Goal: Task Accomplishment & Management: Manage account settings

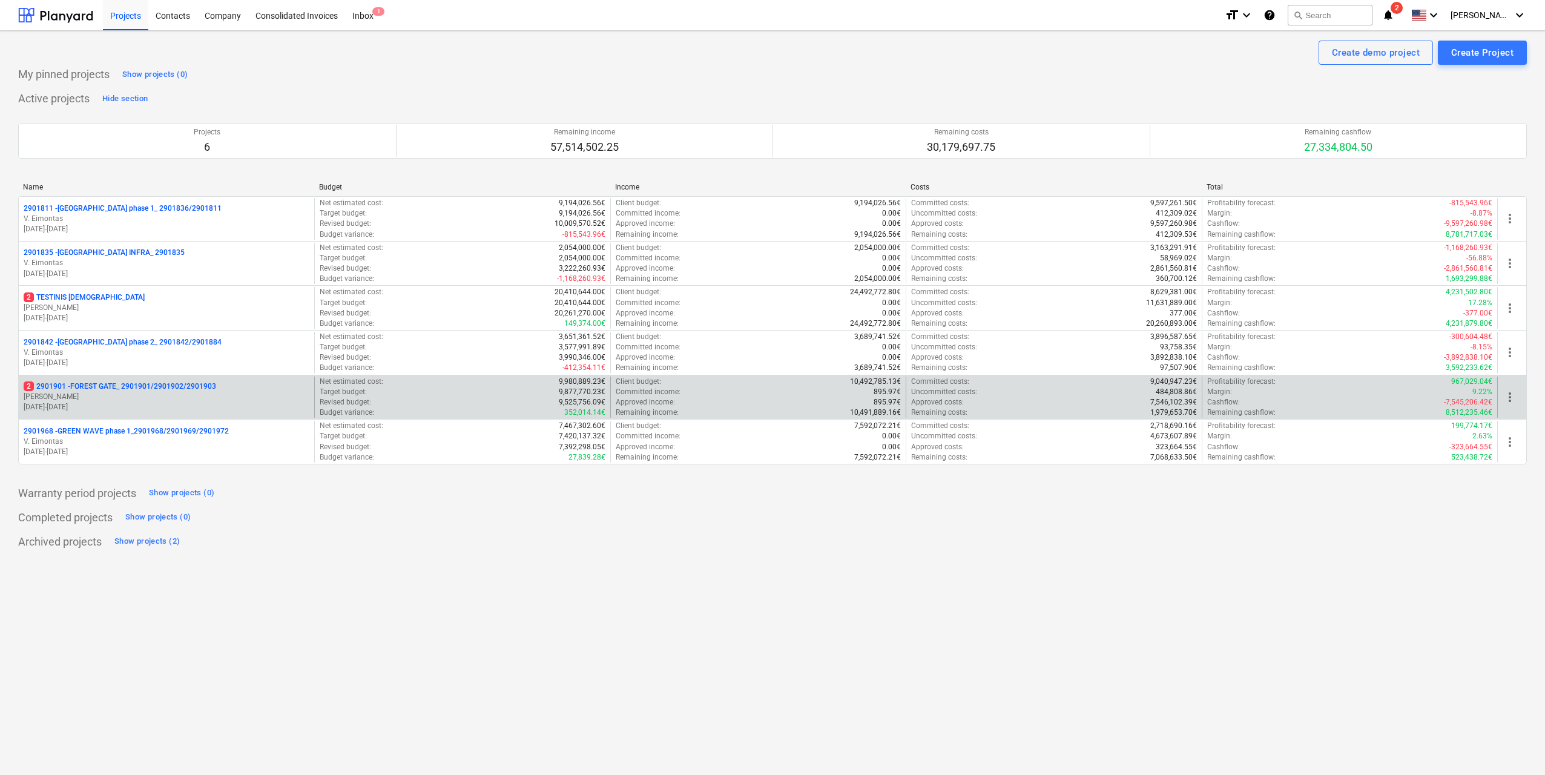
click at [231, 400] on p "[PERSON_NAME] Karalius" at bounding box center [167, 397] width 286 height 10
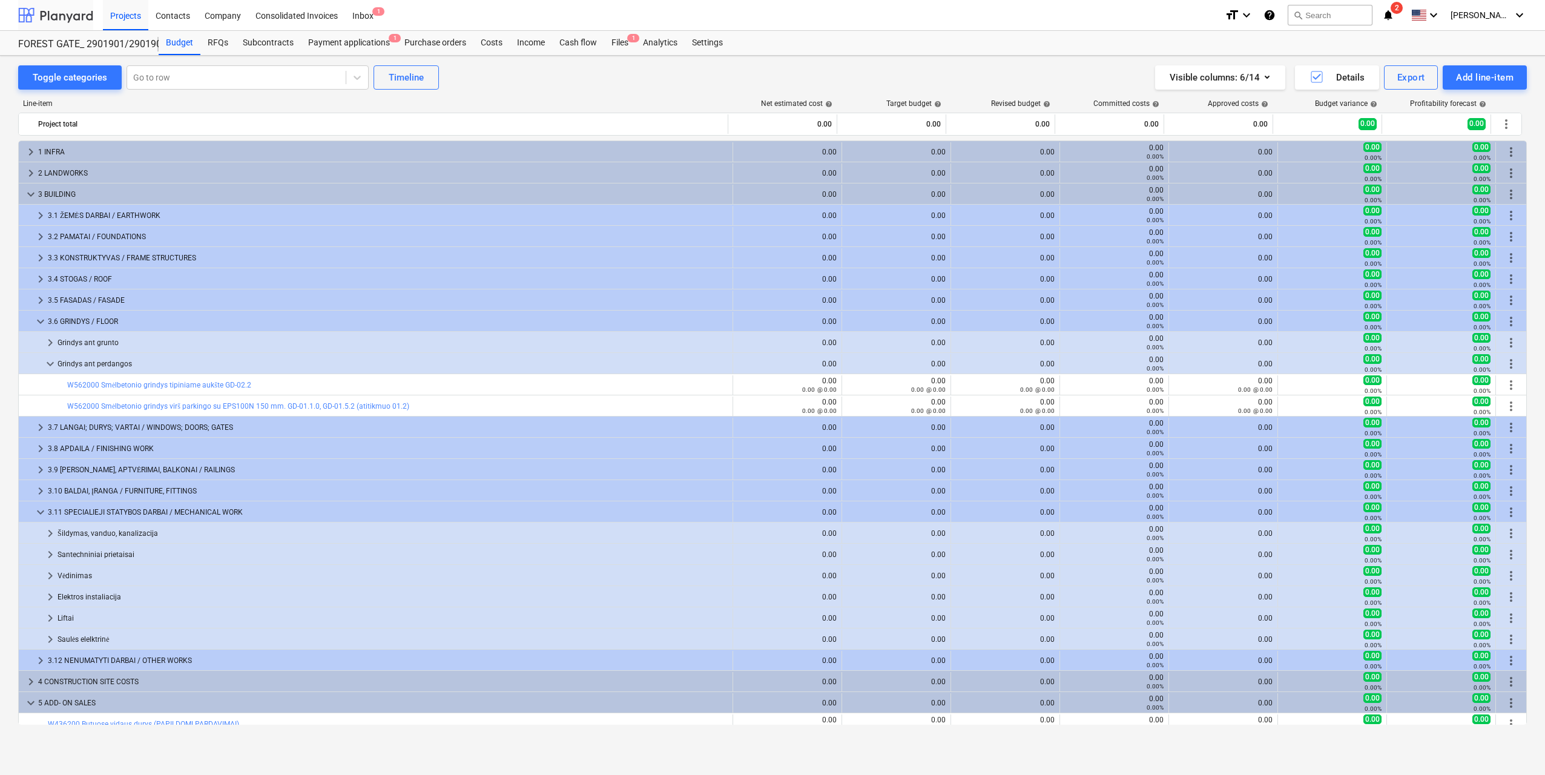
click at [68, 21] on div at bounding box center [55, 15] width 75 height 30
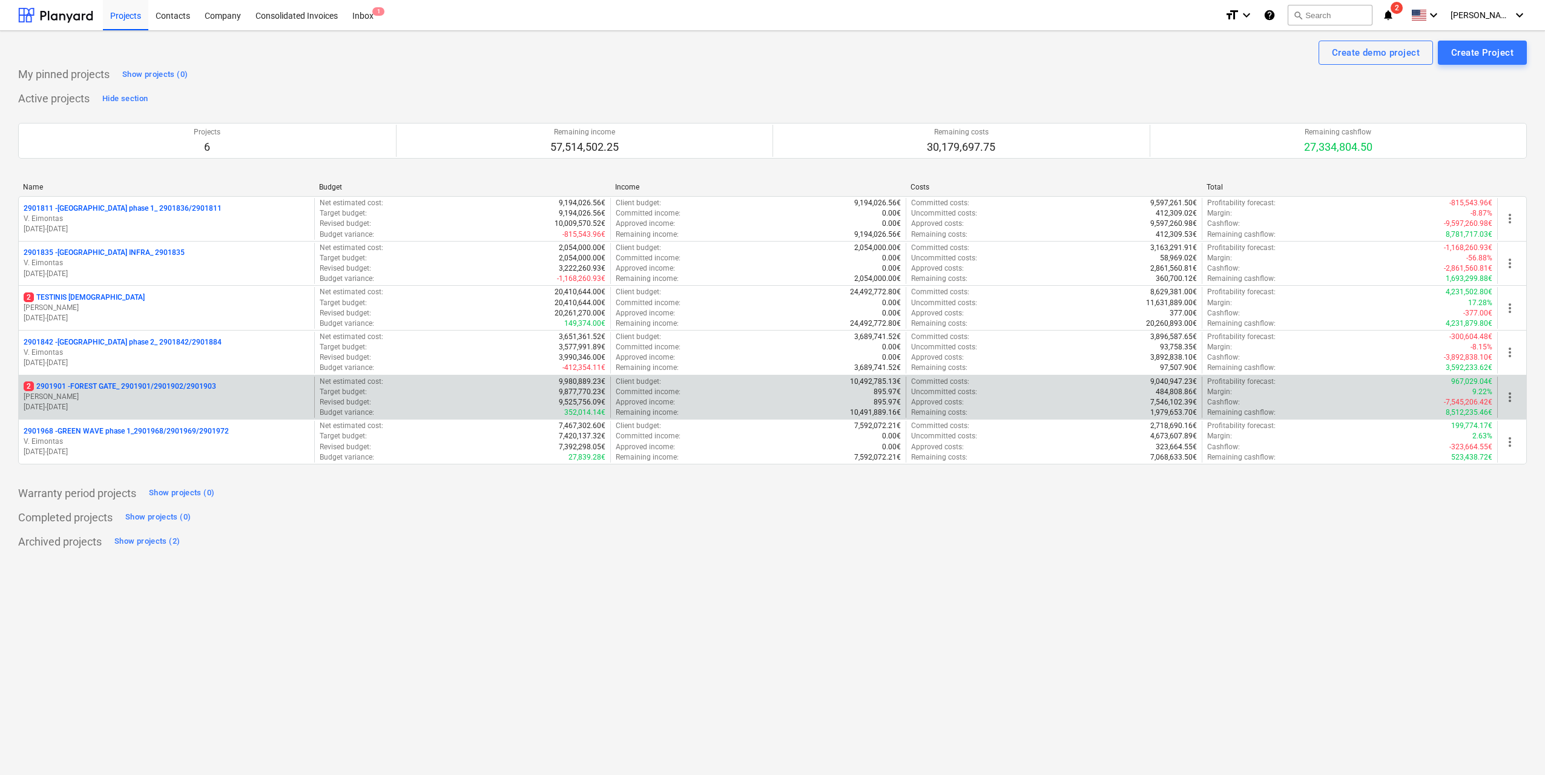
click at [232, 402] on p "18.03.2024 - 03.11.2025" at bounding box center [167, 407] width 286 height 10
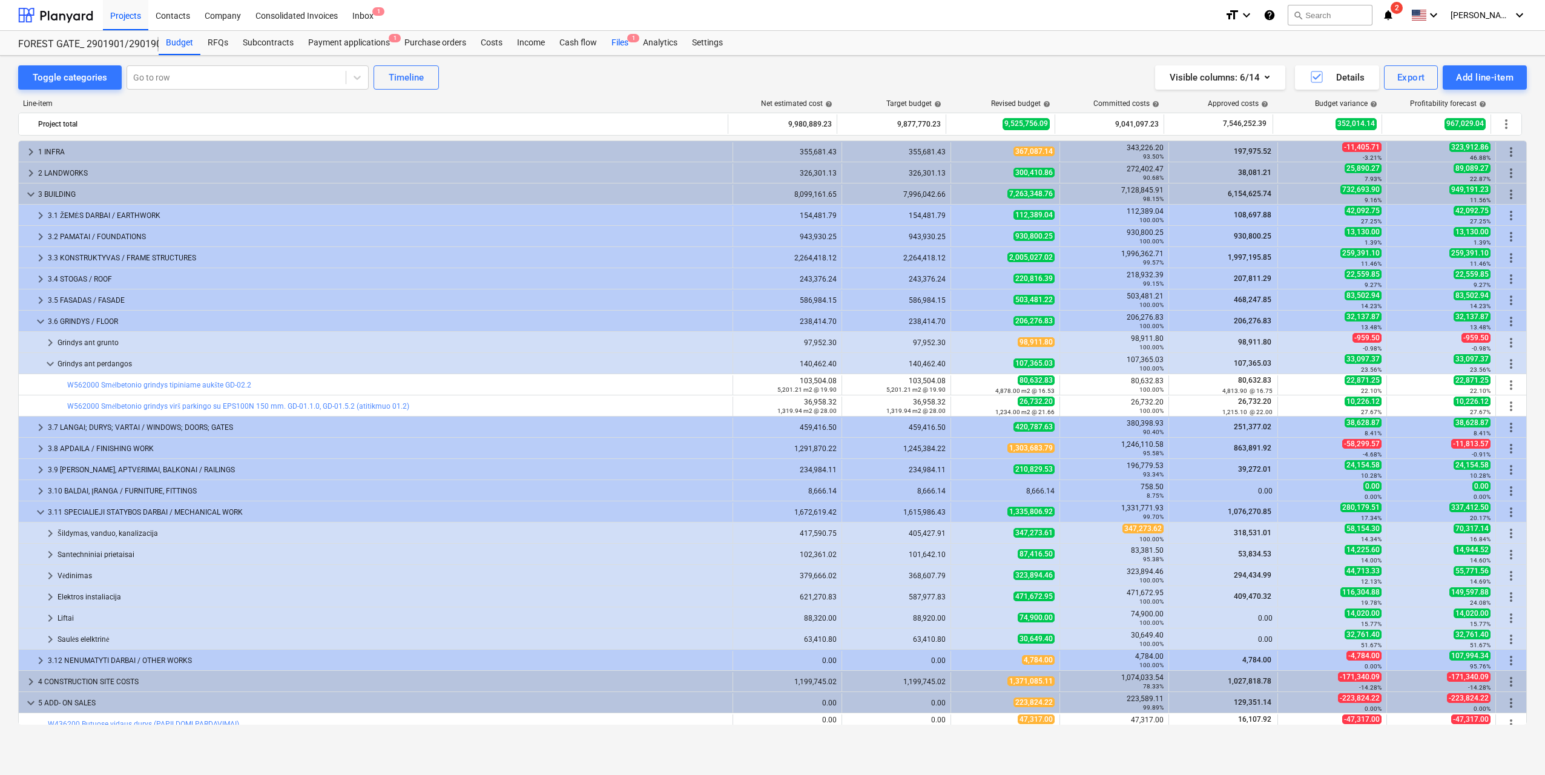
click at [623, 43] on div "Files 1" at bounding box center [619, 43] width 31 height 24
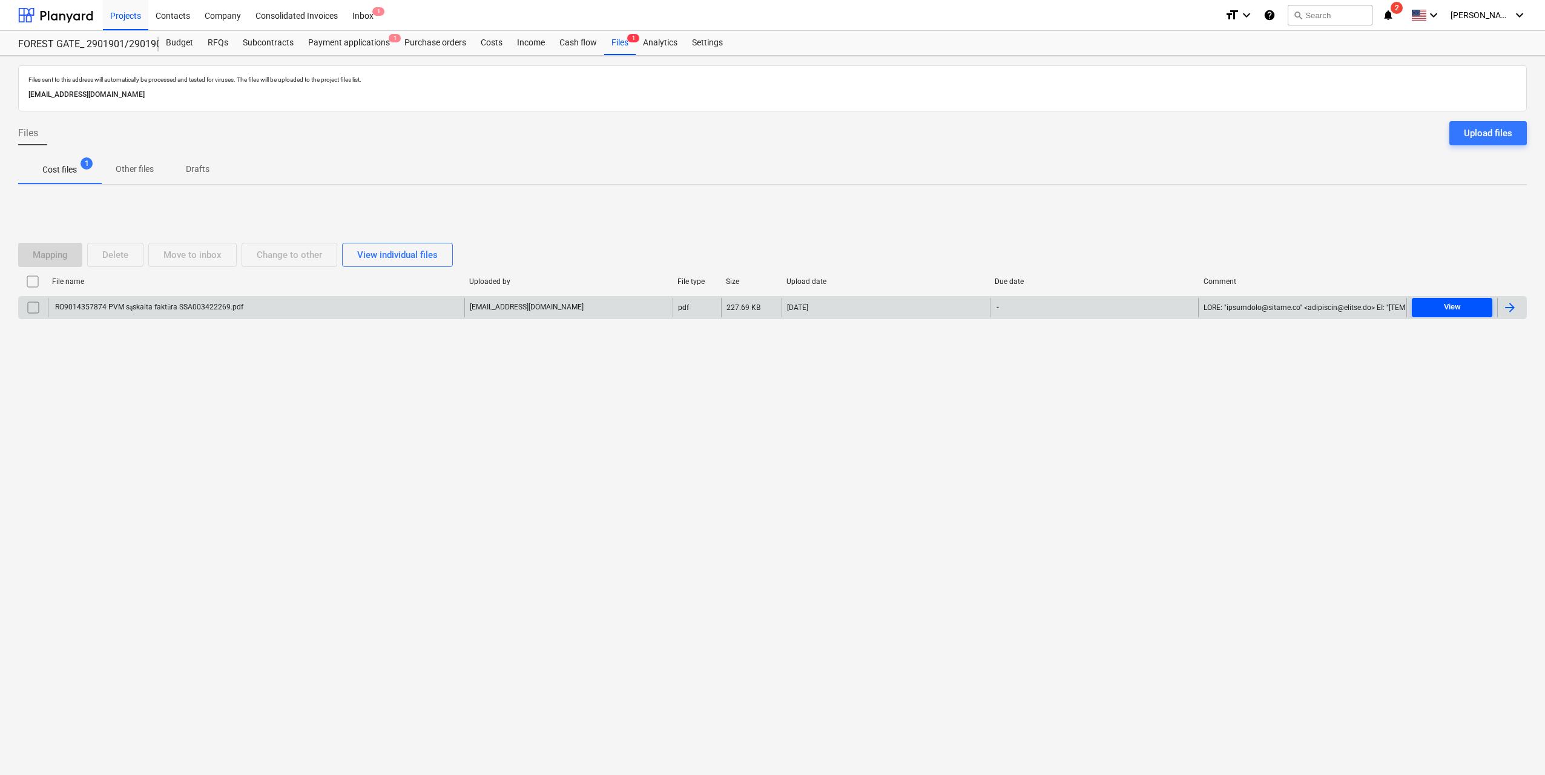
click at [1444, 309] on div "View" at bounding box center [1452, 307] width 17 height 14
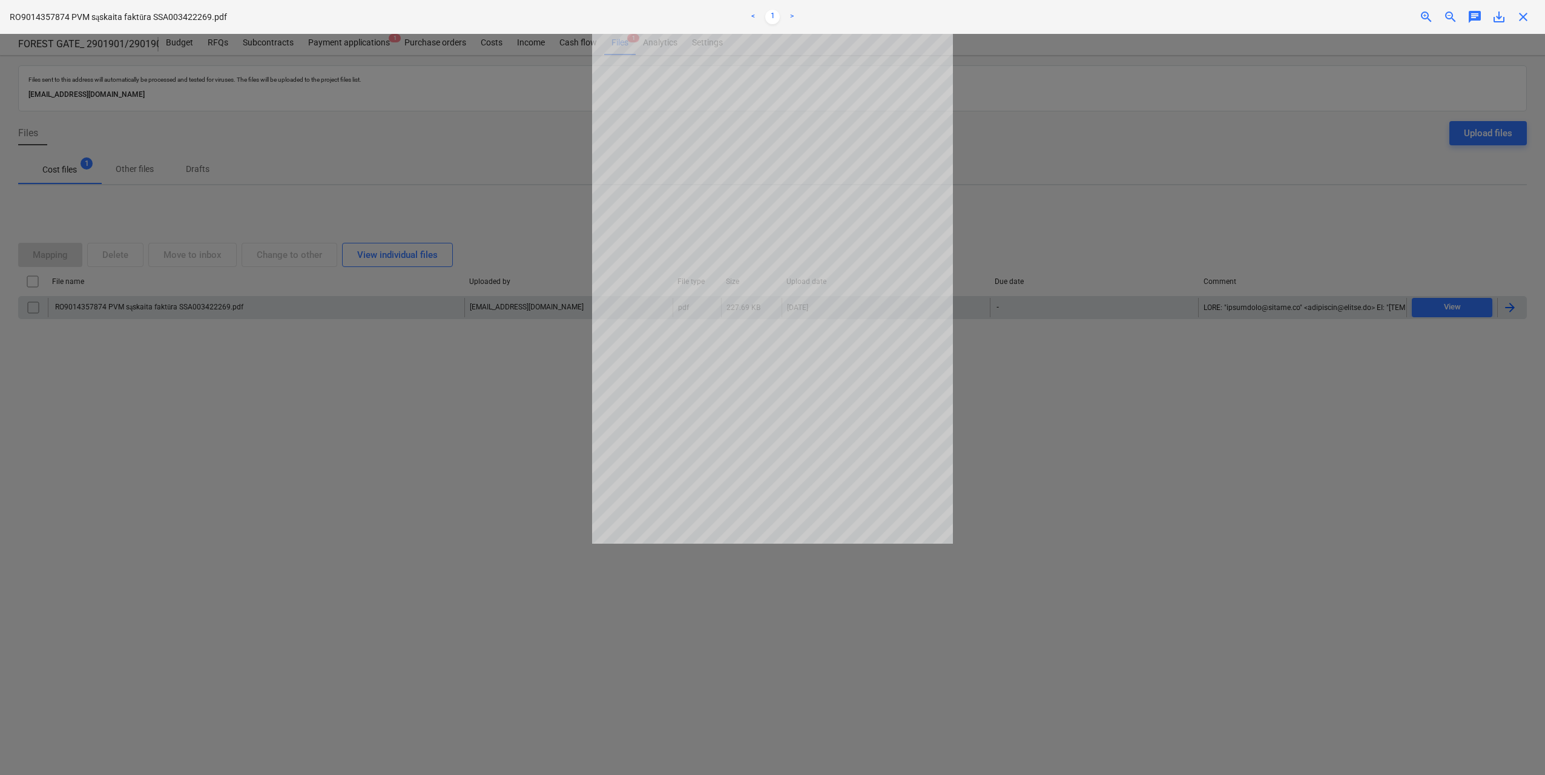
click at [1070, 417] on div at bounding box center [772, 404] width 1545 height 741
click at [1528, 17] on span "close" at bounding box center [1523, 17] width 15 height 15
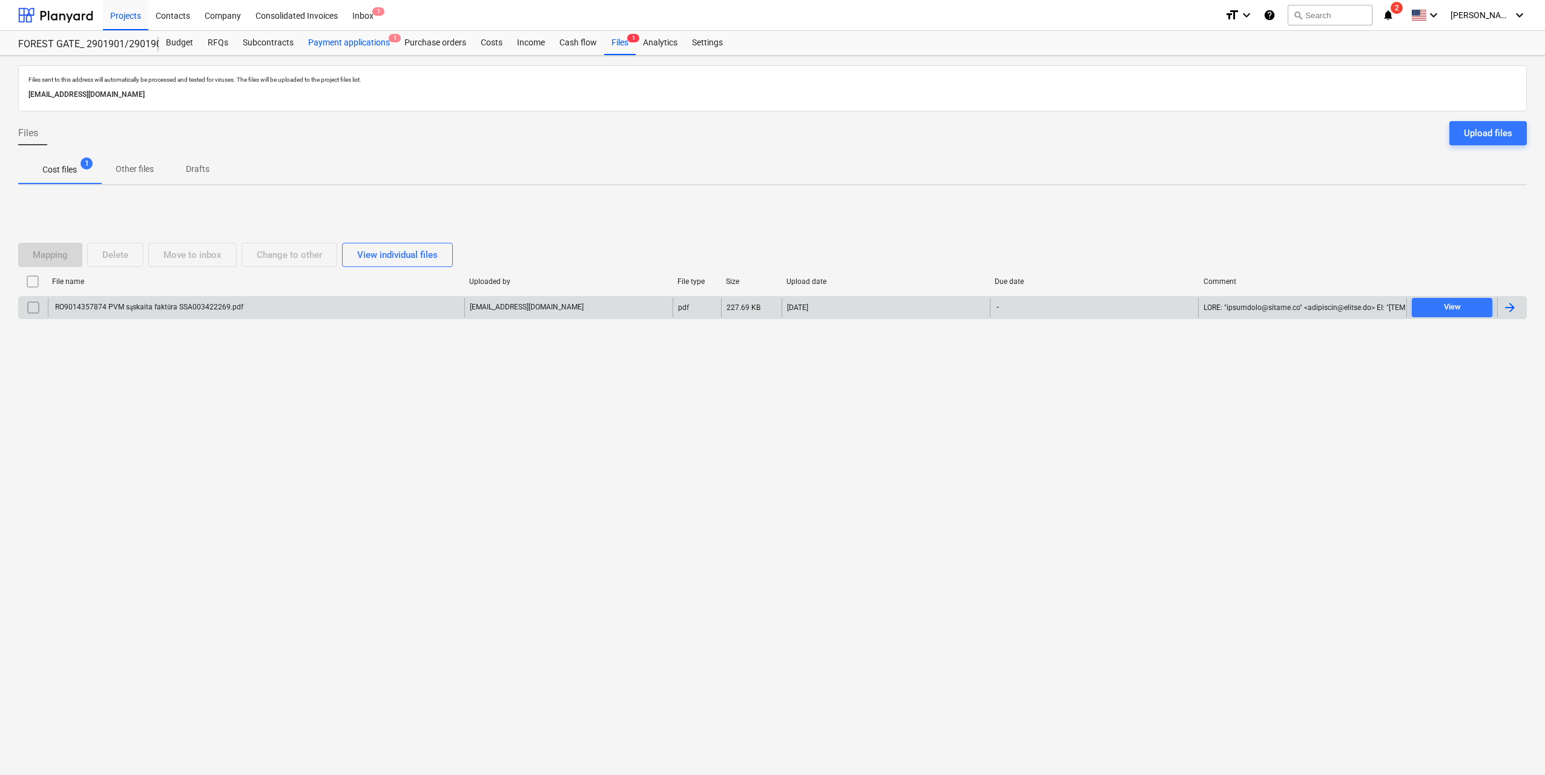
click at [361, 42] on div "Payment applications 1" at bounding box center [349, 43] width 96 height 24
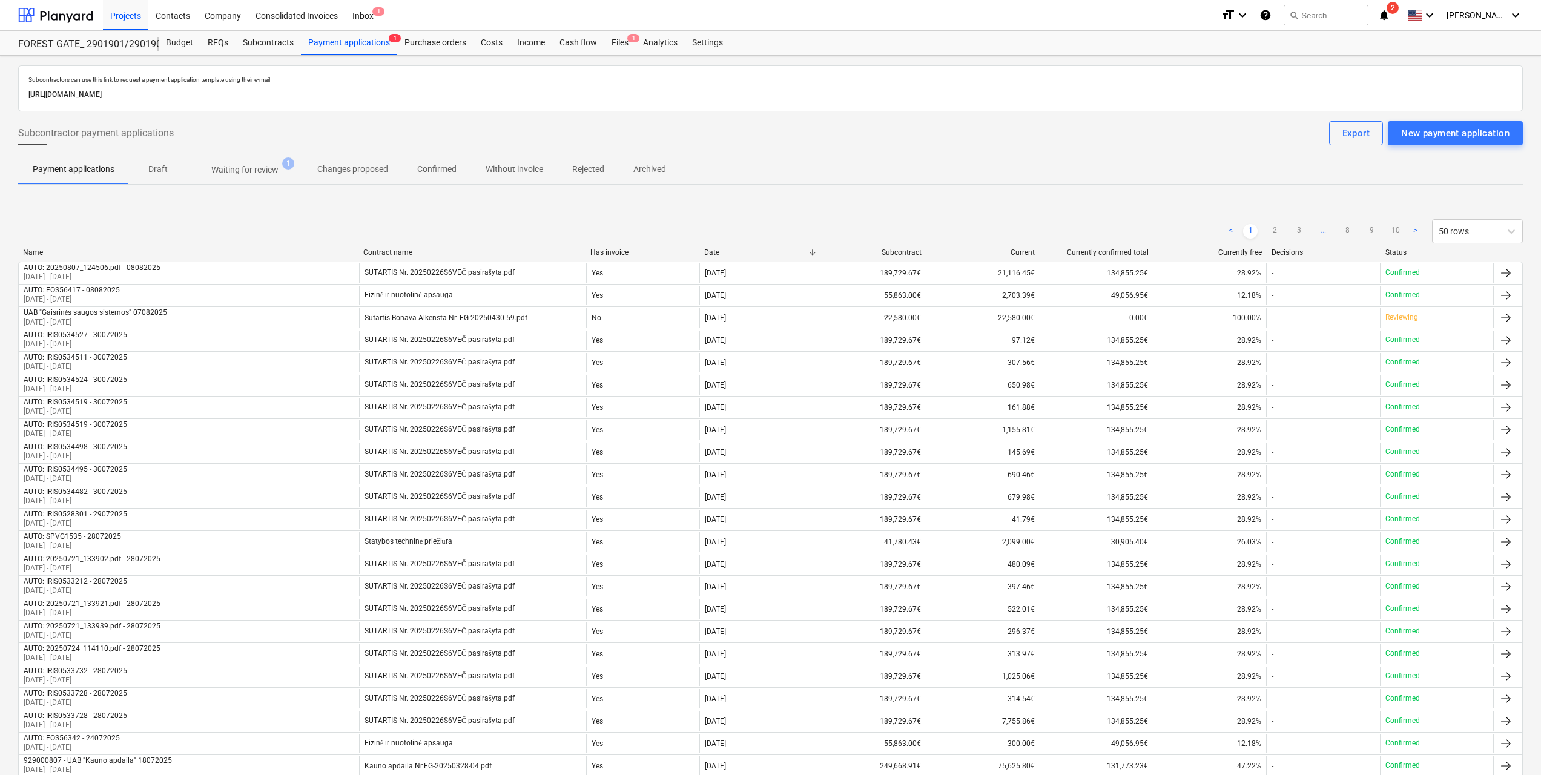
click at [269, 170] on p "Waiting for review" at bounding box center [244, 169] width 67 height 13
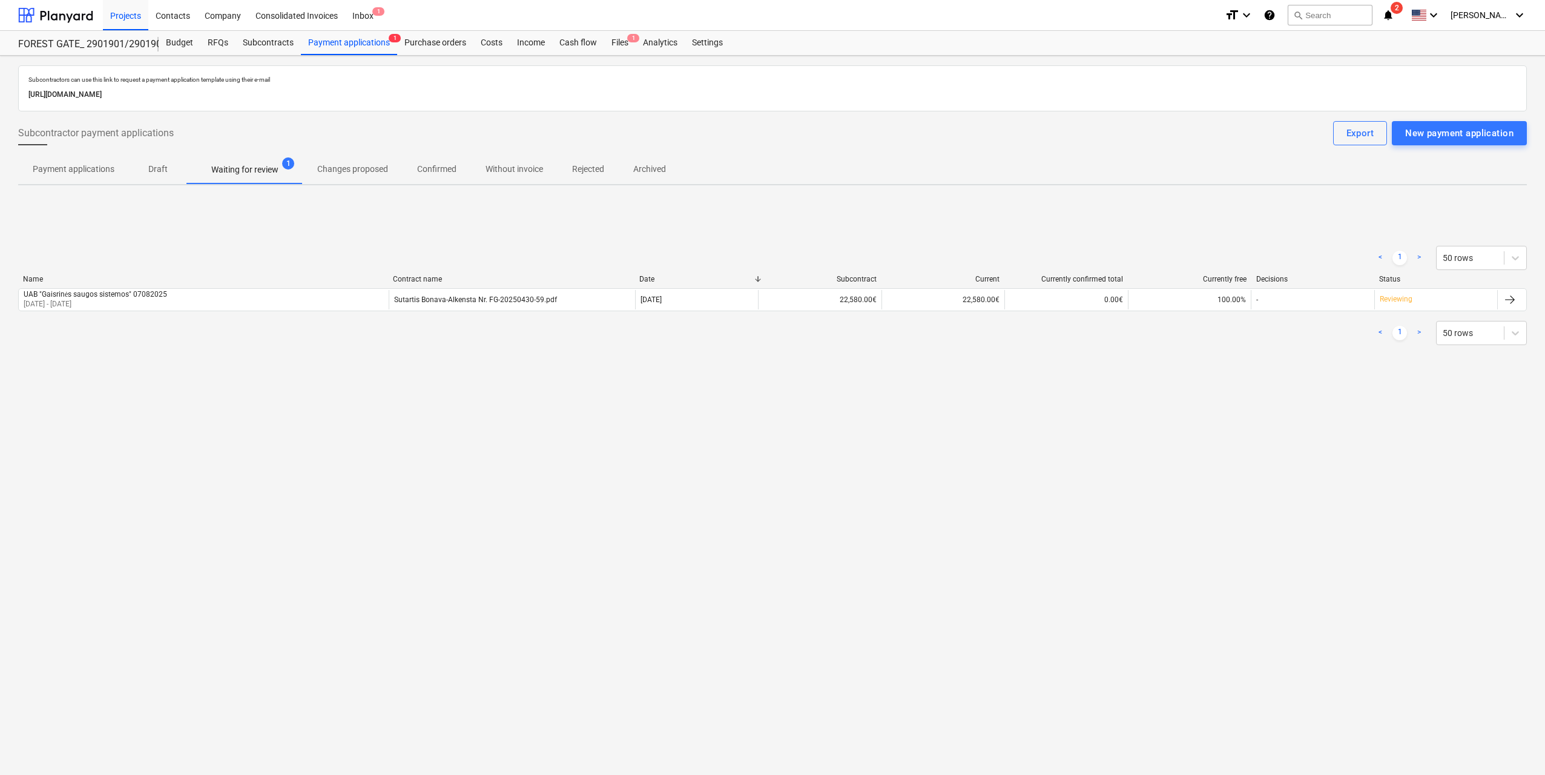
click at [240, 279] on div "Name" at bounding box center [203, 279] width 360 height 8
click at [74, 10] on div at bounding box center [55, 15] width 75 height 30
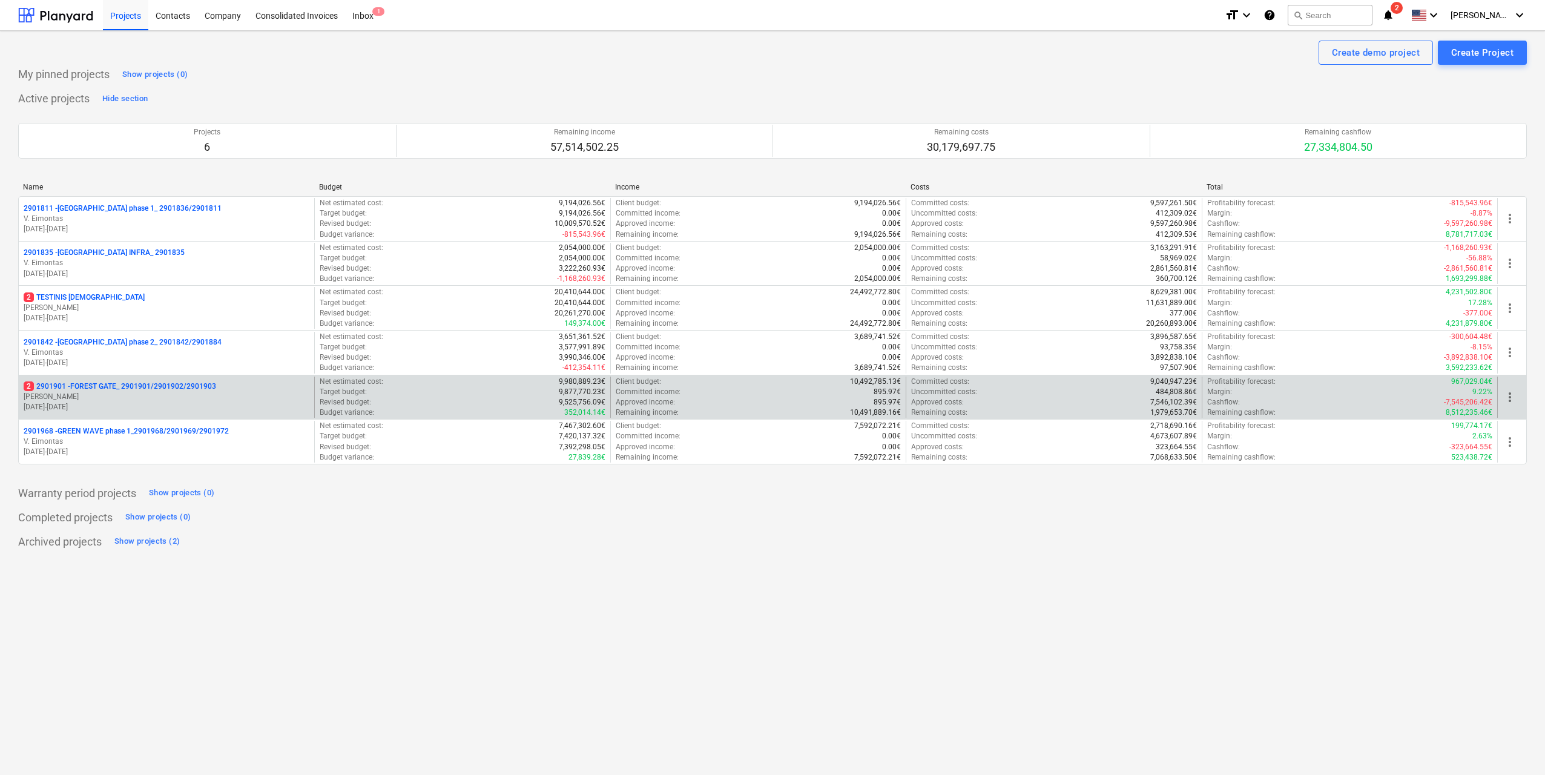
click at [217, 399] on p "[PERSON_NAME] Karalius" at bounding box center [167, 397] width 286 height 10
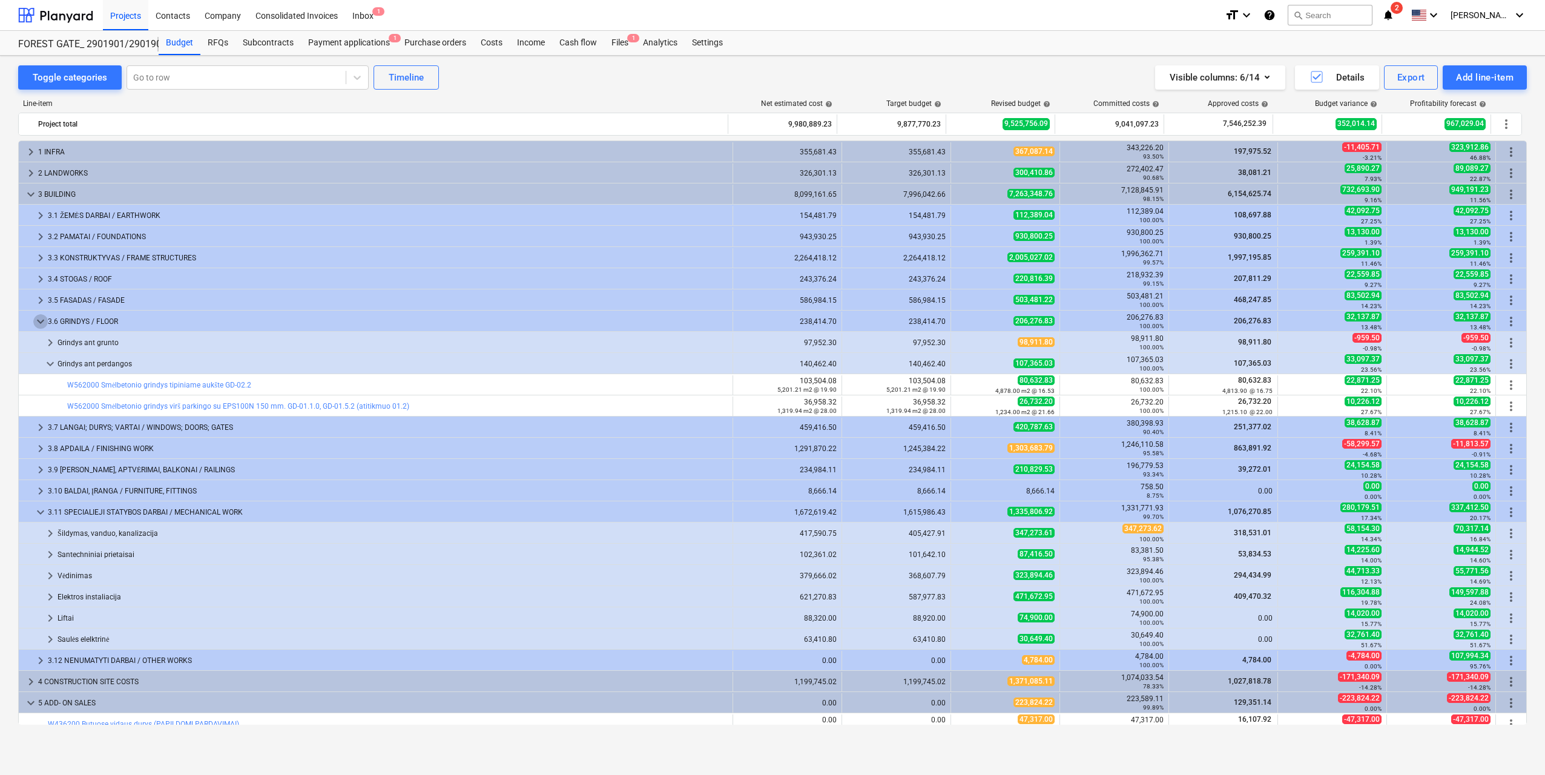
click at [39, 322] on span "keyboard_arrow_down" at bounding box center [40, 321] width 15 height 15
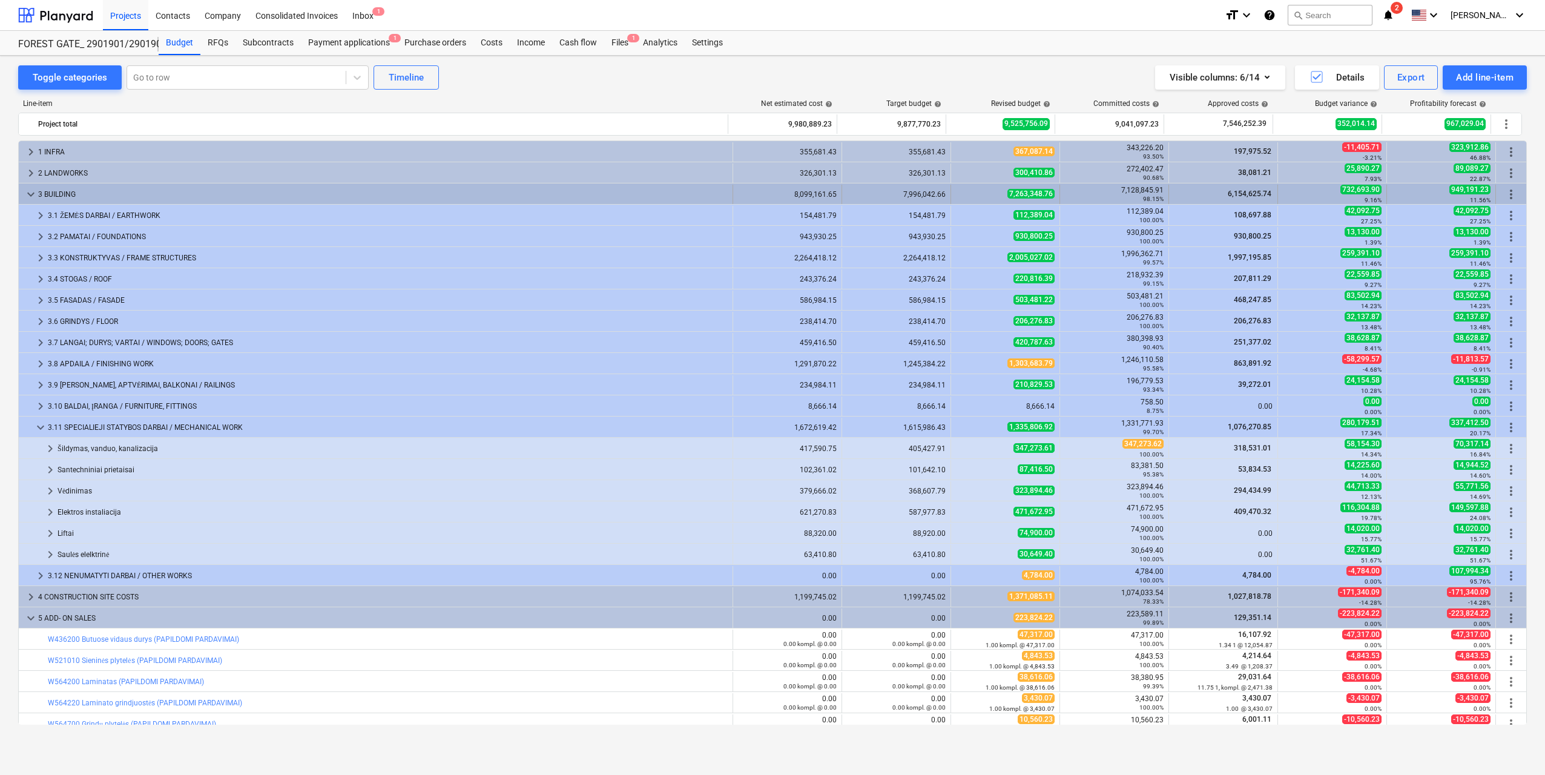
click at [31, 194] on span "keyboard_arrow_down" at bounding box center [31, 194] width 15 height 15
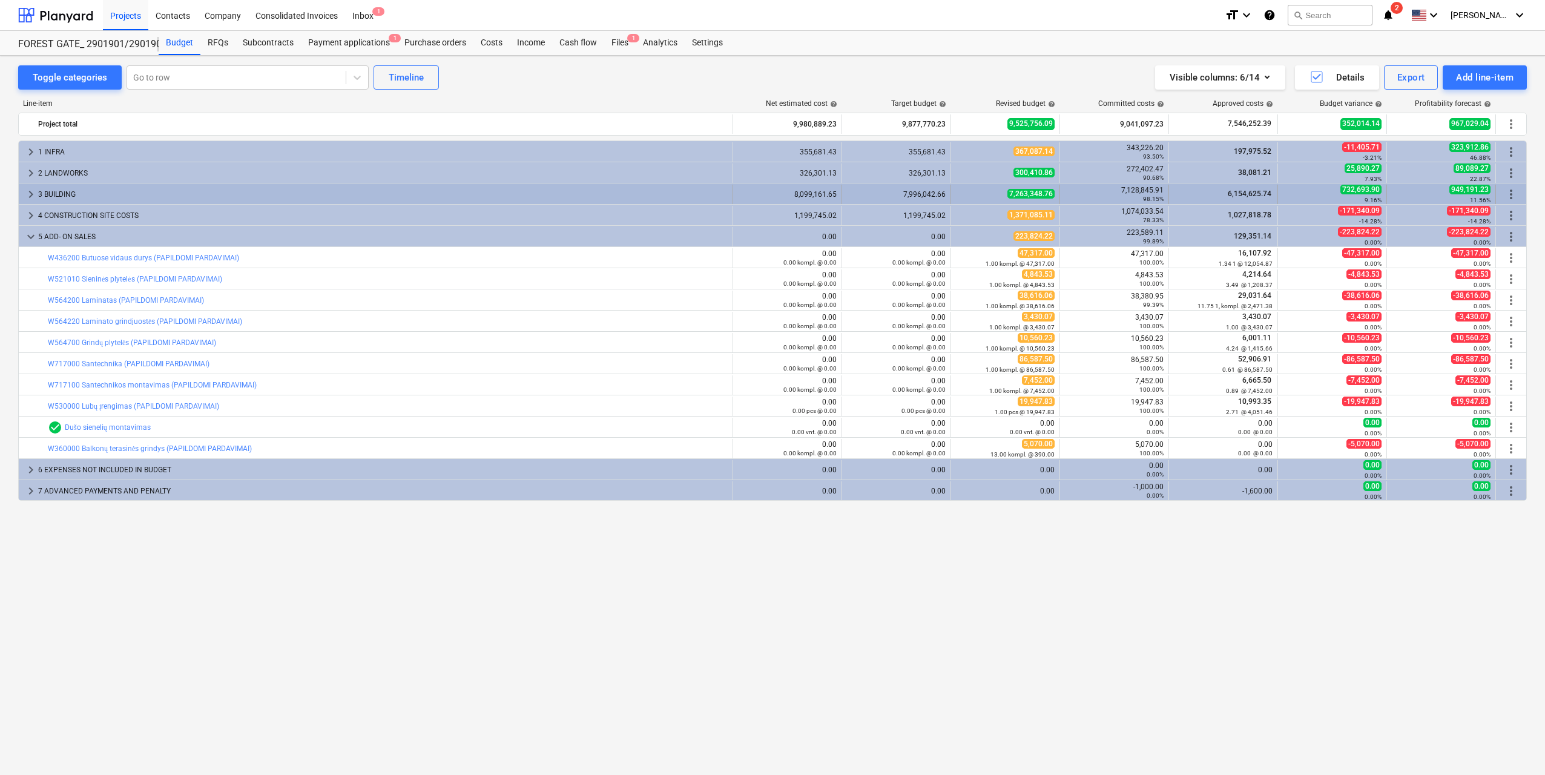
click at [35, 196] on span "keyboard_arrow_right" at bounding box center [31, 194] width 15 height 15
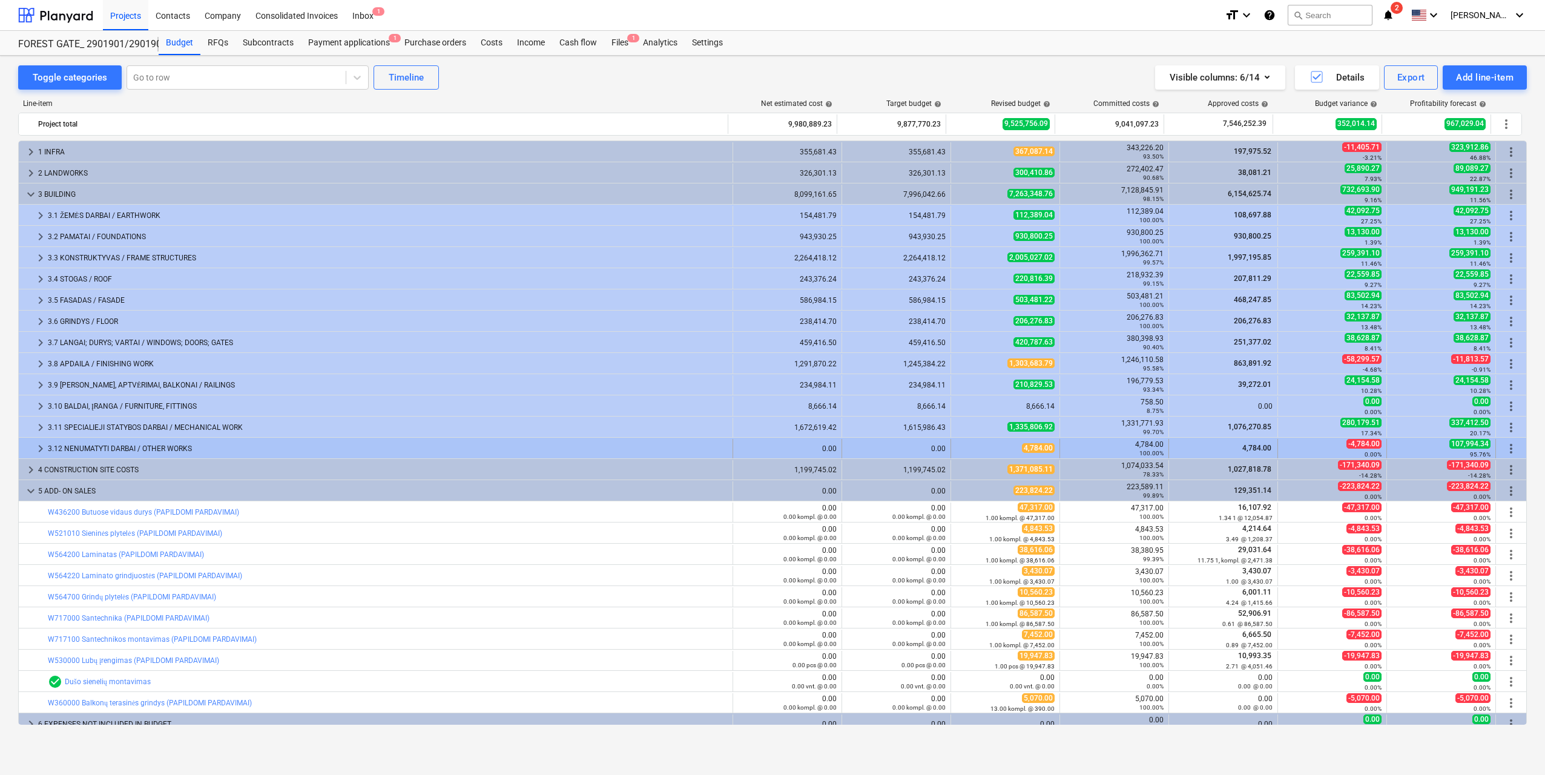
click at [39, 447] on span "keyboard_arrow_right" at bounding box center [40, 448] width 15 height 15
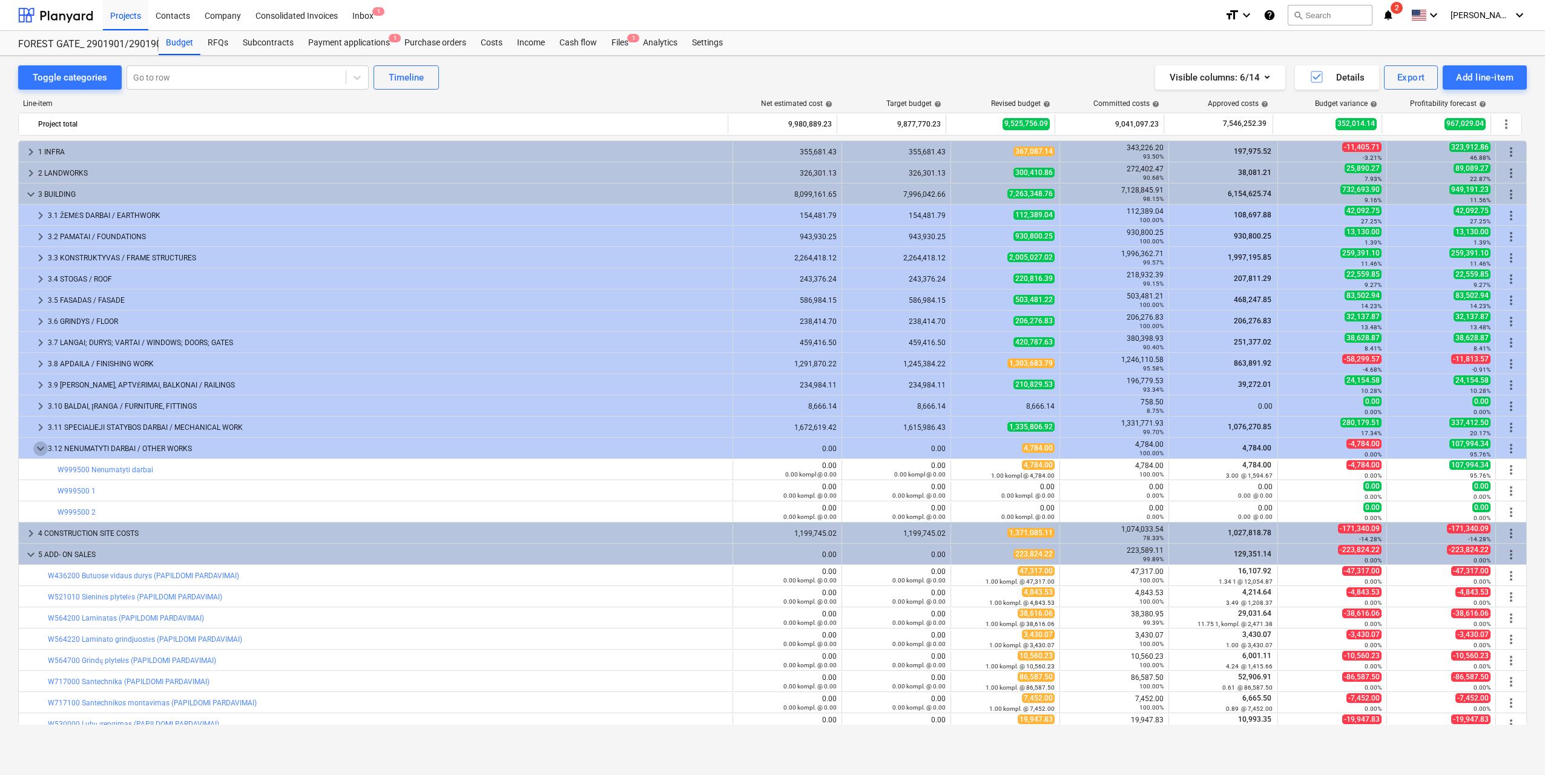
click at [39, 447] on span "keyboard_arrow_down" at bounding box center [40, 448] width 15 height 15
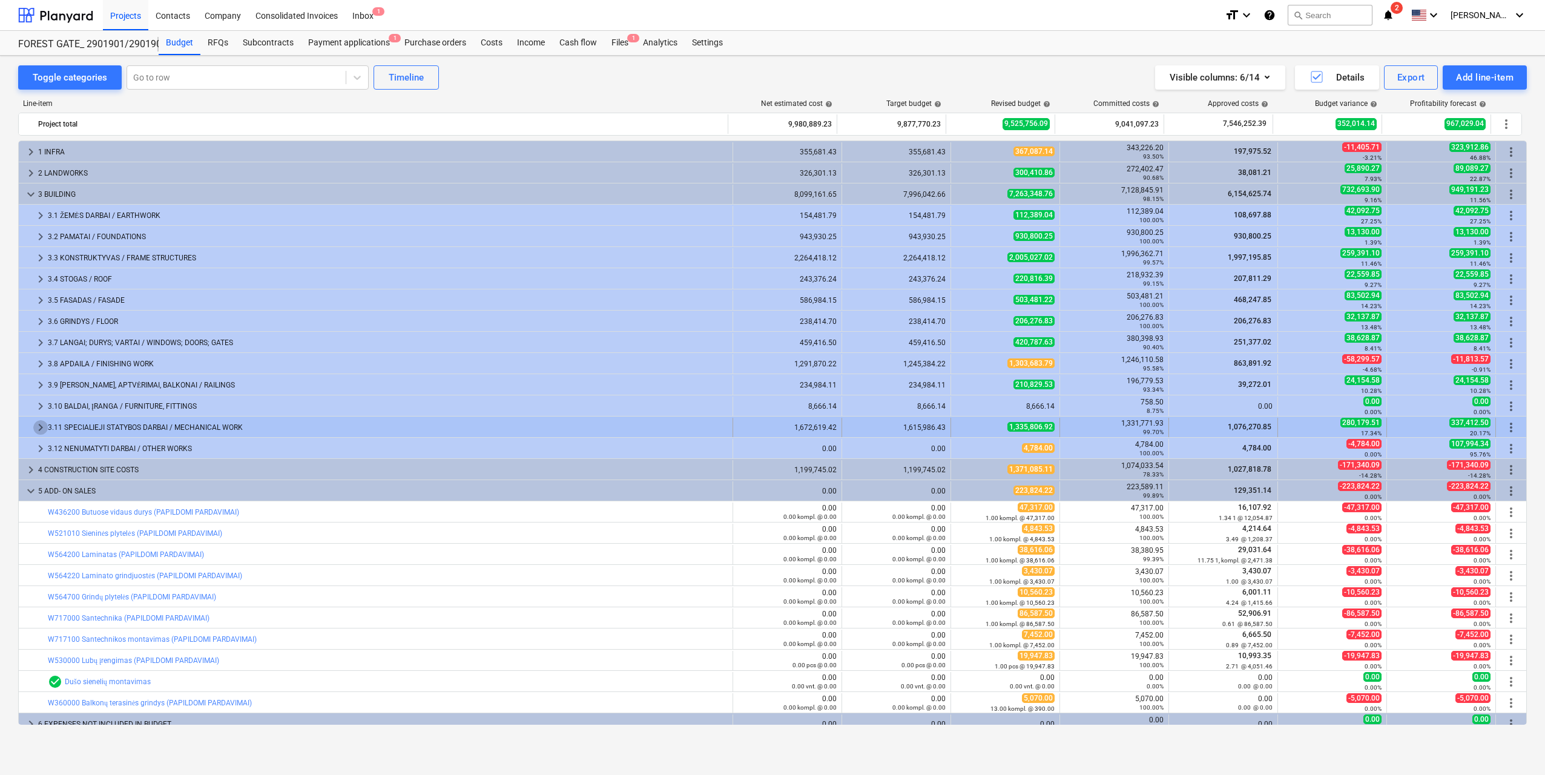
click at [35, 426] on span "keyboard_arrow_right" at bounding box center [40, 427] width 15 height 15
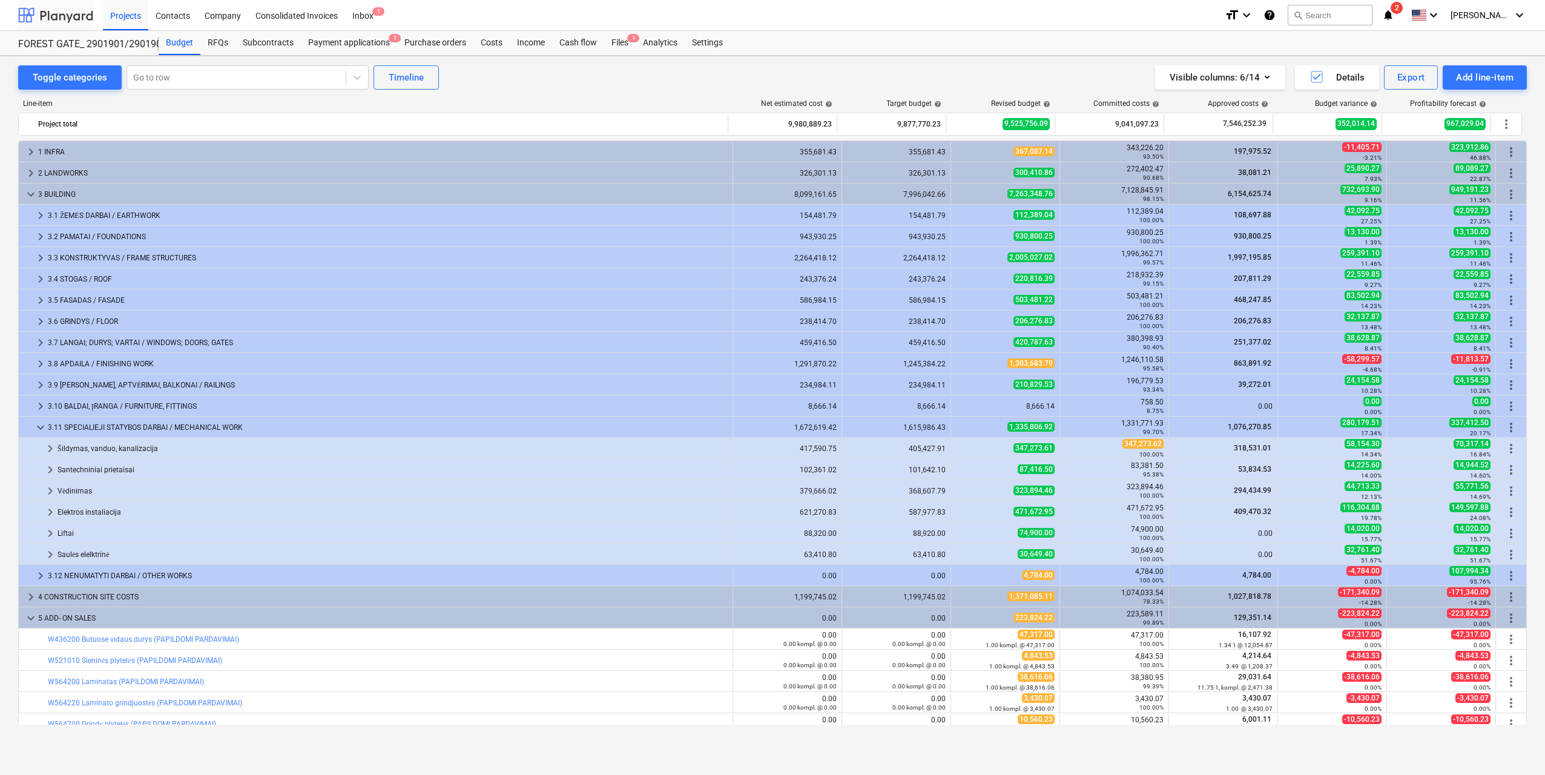
click at [56, 12] on div at bounding box center [55, 15] width 75 height 30
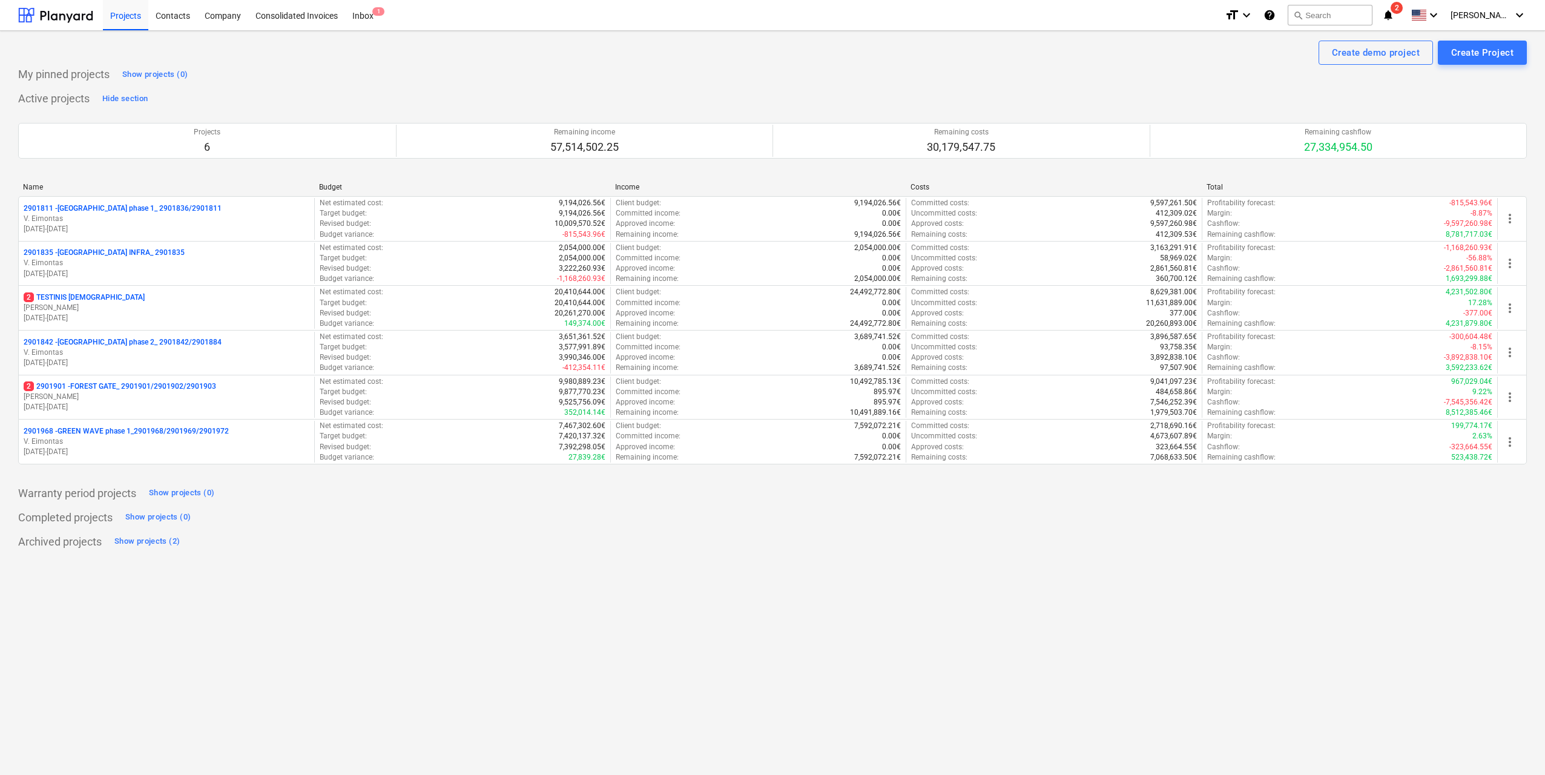
click at [1394, 12] on icon "notifications" at bounding box center [1388, 15] width 12 height 15
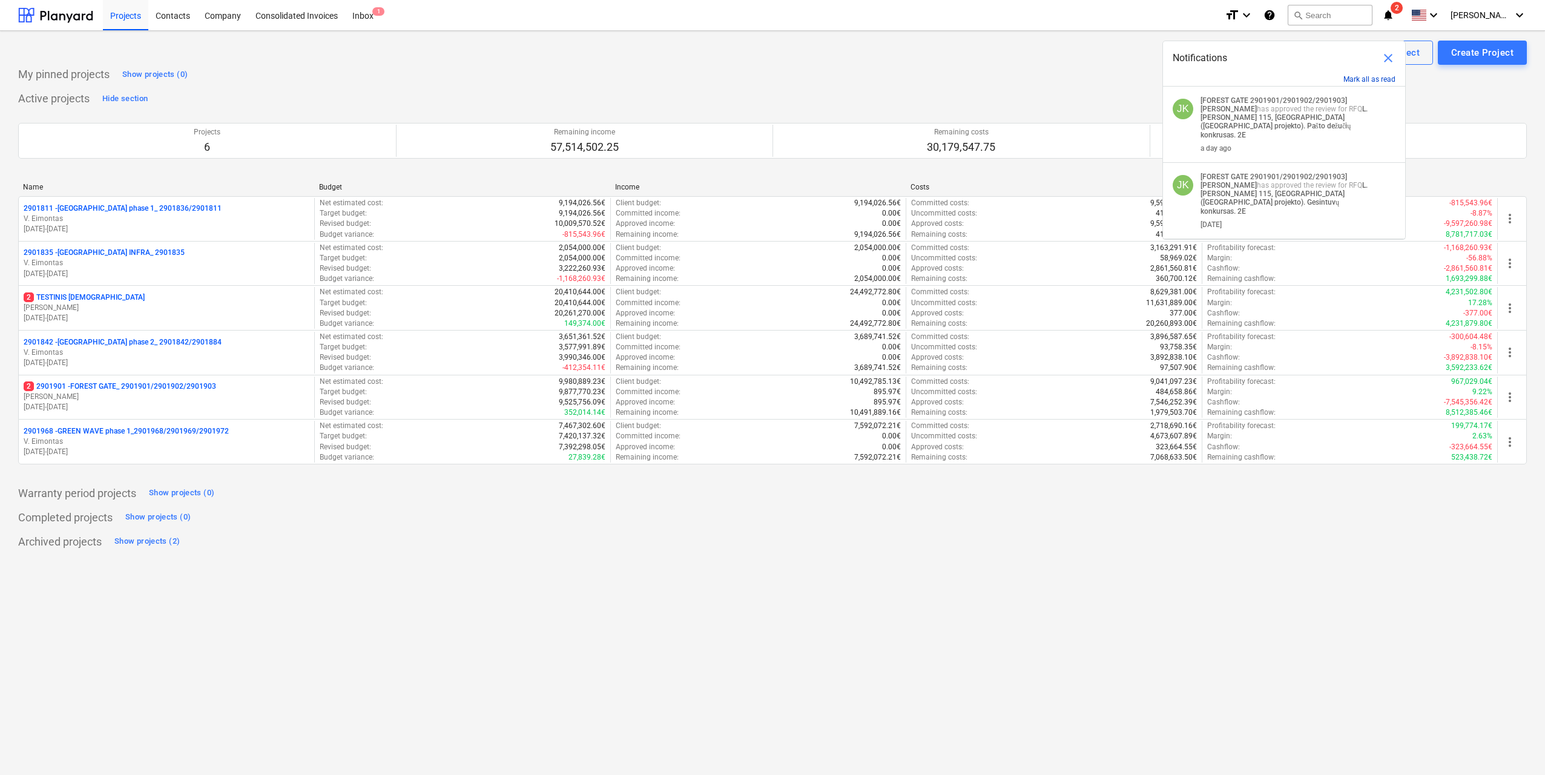
click at [1358, 82] on button "Mark all as read" at bounding box center [1370, 79] width 52 height 8
click at [1378, 76] on button "Mark all as read" at bounding box center [1370, 79] width 52 height 8
click at [1370, 83] on button "Mark all as read" at bounding box center [1370, 79] width 52 height 8
click at [1370, 79] on button "Mark all as read" at bounding box center [1370, 79] width 52 height 8
click at [1390, 59] on span "close" at bounding box center [1388, 58] width 15 height 15
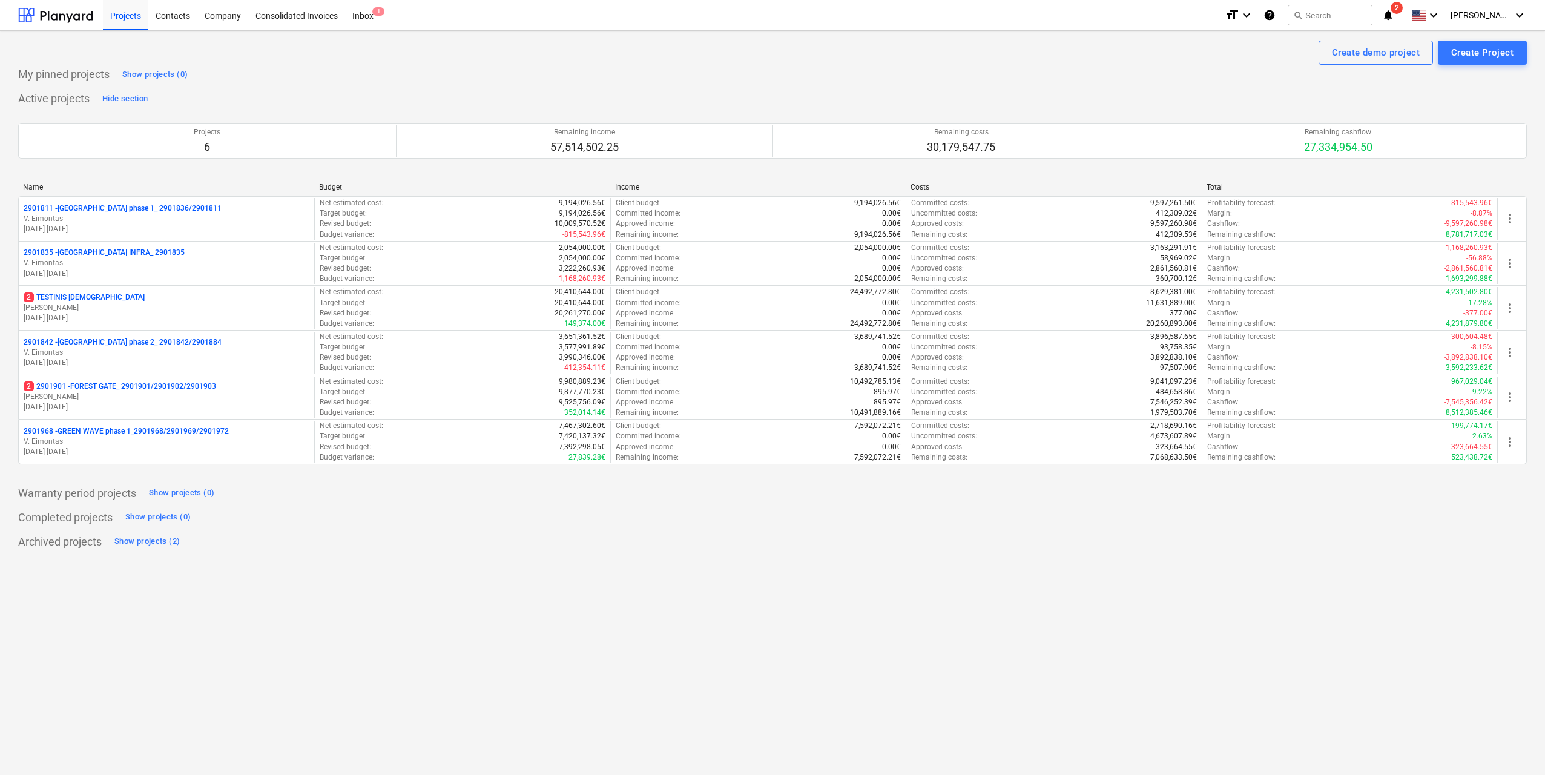
click at [1394, 13] on icon "notifications" at bounding box center [1388, 15] width 12 height 15
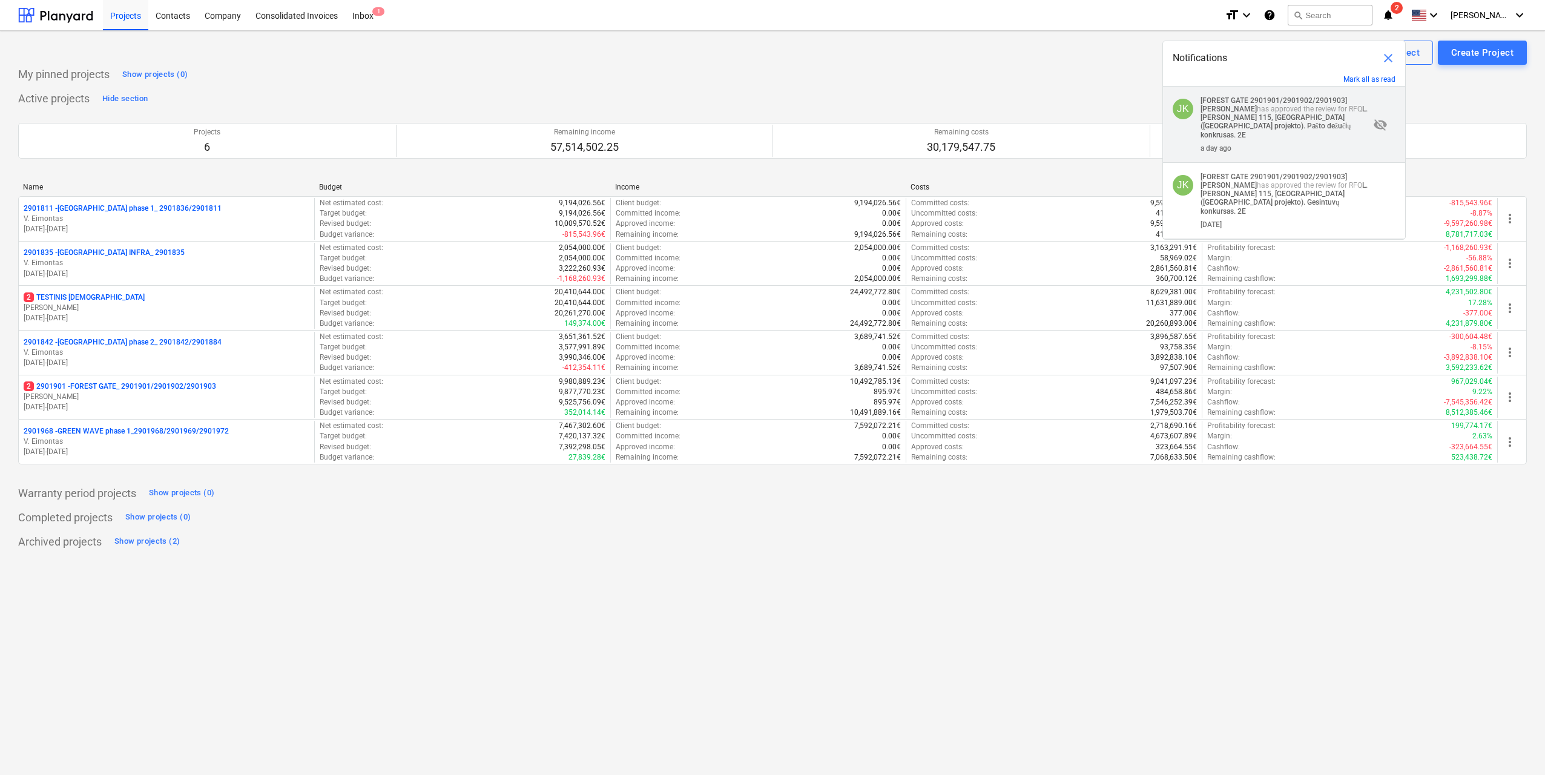
click at [1308, 122] on strong "L. [PERSON_NAME] 115, [GEOGRAPHIC_DATA] ([GEOGRAPHIC_DATA] projekto). Pašto dež…" at bounding box center [1284, 122] width 167 height 35
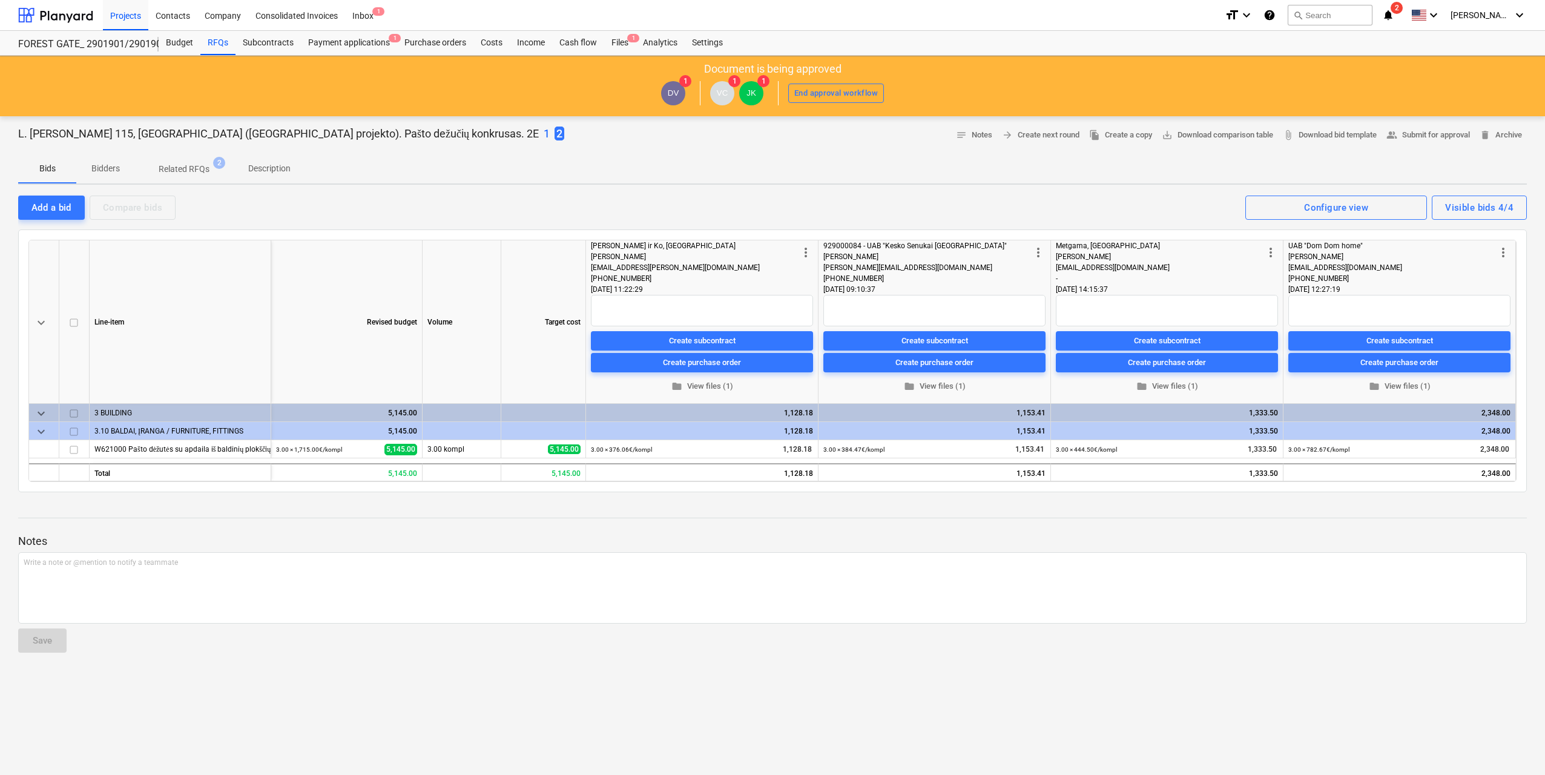
click at [1394, 12] on icon "notifications" at bounding box center [1388, 15] width 12 height 15
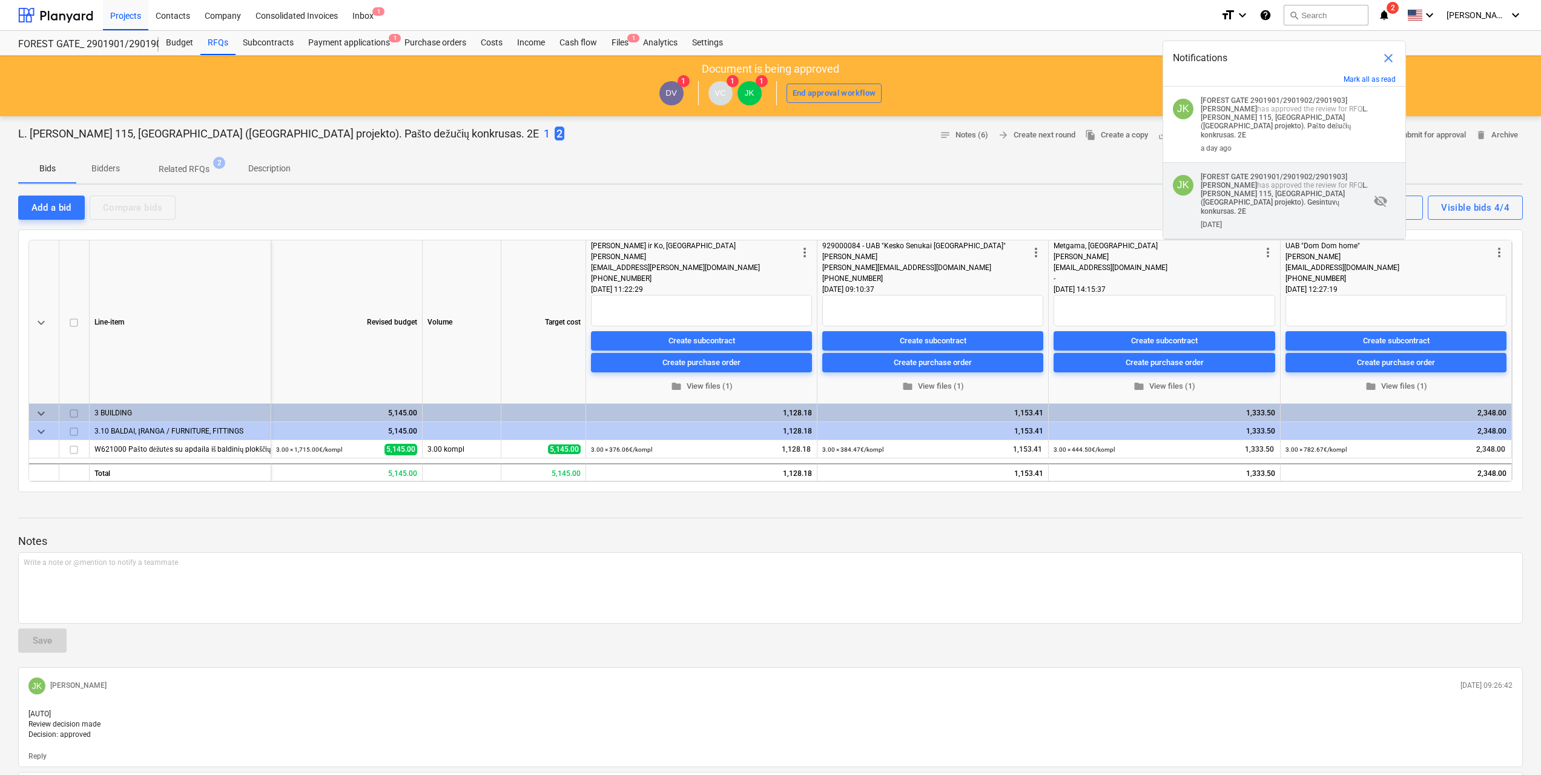
click at [1299, 173] on strong "[FOREST GATE 2901901/2901902/2901903]" at bounding box center [1274, 177] width 147 height 8
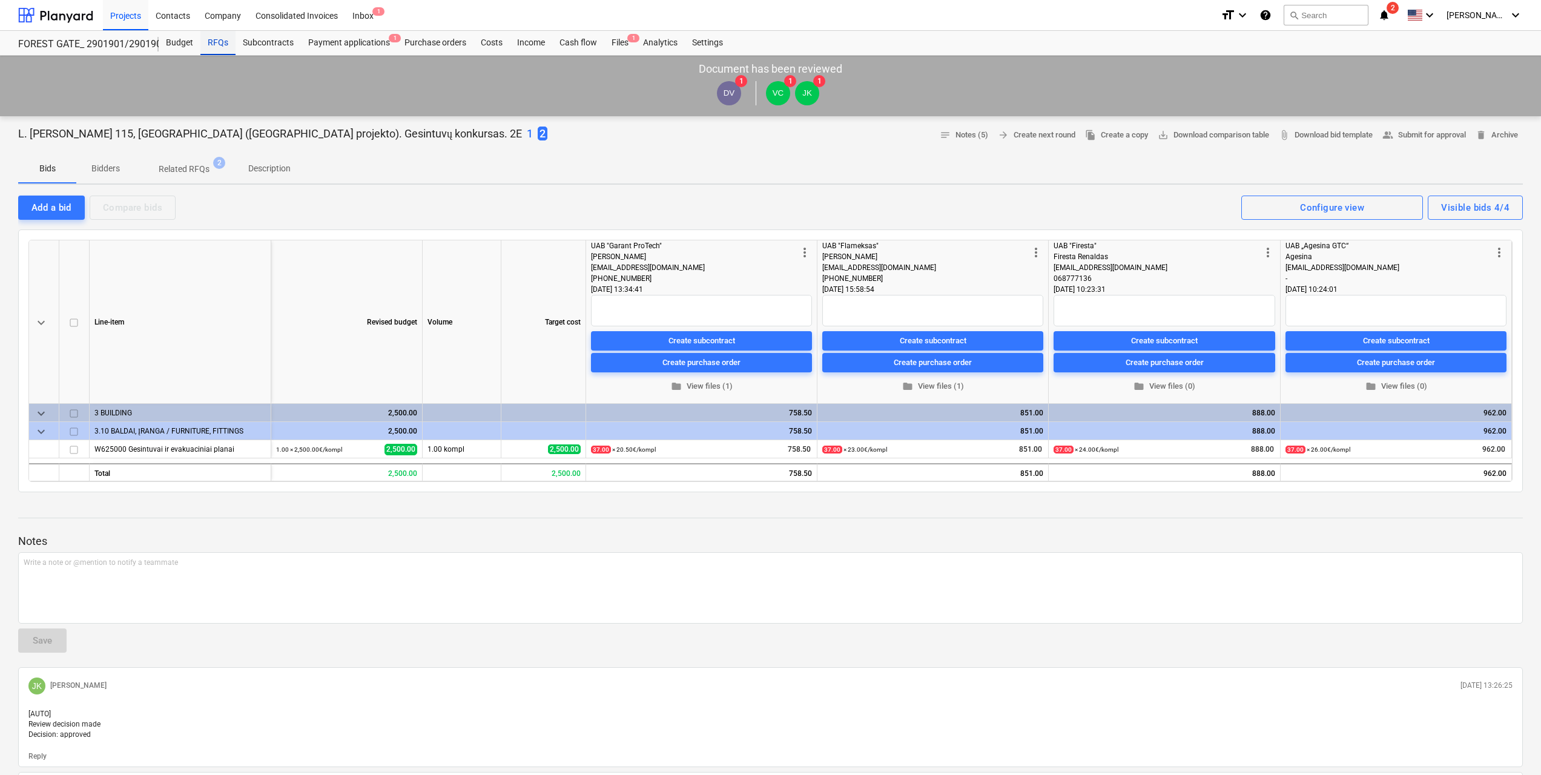
click at [219, 41] on div "RFQs" at bounding box center [217, 43] width 35 height 24
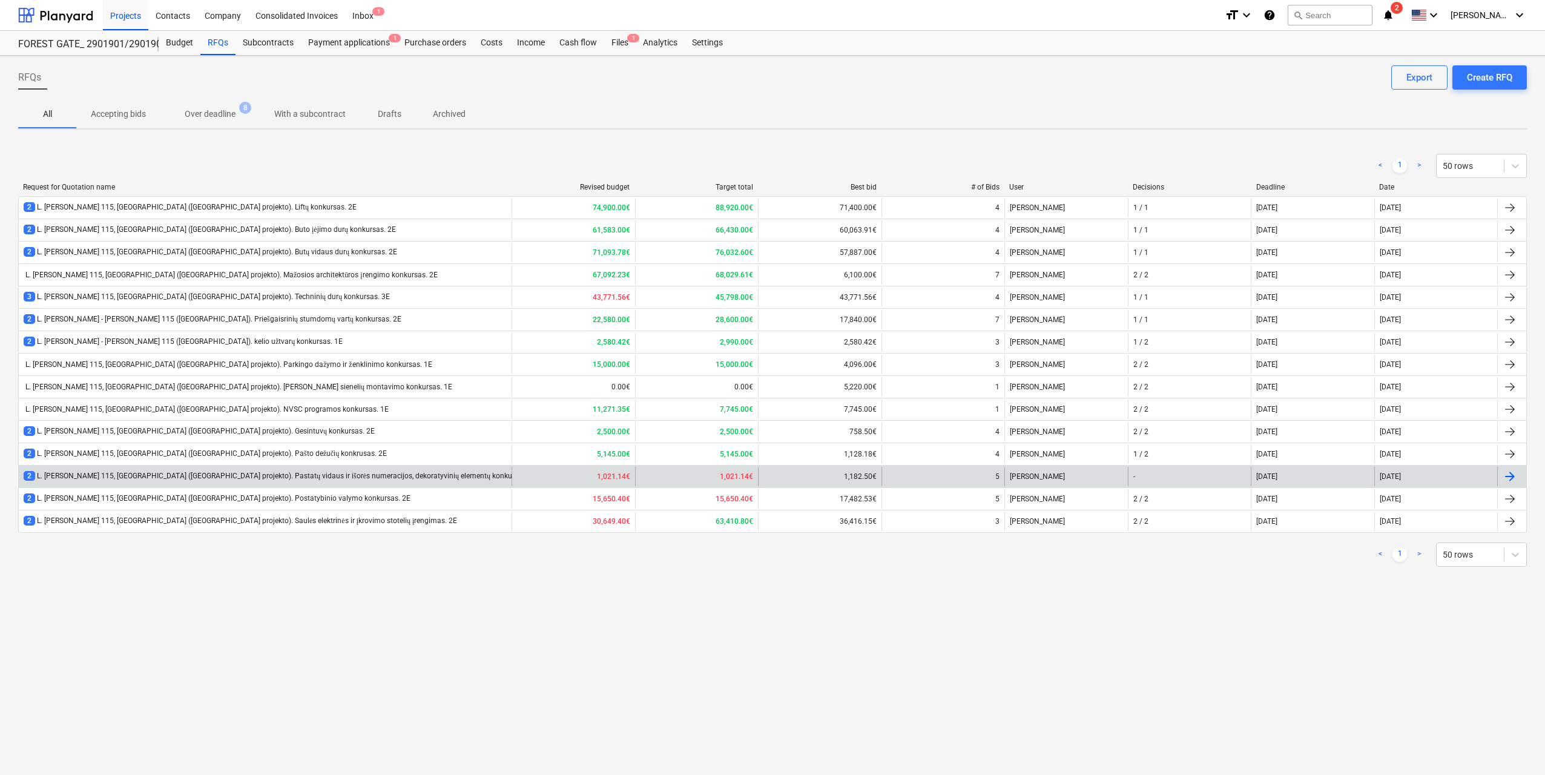
click at [343, 480] on div "2 L. [PERSON_NAME] 115, [GEOGRAPHIC_DATA] ([GEOGRAPHIC_DATA] projekto). Pastatų…" at bounding box center [281, 476] width 515 height 10
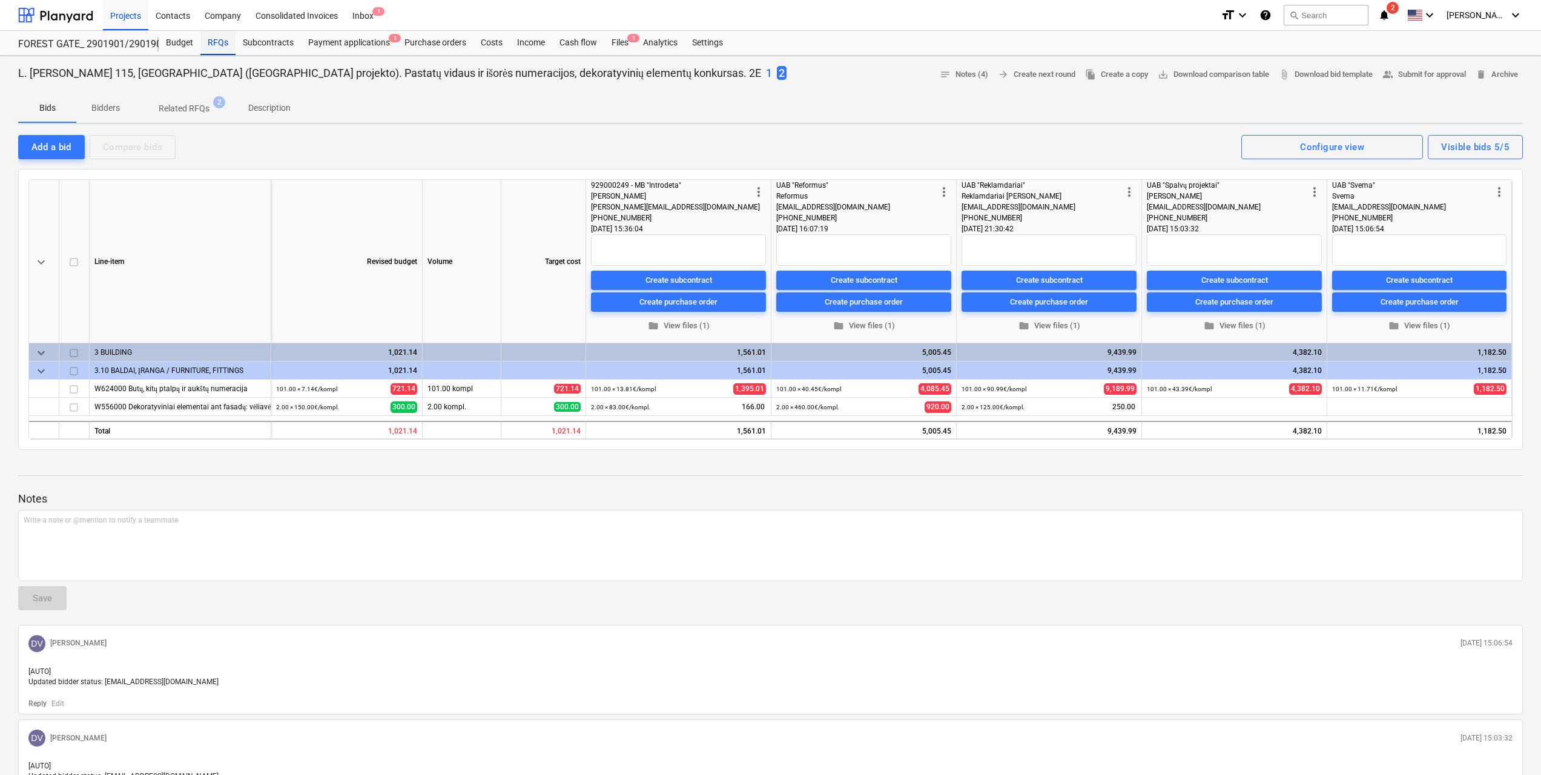
click at [212, 45] on div "RFQs" at bounding box center [217, 43] width 35 height 24
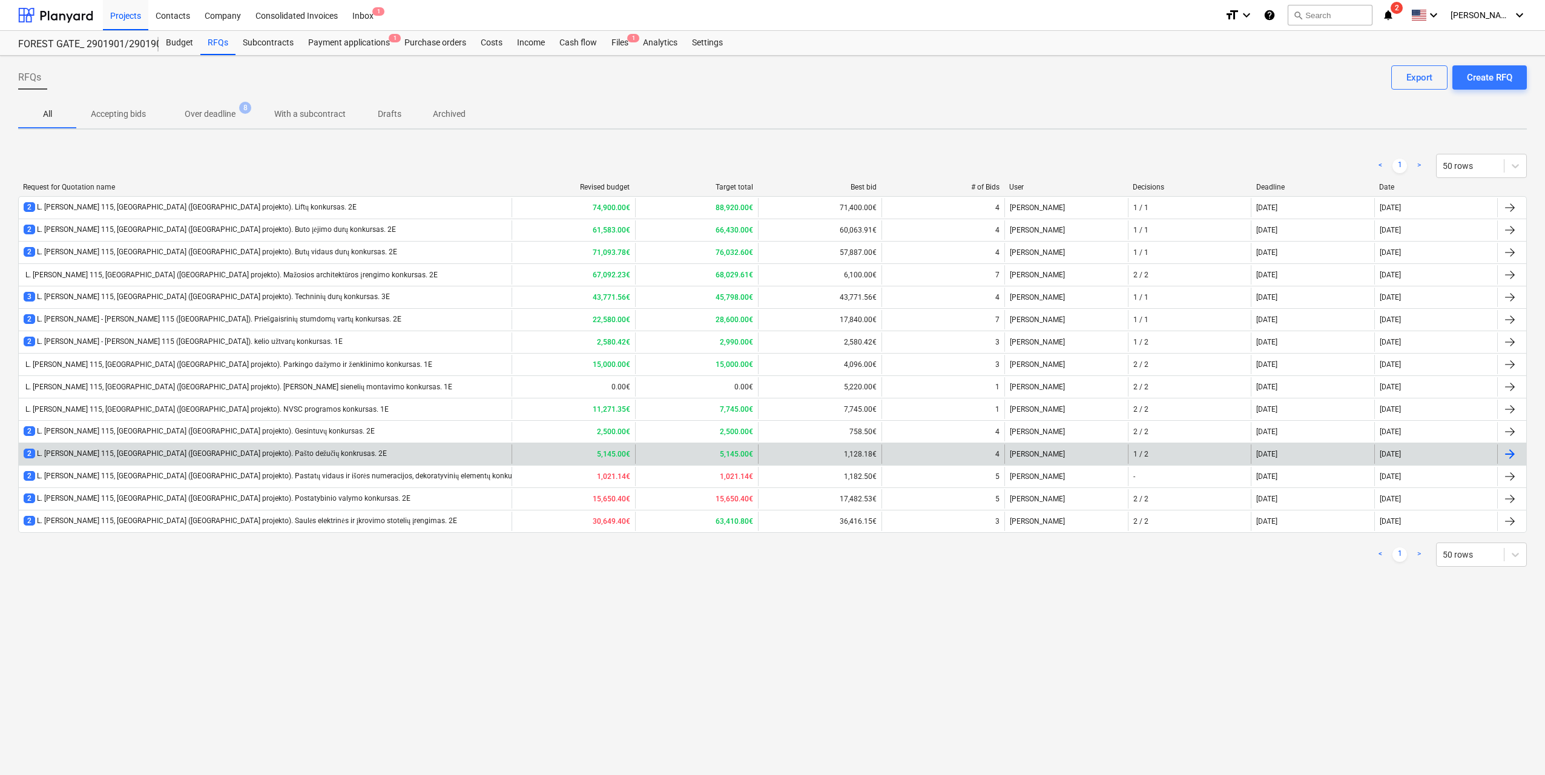
click at [292, 453] on div "2 L. Baliukevičiaus Dzūko g. 115, Vilnius (Forest Gate projekto). Pašto dežučių…" at bounding box center [205, 454] width 363 height 10
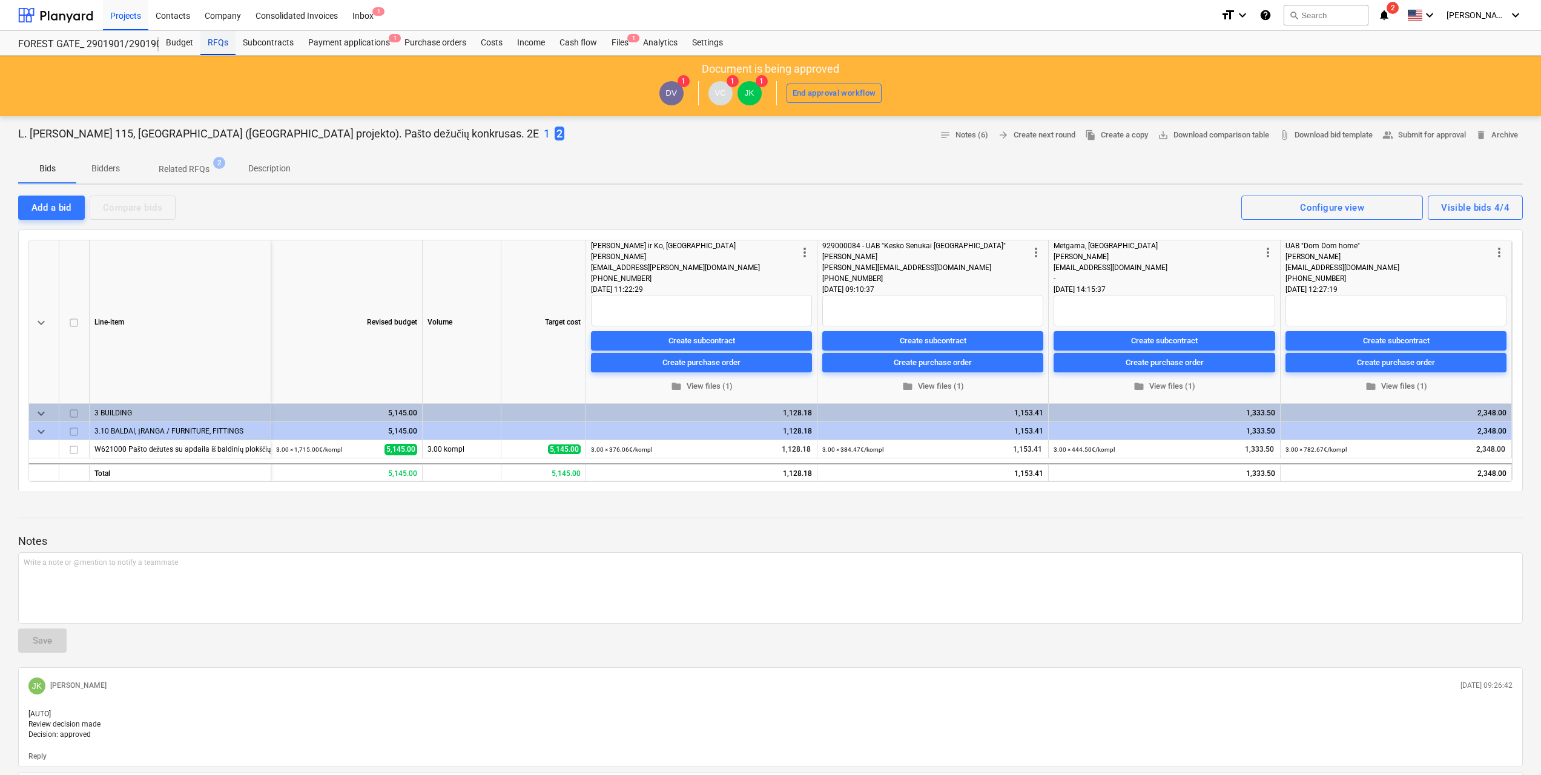
click at [215, 41] on div "RFQs" at bounding box center [217, 43] width 35 height 24
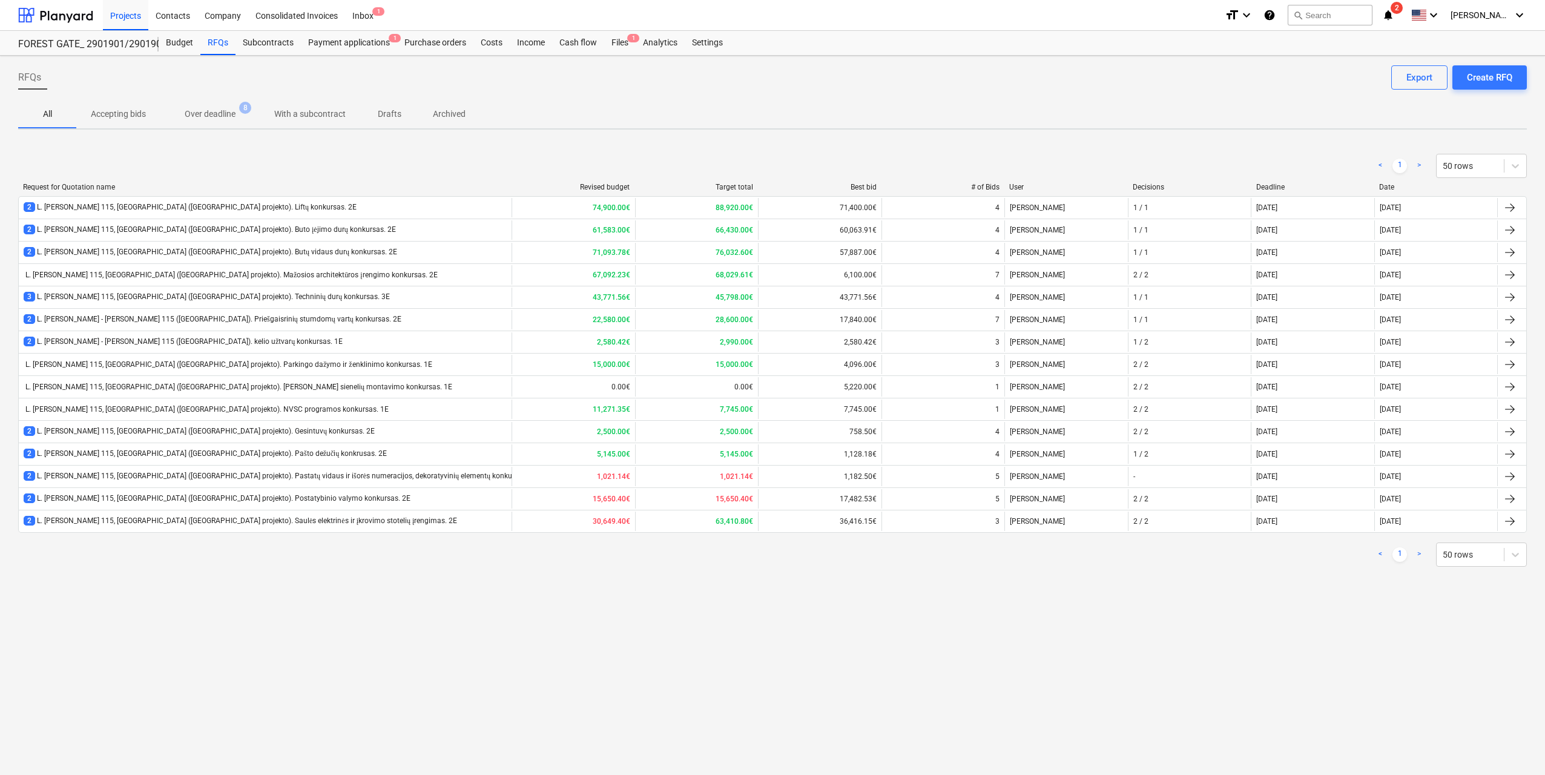
click at [222, 607] on div "RFQs Create RFQ Export All Accepting bids Over deadline 8 With a subcontract Dr…" at bounding box center [772, 415] width 1545 height 719
click at [74, 21] on div at bounding box center [55, 15] width 75 height 30
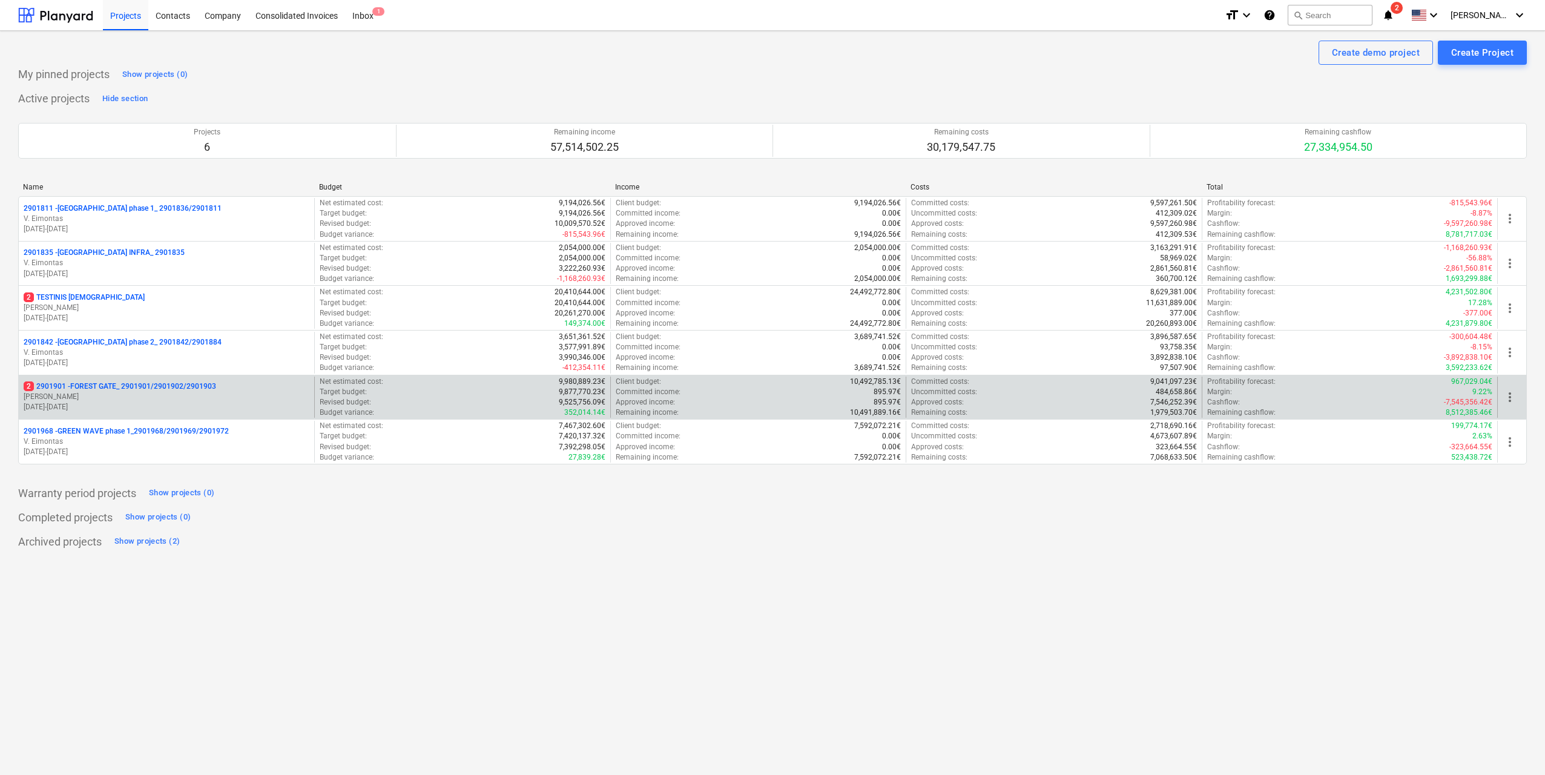
click at [177, 391] on p "2 2901901 - FOREST GATE_ 2901901/2901902/2901903" at bounding box center [120, 386] width 193 height 10
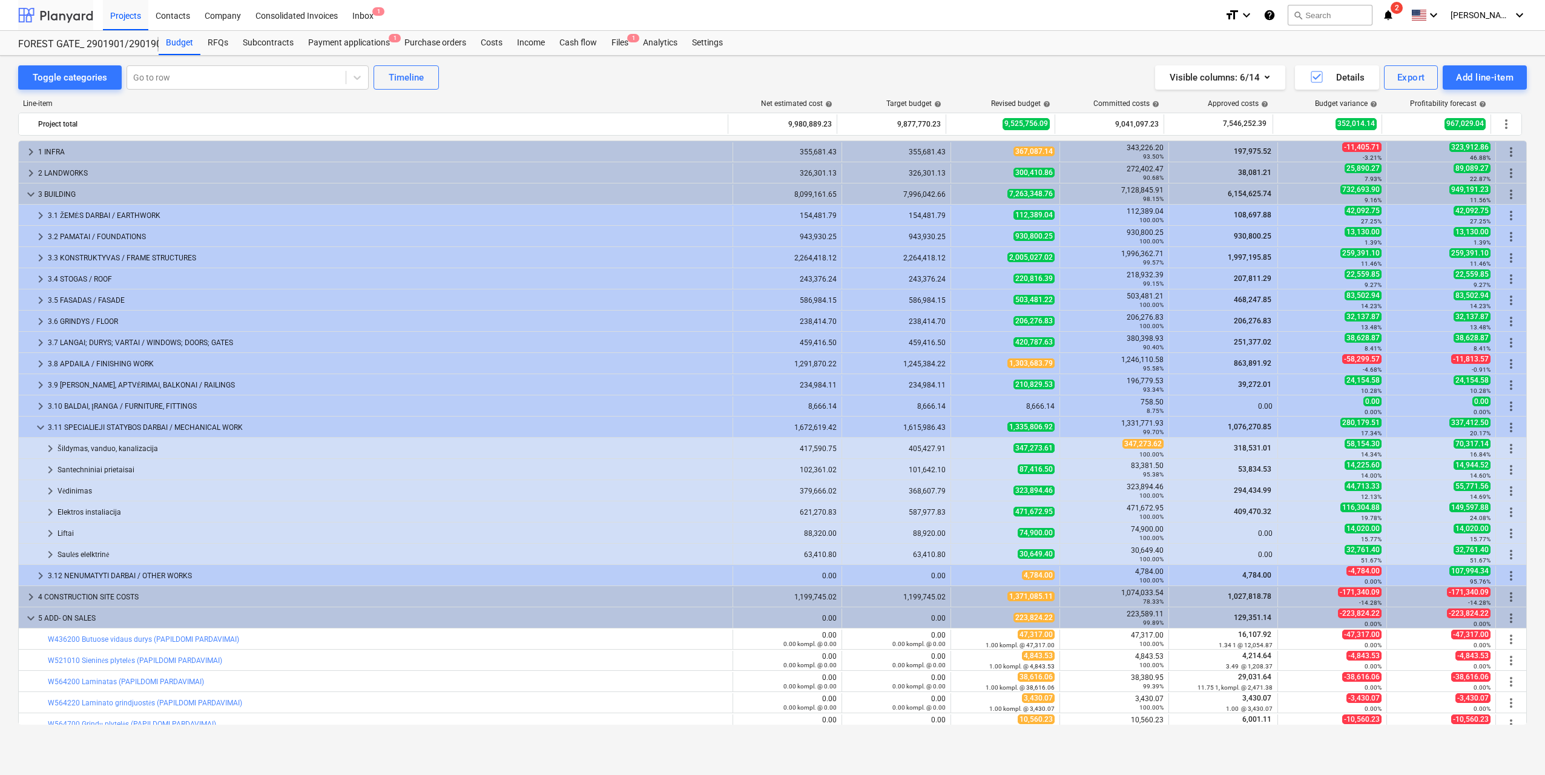
click at [65, 16] on div at bounding box center [55, 15] width 75 height 30
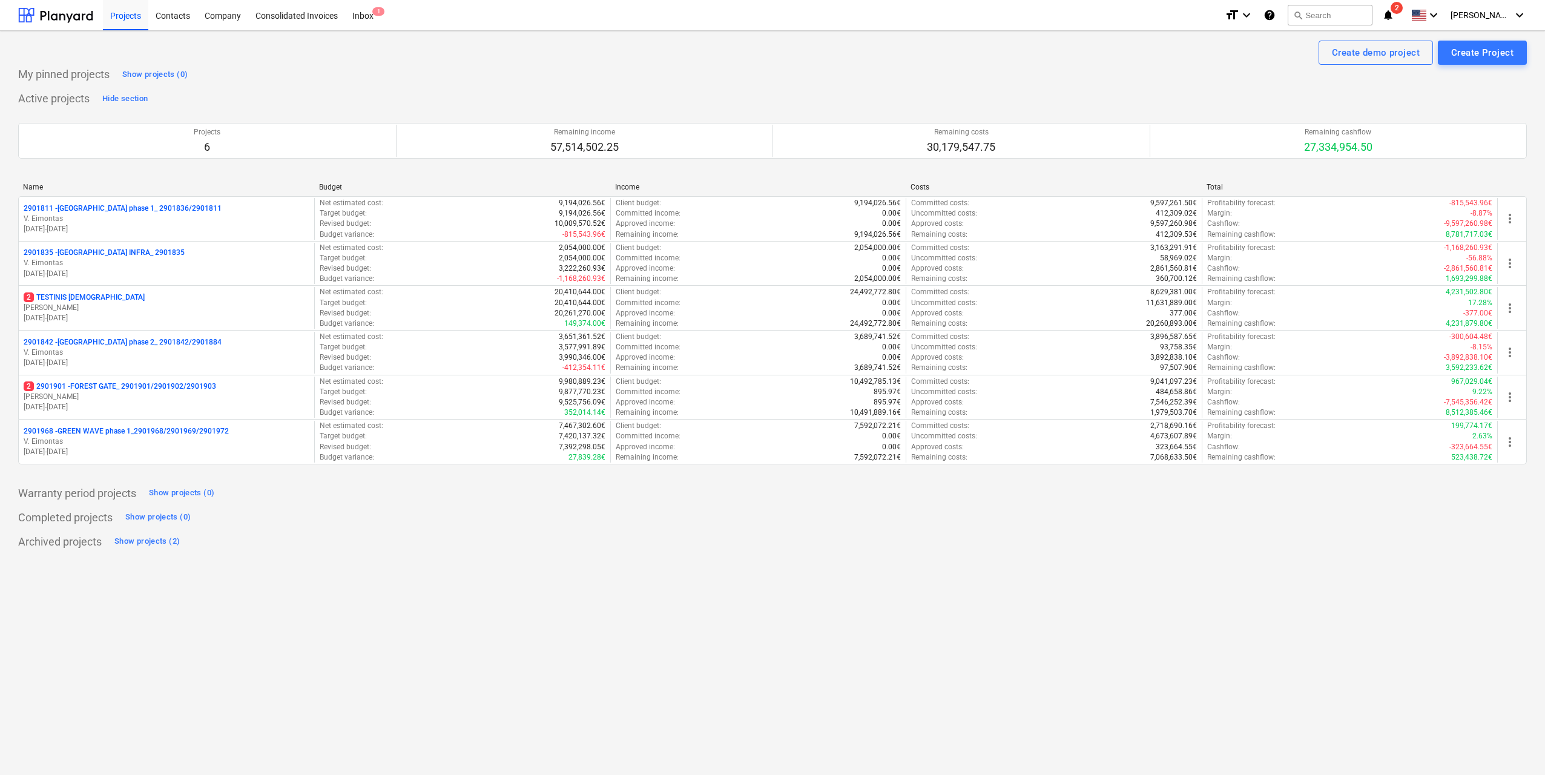
click at [1403, 7] on span "2" at bounding box center [1397, 8] width 12 height 12
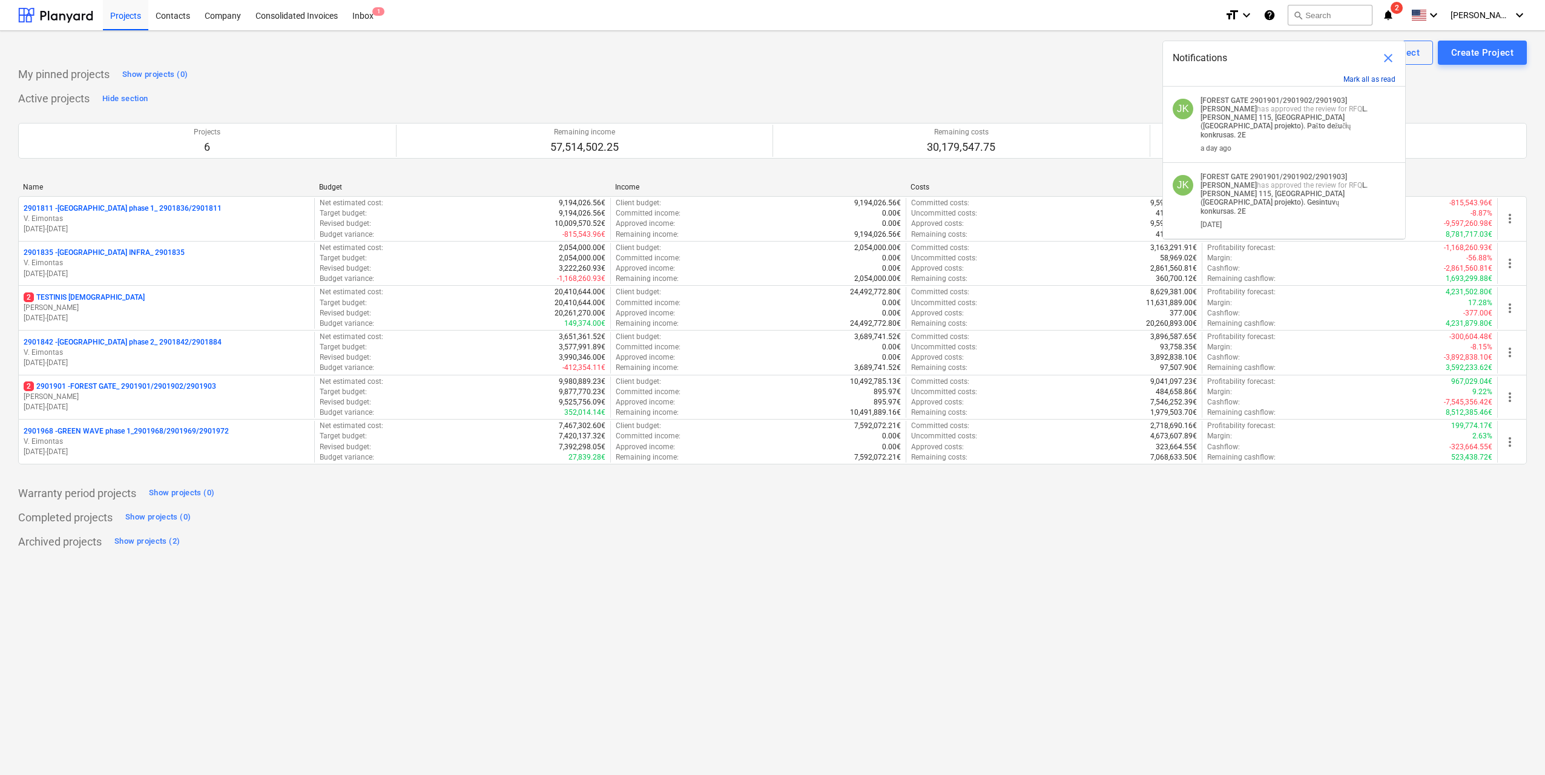
click at [1368, 79] on button "Mark all as read" at bounding box center [1370, 79] width 52 height 8
click at [1385, 58] on span "close" at bounding box center [1388, 58] width 15 height 15
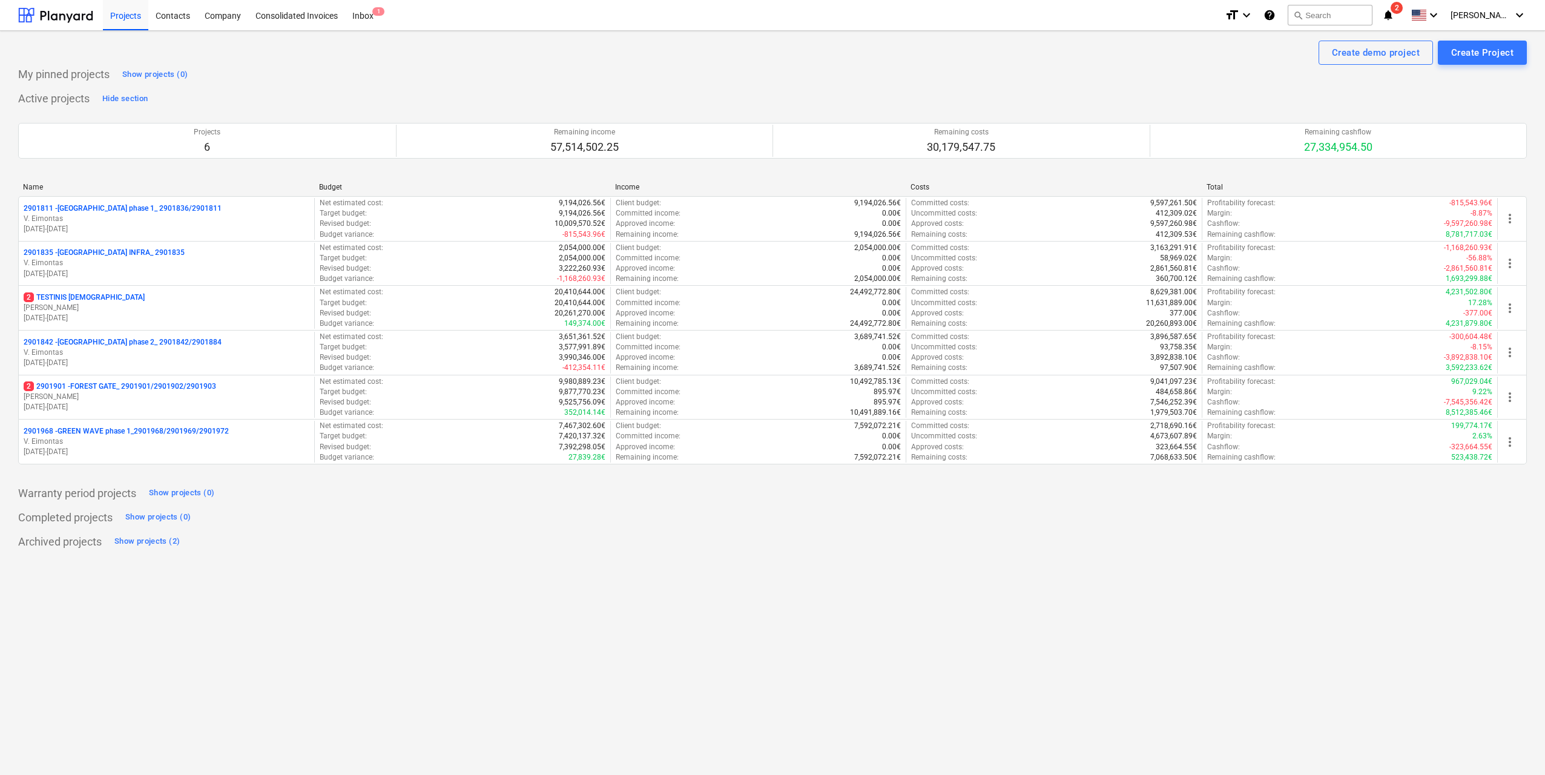
click at [1394, 16] on icon "notifications" at bounding box center [1388, 15] width 12 height 15
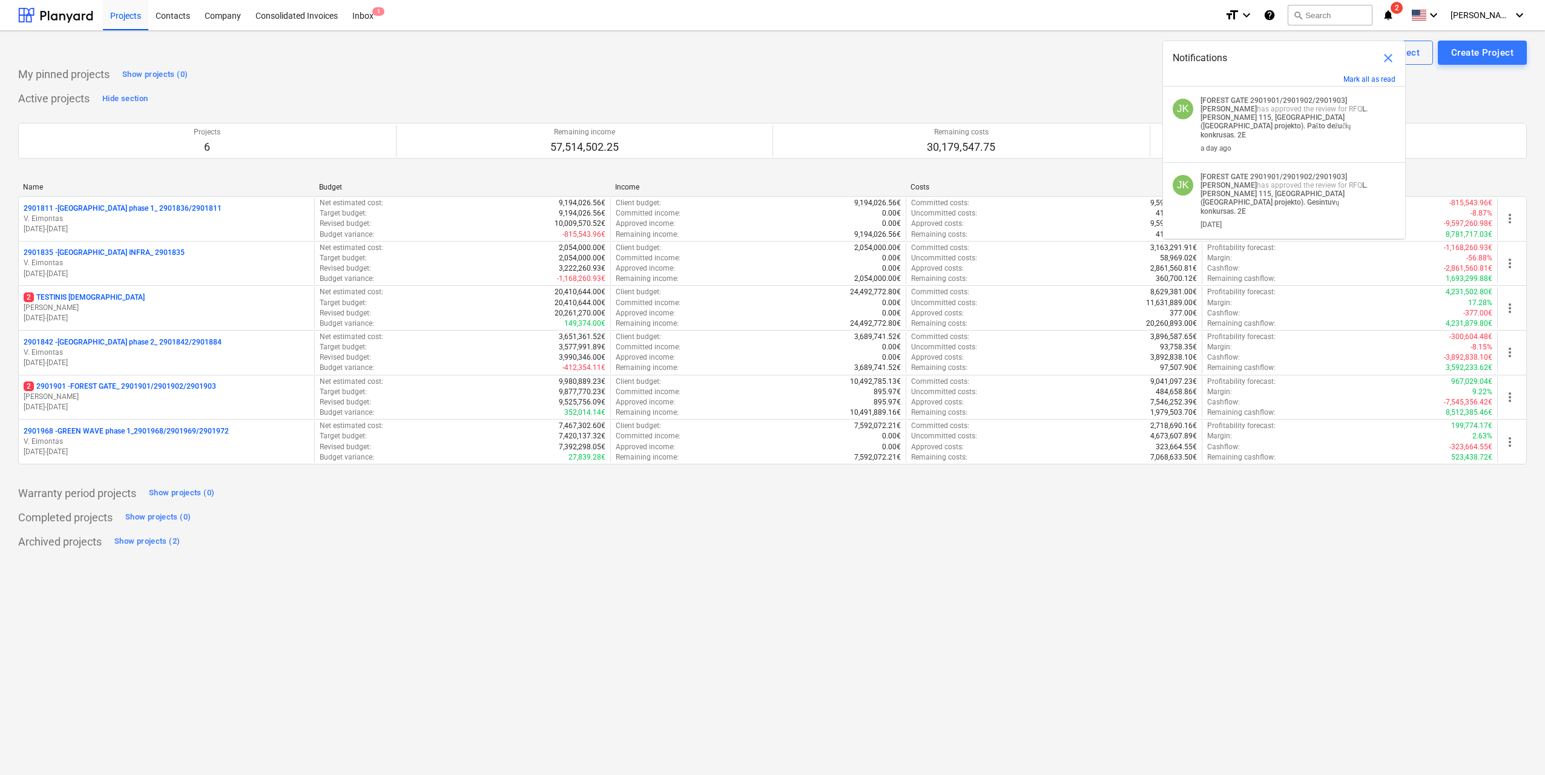
click at [1391, 54] on span "close" at bounding box center [1388, 58] width 15 height 15
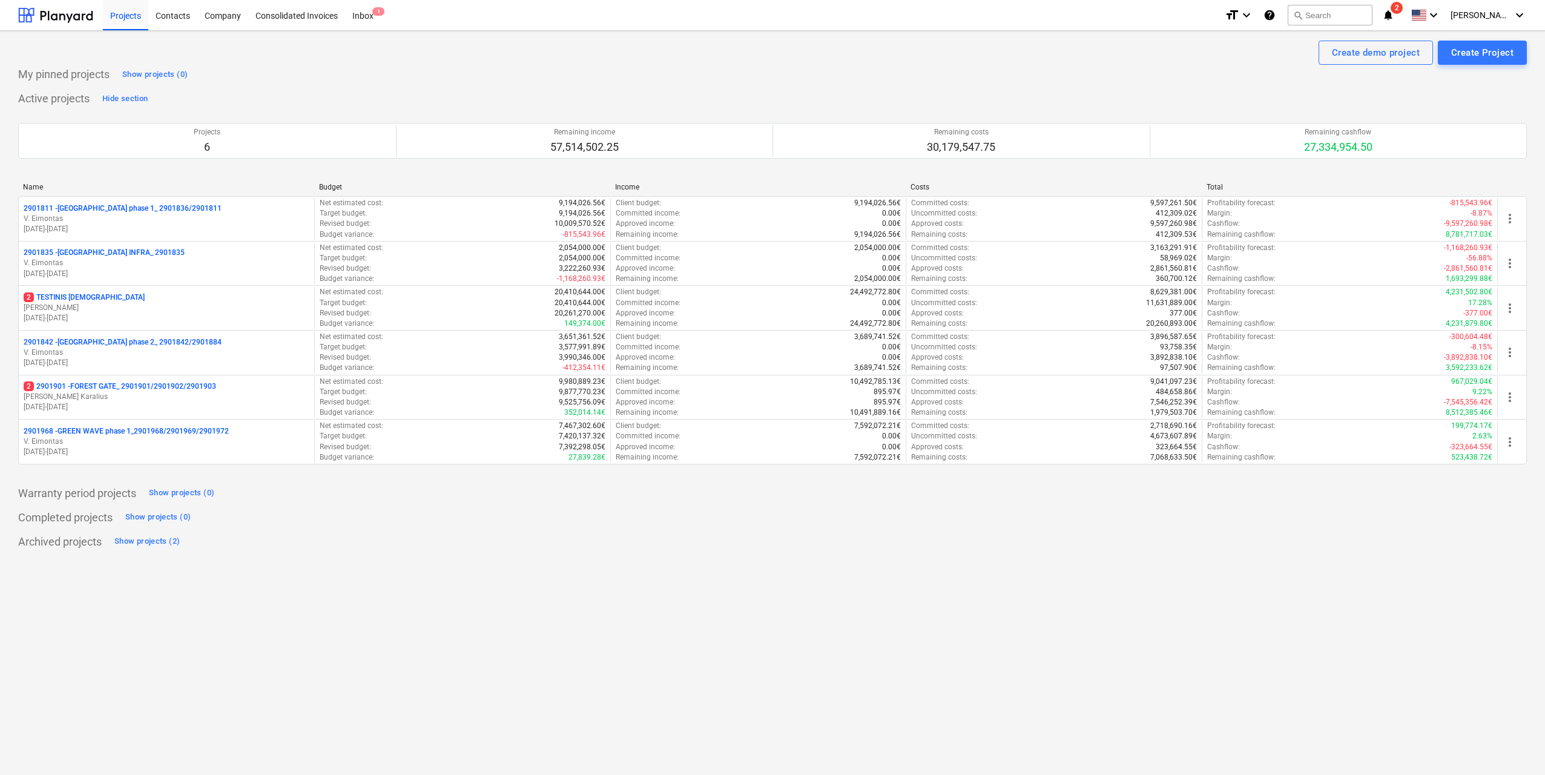
click at [1403, 11] on span "2" at bounding box center [1397, 8] width 12 height 12
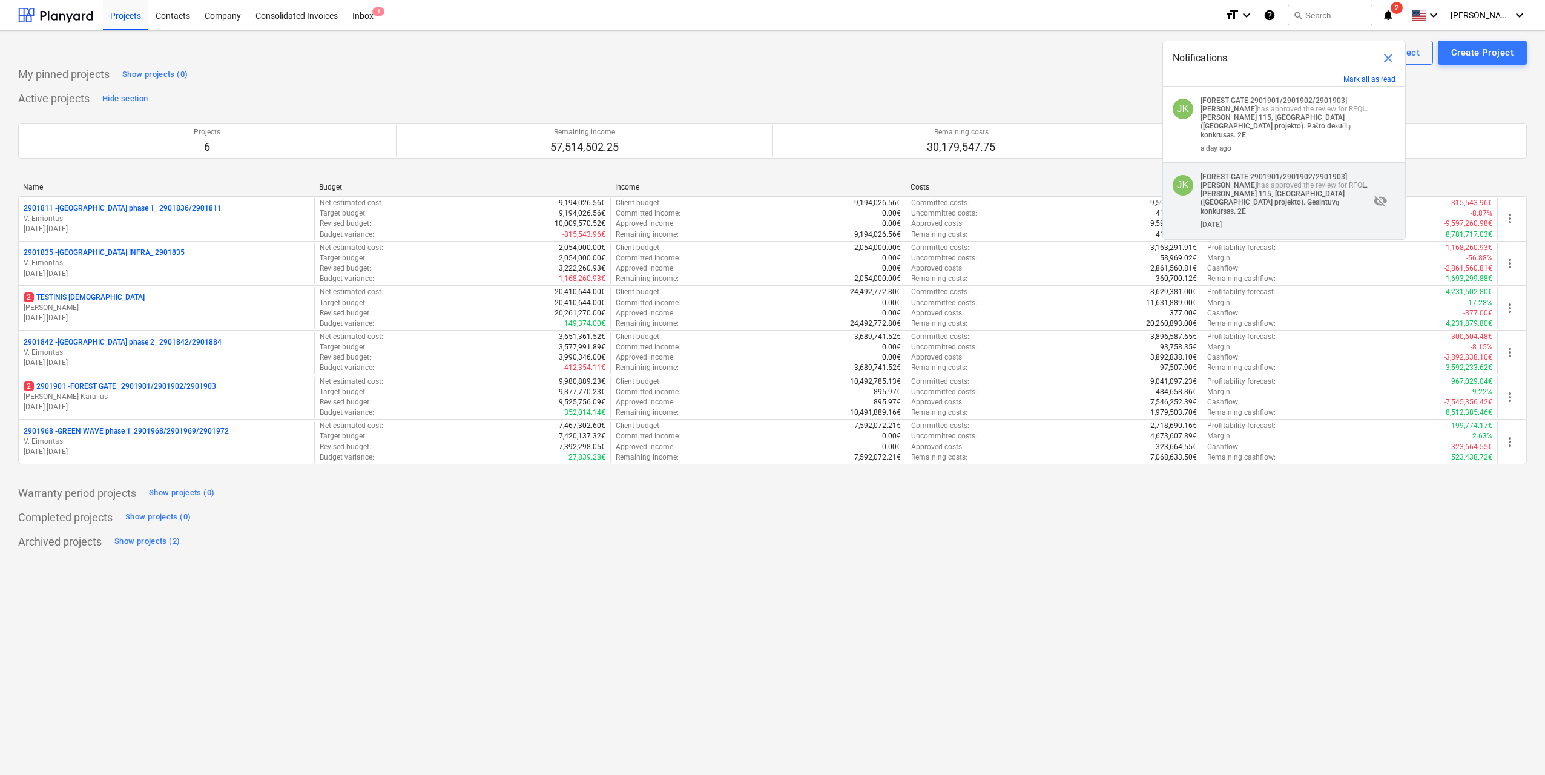
click at [1379, 194] on span "visibility_off" at bounding box center [1380, 201] width 15 height 15
click at [1376, 194] on span "visibility" at bounding box center [1380, 201] width 15 height 15
click at [1379, 118] on span "visibility_off" at bounding box center [1380, 124] width 15 height 15
click at [1377, 122] on span "visibility" at bounding box center [1380, 124] width 15 height 15
click at [1361, 78] on button "Mark all as read" at bounding box center [1370, 79] width 52 height 8
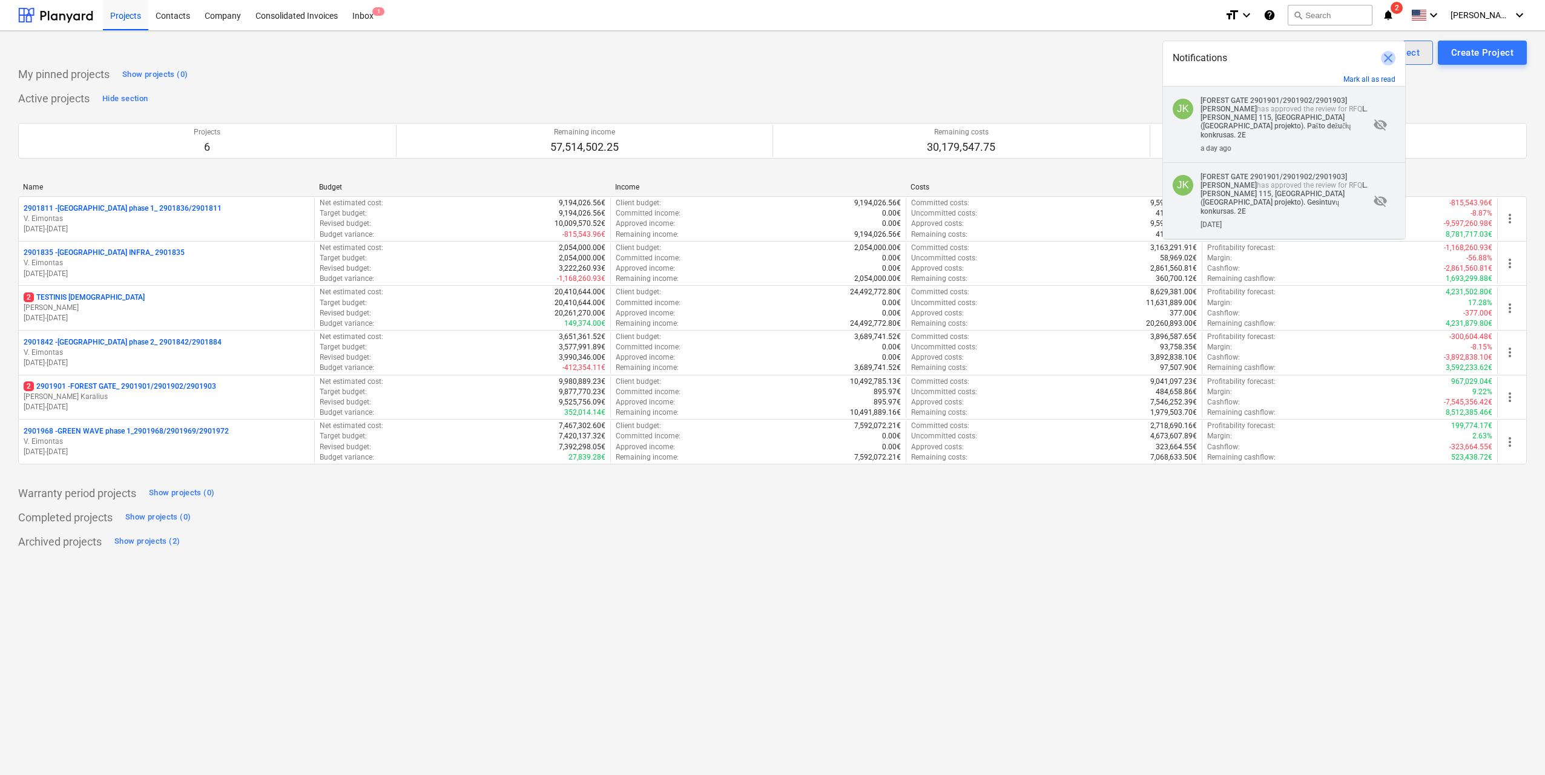
drag, startPoint x: 1389, startPoint y: 59, endPoint x: 1397, endPoint y: 47, distance: 14.4
click at [1389, 60] on span "close" at bounding box center [1388, 58] width 15 height 15
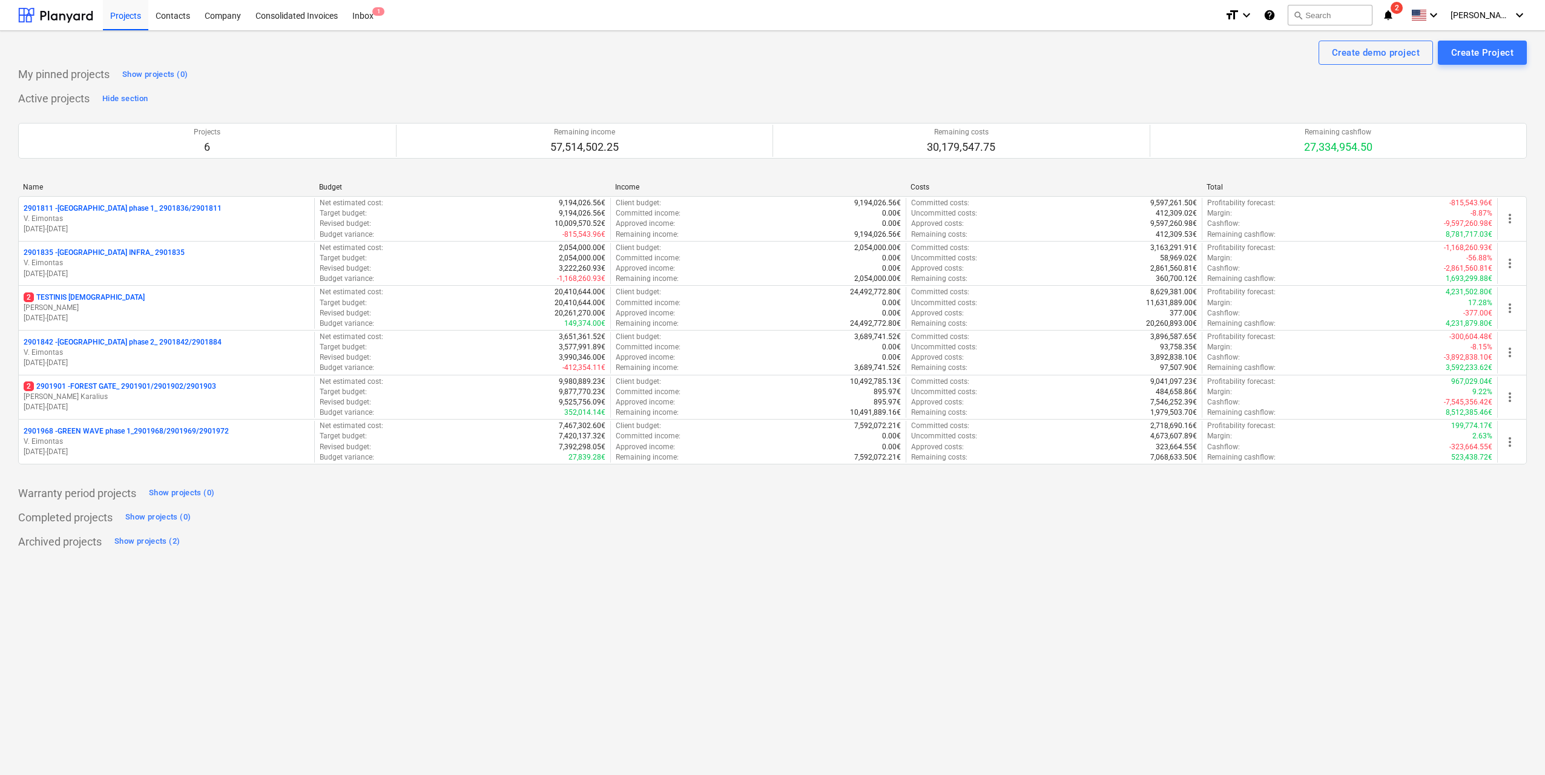
click at [1394, 15] on icon "notifications" at bounding box center [1388, 15] width 12 height 15
click at [989, 91] on div "Active projects Hide section Projects 6 Remaining income 57,514,502.25 Remainin…" at bounding box center [772, 284] width 1509 height 390
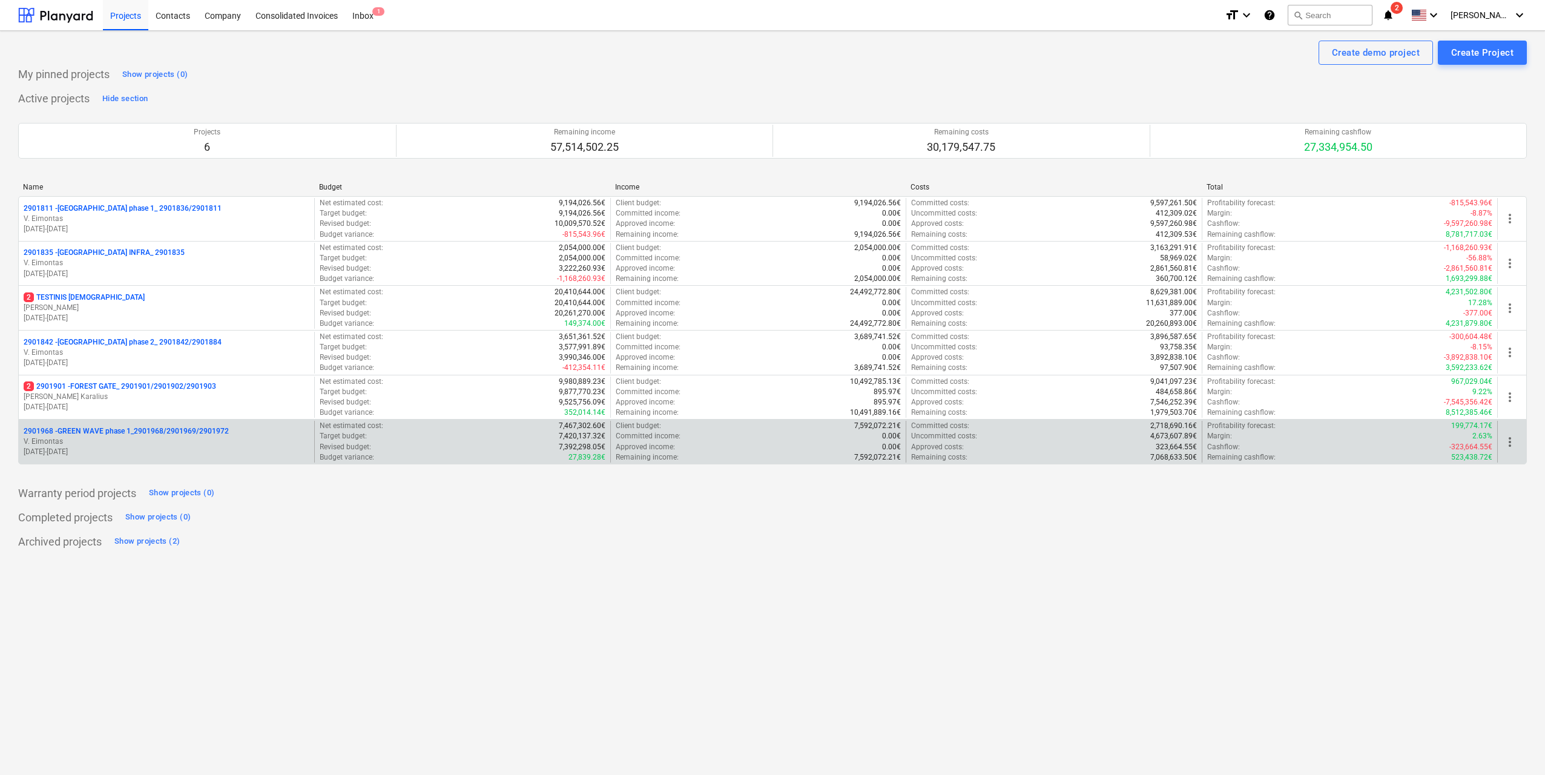
click at [179, 430] on p "2901968 - GREEN WAVE phase 1_2901968/2901969/2901972" at bounding box center [126, 431] width 205 height 10
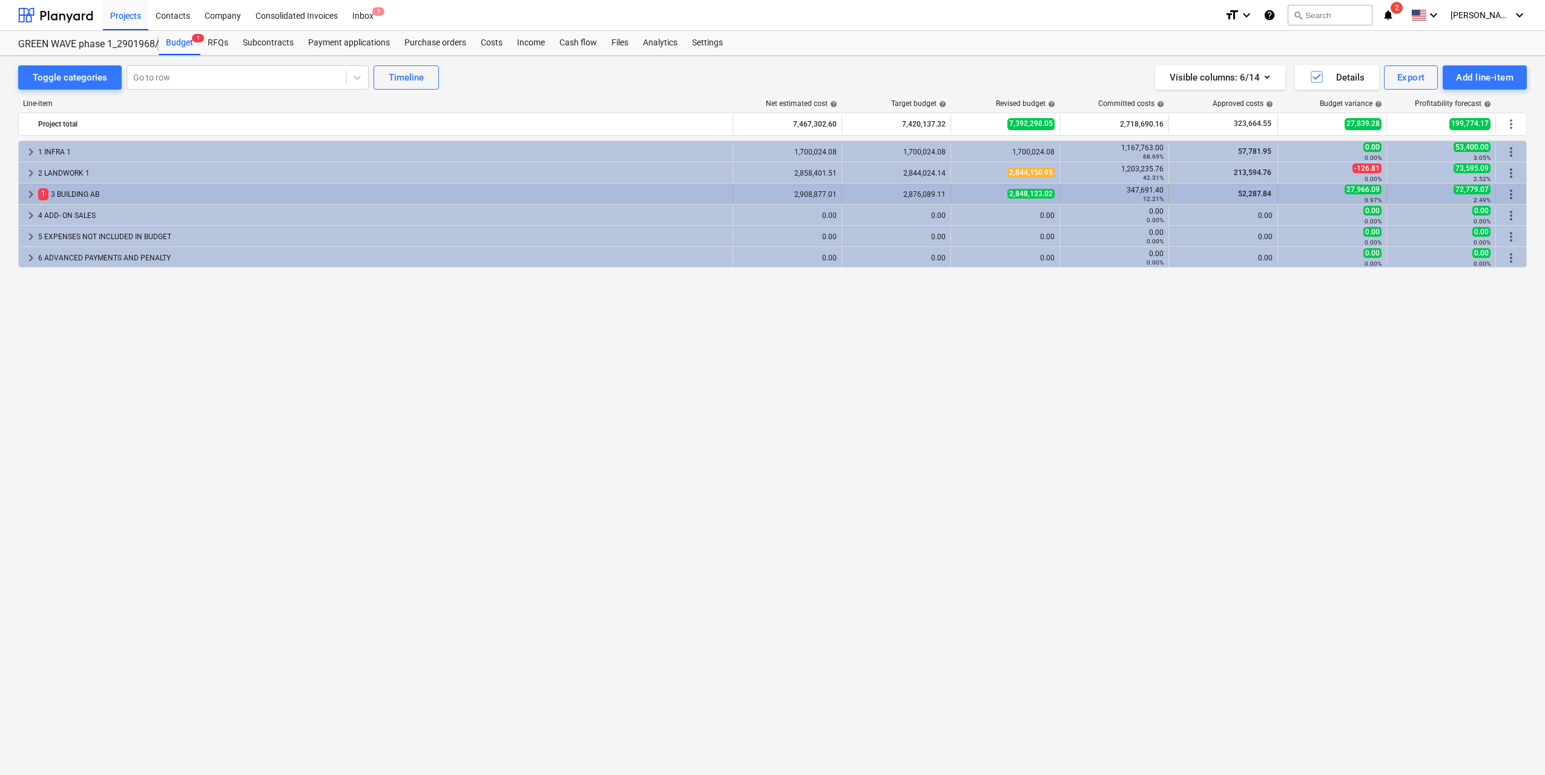
click at [32, 199] on span "keyboard_arrow_right" at bounding box center [31, 194] width 15 height 15
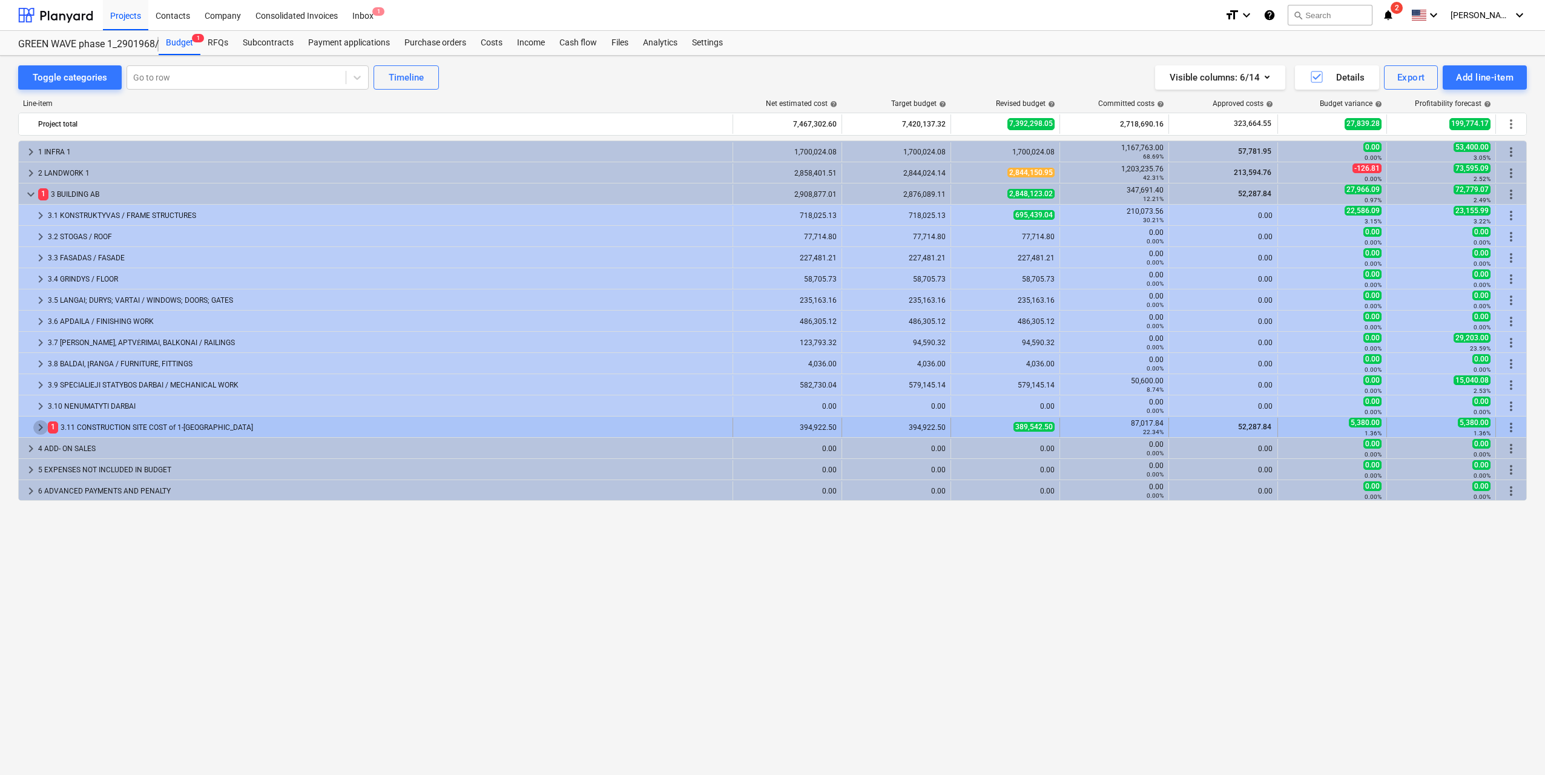
click at [40, 423] on span "keyboard_arrow_right" at bounding box center [40, 427] width 15 height 15
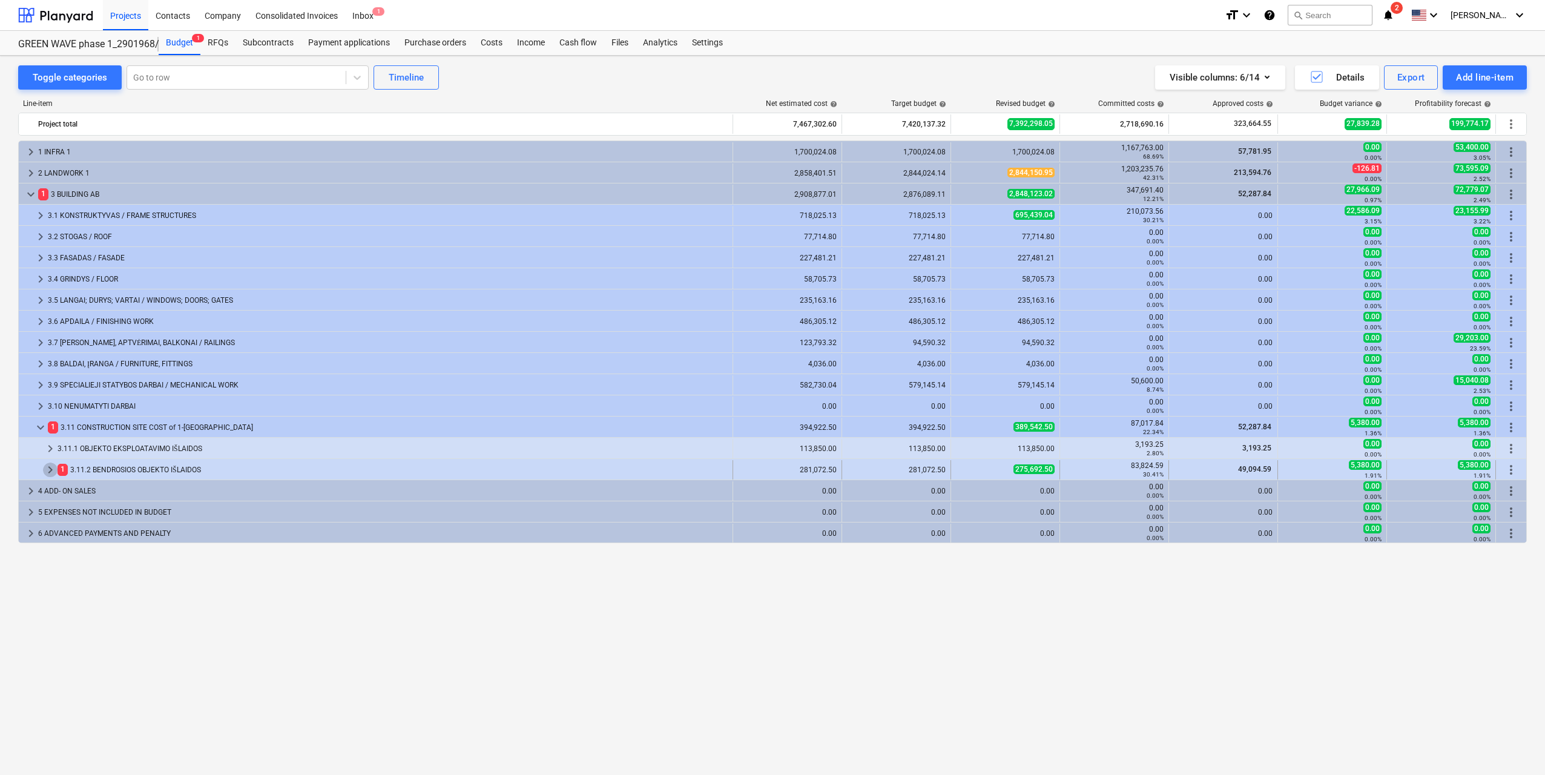
click at [56, 472] on span "keyboard_arrow_right" at bounding box center [50, 470] width 15 height 15
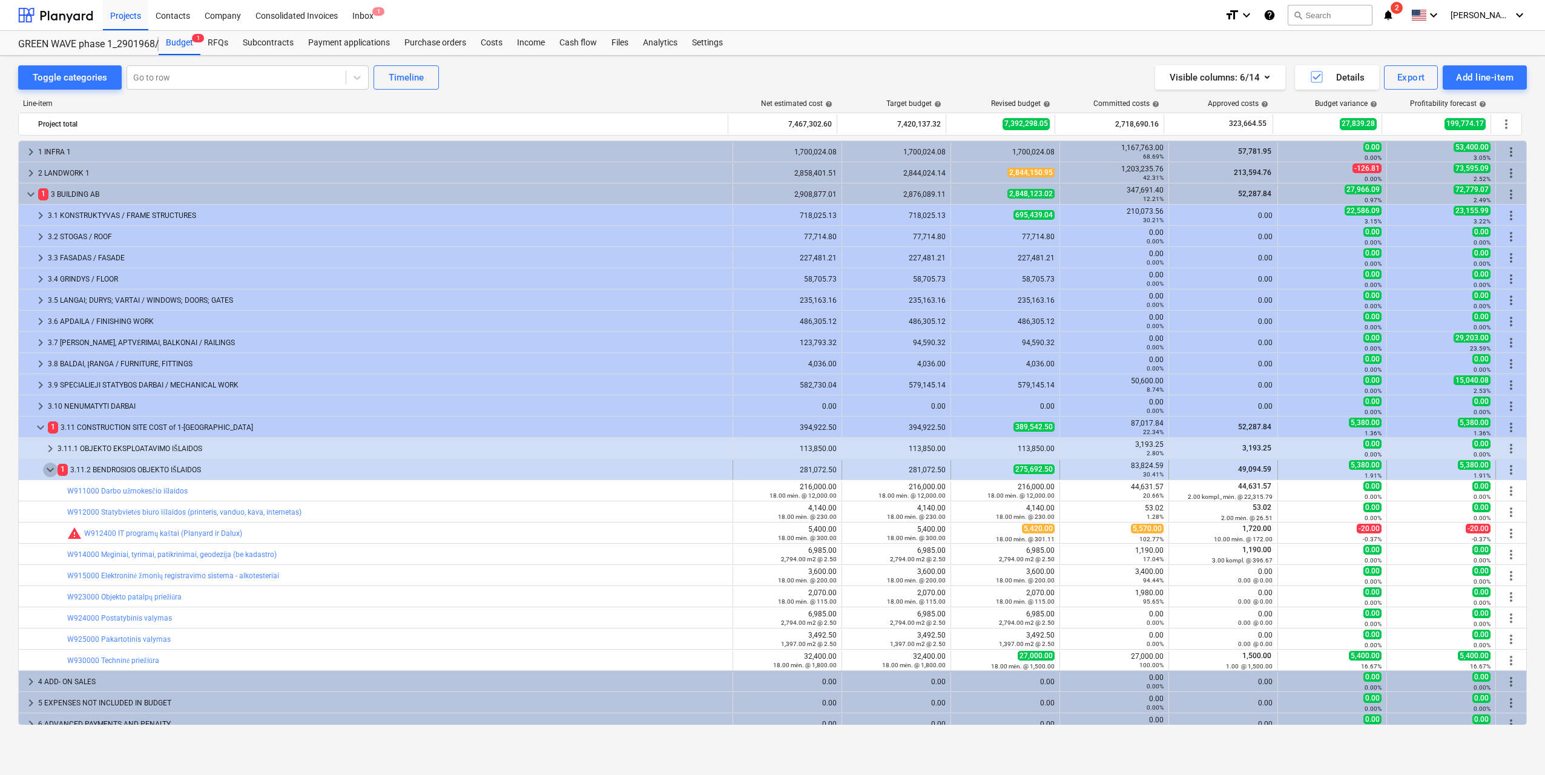
click at [47, 475] on span "keyboard_arrow_down" at bounding box center [50, 470] width 15 height 15
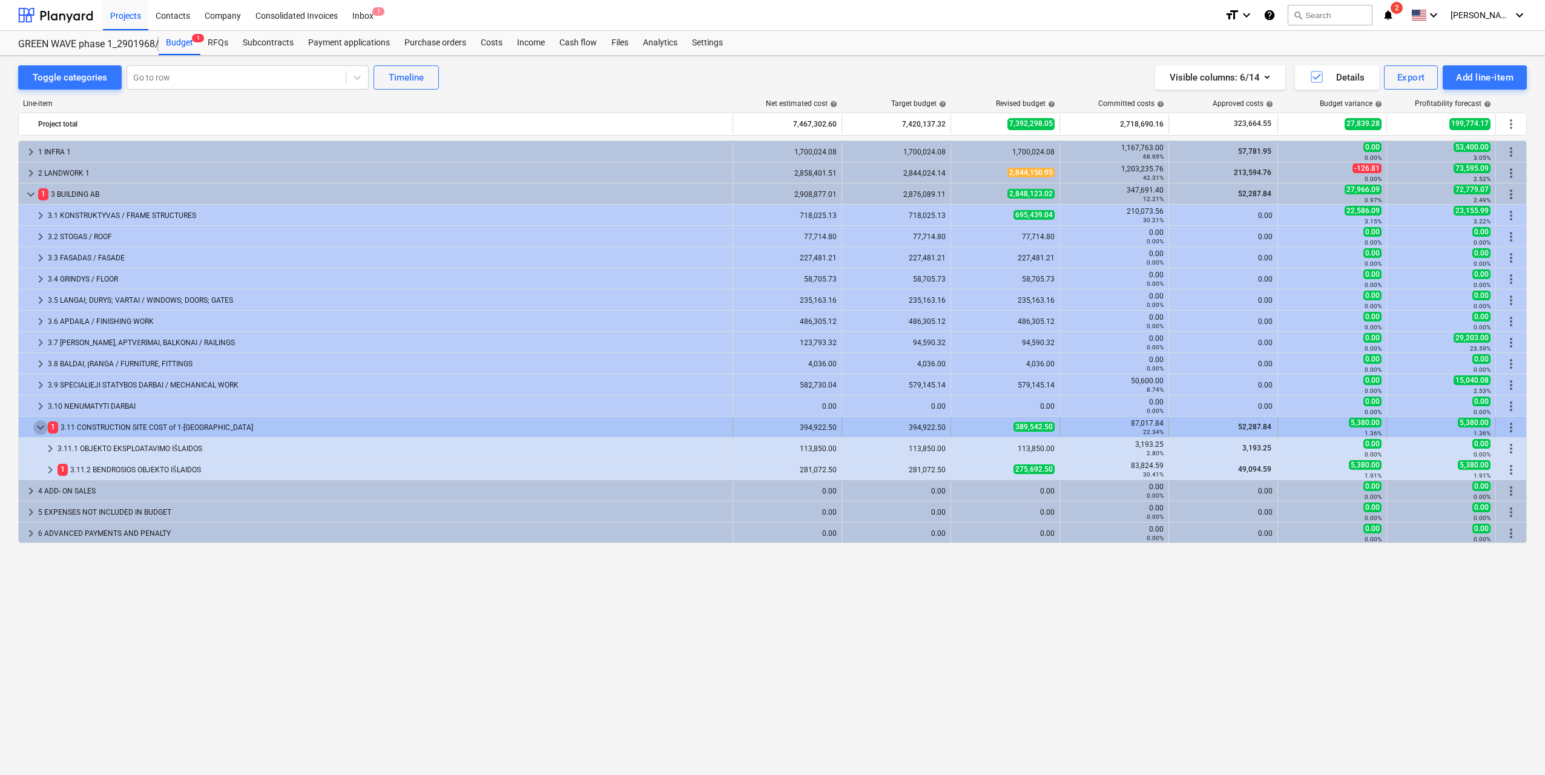
click at [39, 434] on span "keyboard_arrow_down" at bounding box center [40, 427] width 15 height 15
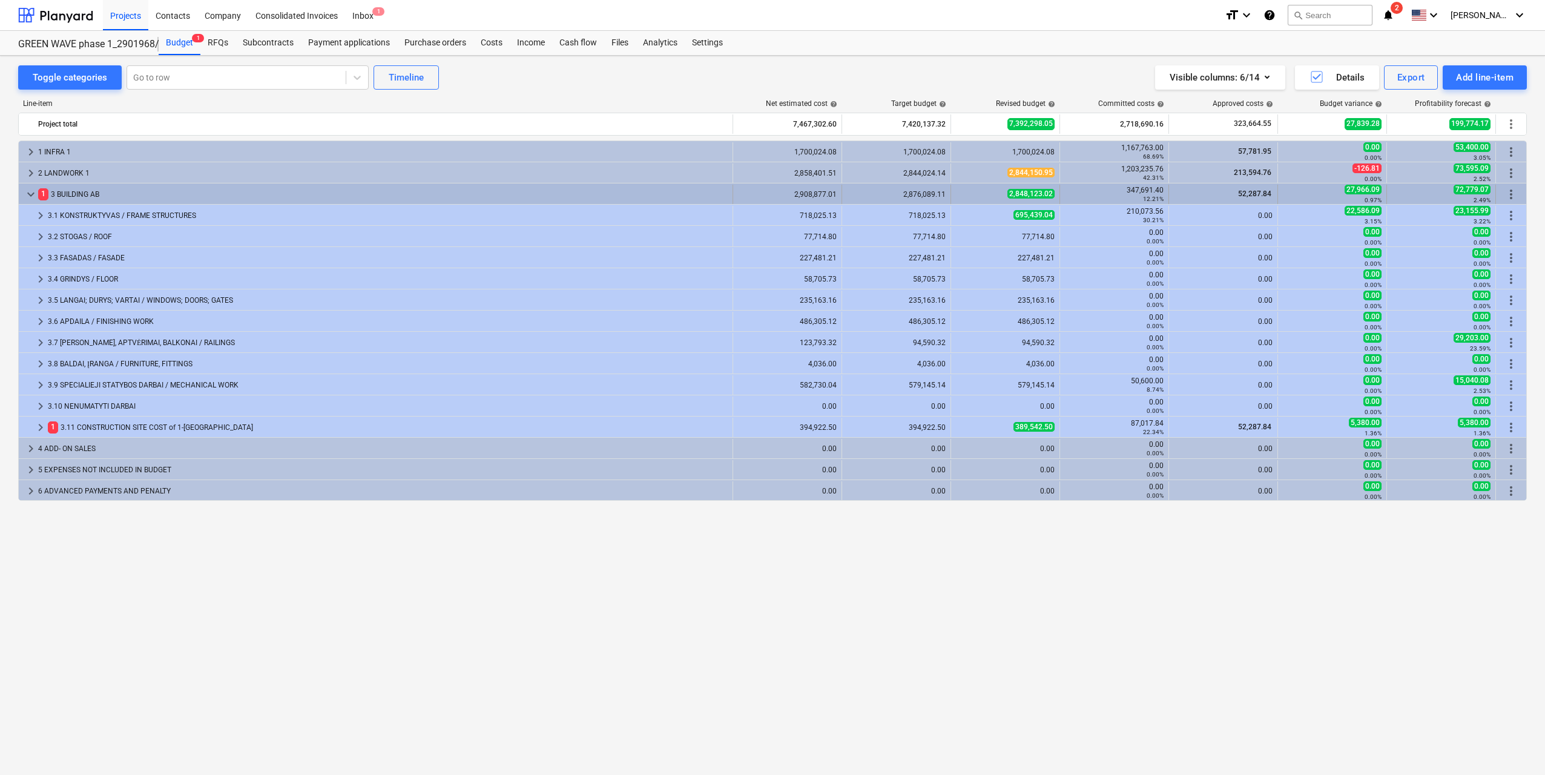
click at [26, 197] on span "keyboard_arrow_down" at bounding box center [31, 194] width 15 height 15
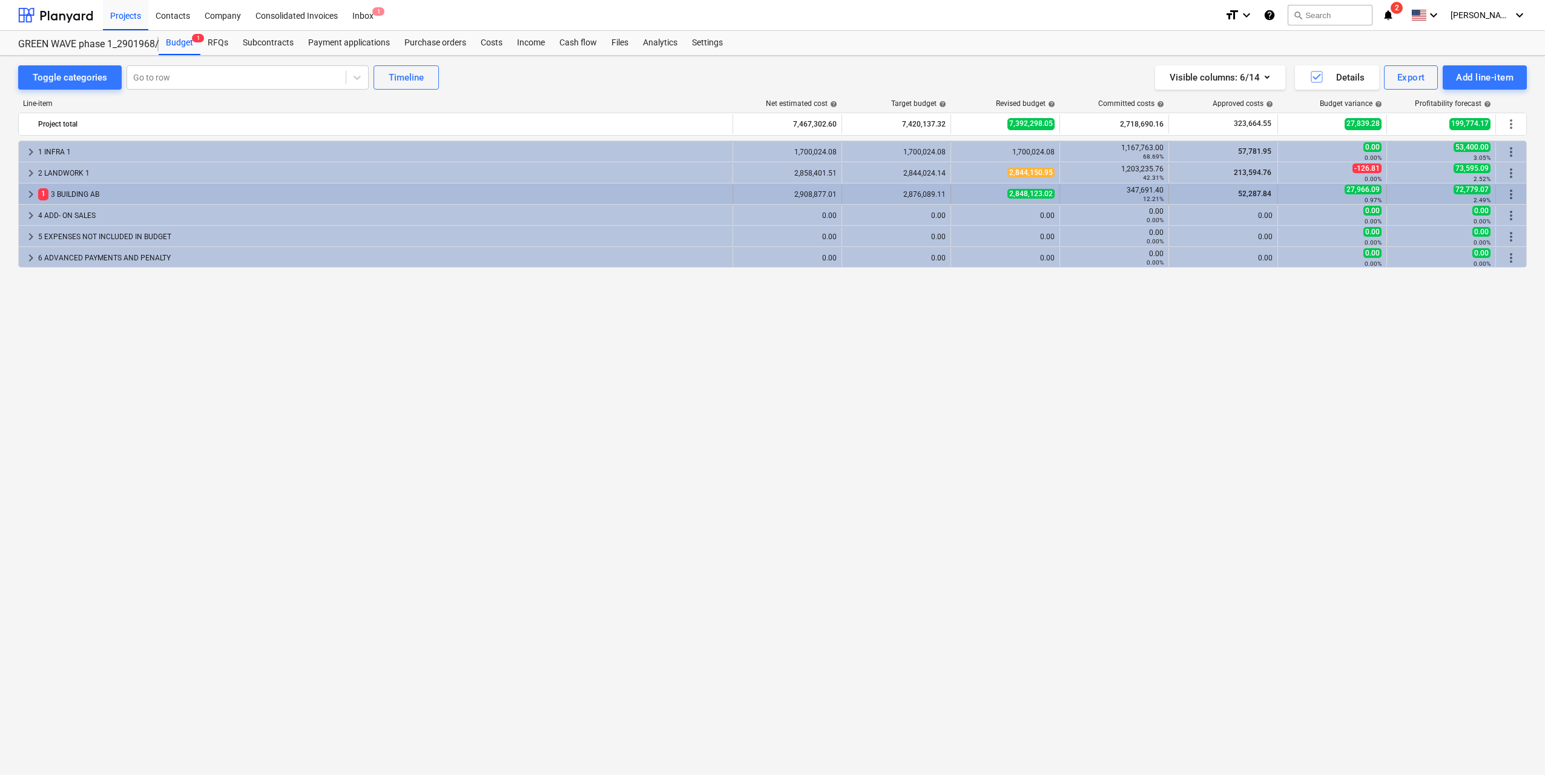
click at [56, 191] on div "1 3 BUILDING AB" at bounding box center [383, 194] width 690 height 19
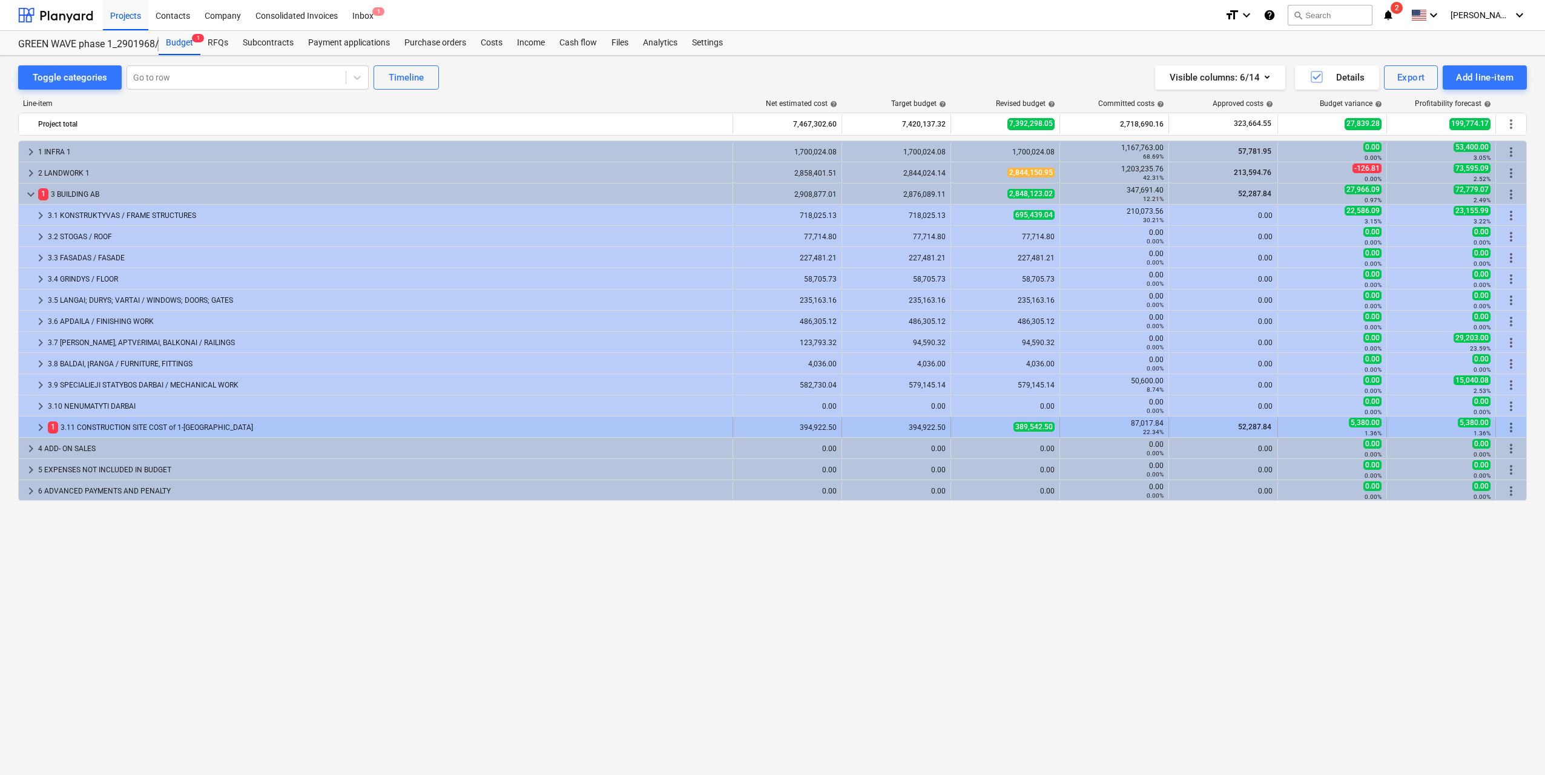
click at [105, 421] on div "1 3.11 CONSTRUCTION SITE COST of 1-[GEOGRAPHIC_DATA]" at bounding box center [388, 427] width 680 height 19
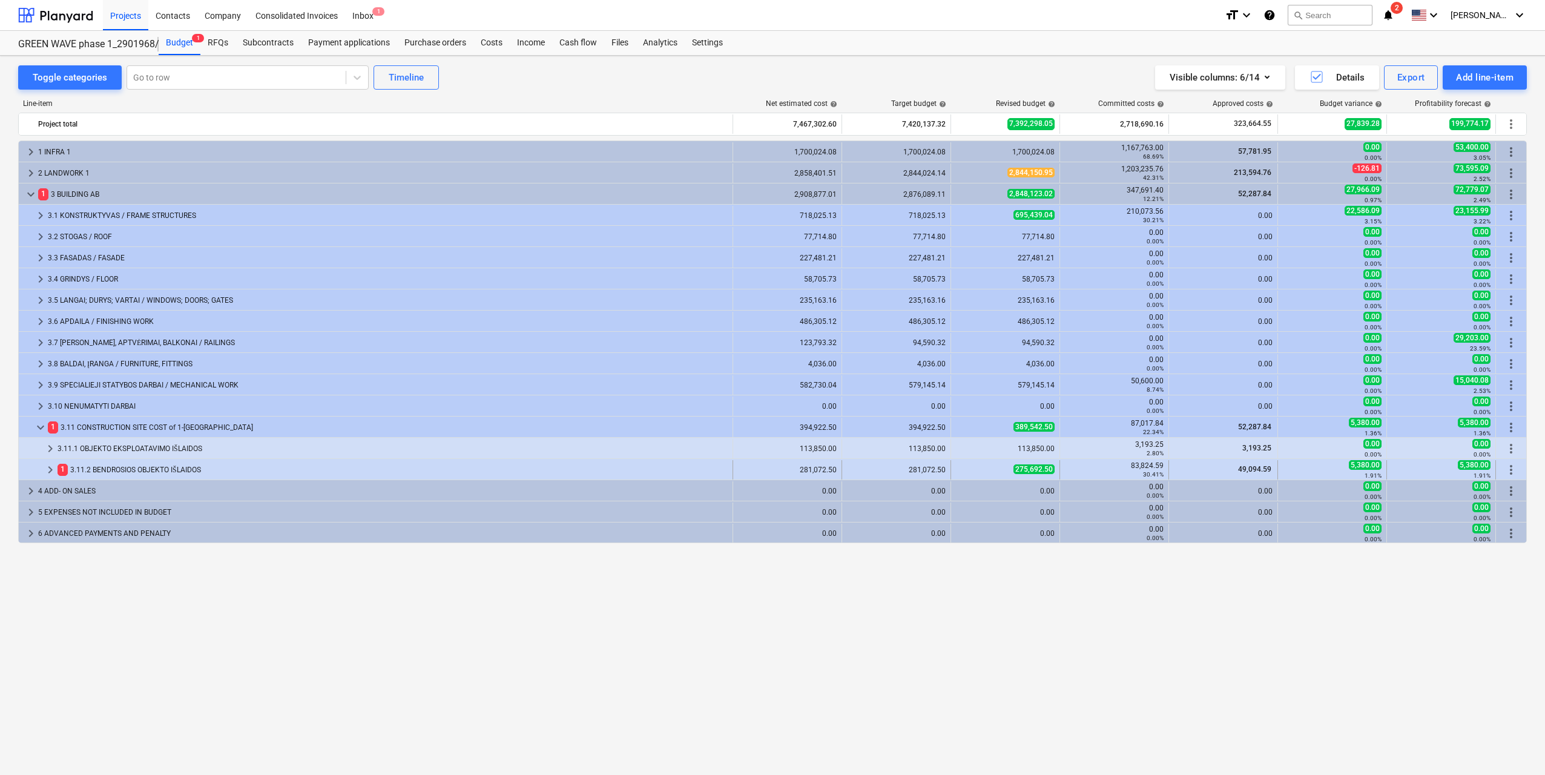
click at [137, 472] on div "1 3.11.2 BENDROSIOS OBJEKTO IŠLAIDOS" at bounding box center [393, 469] width 670 height 19
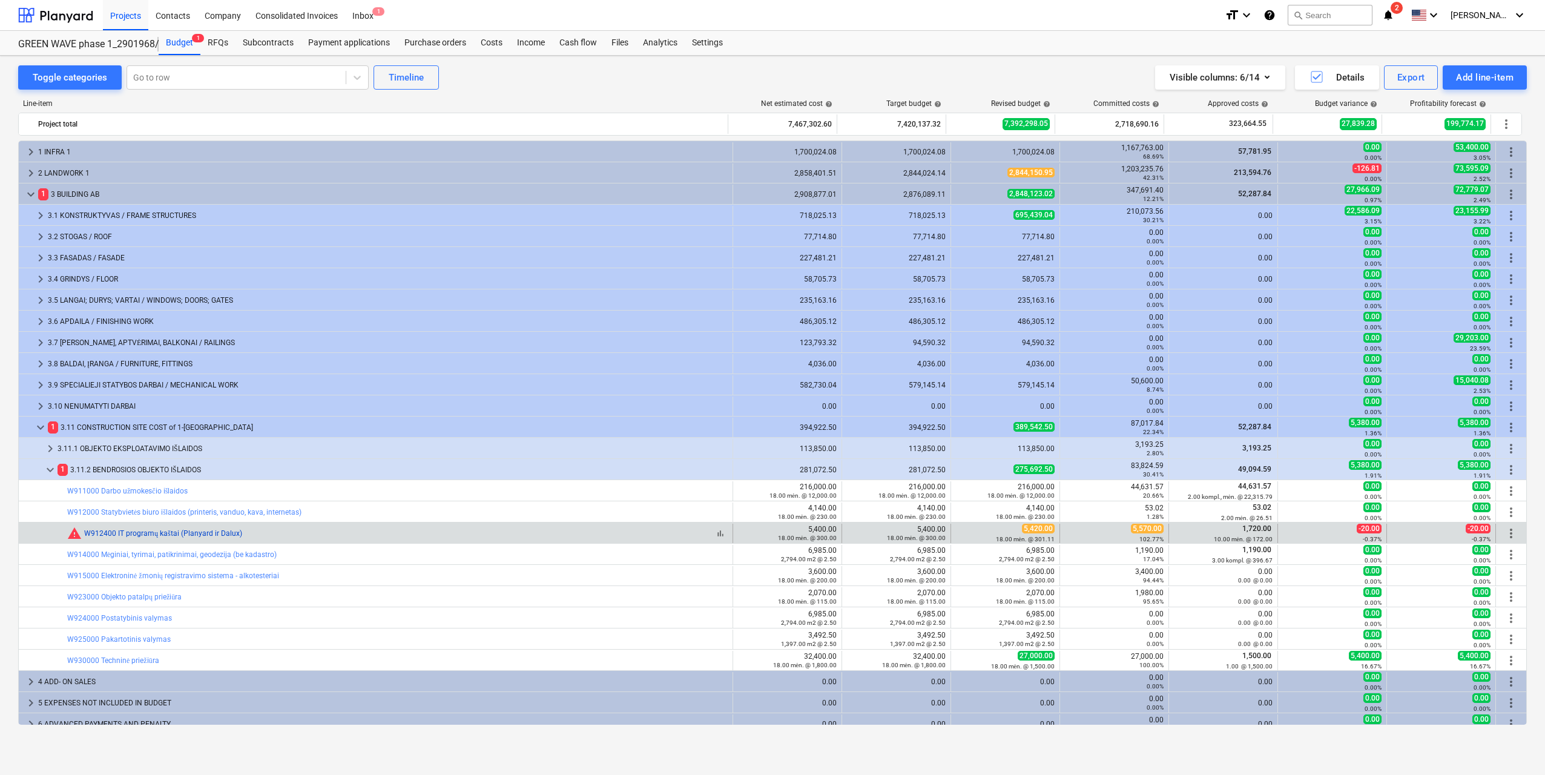
click at [137, 531] on link "W912400 IT programų kaštai (Planyard ir Dalux)" at bounding box center [163, 533] width 158 height 8
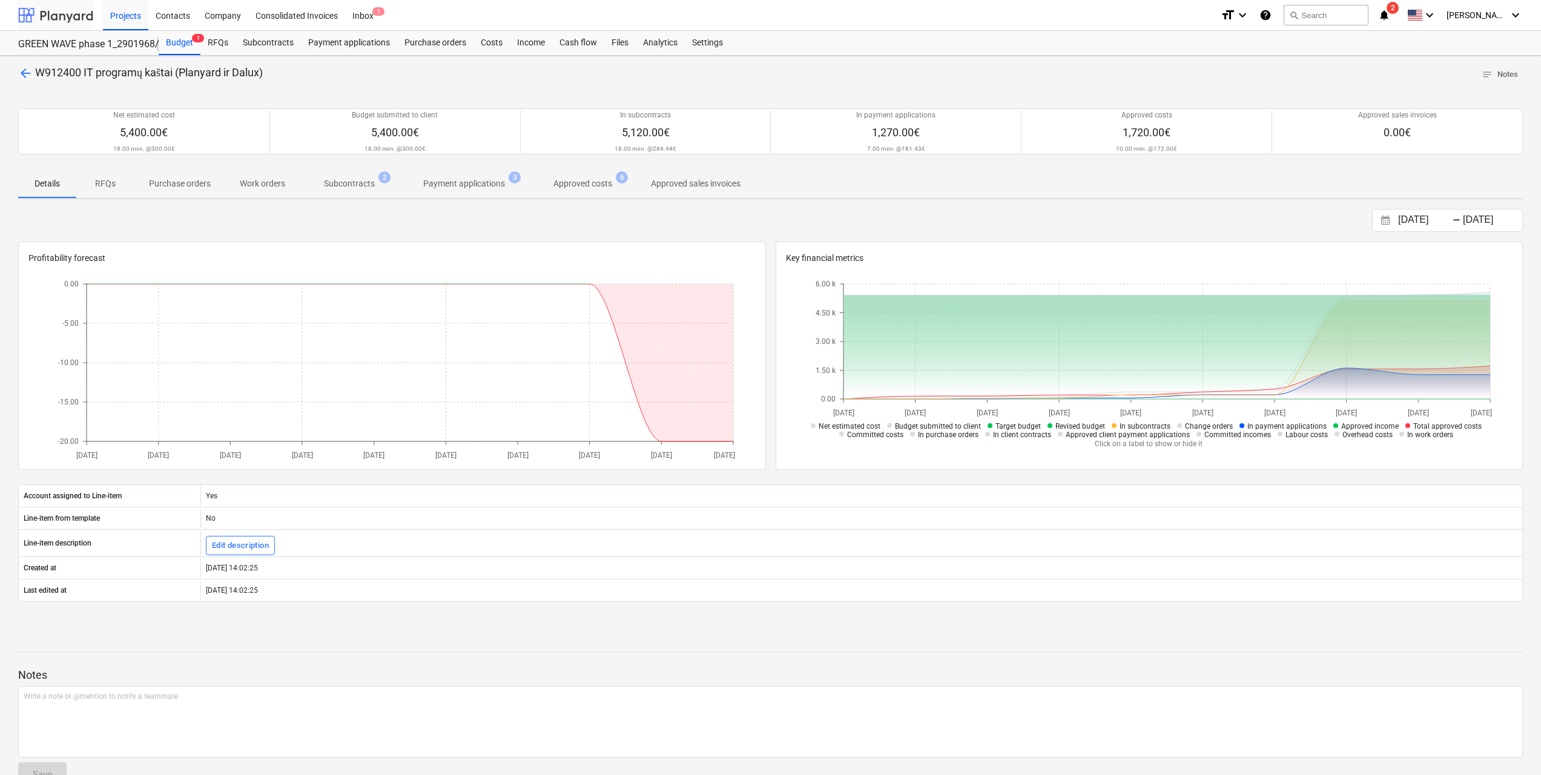
click at [65, 10] on div at bounding box center [55, 15] width 75 height 30
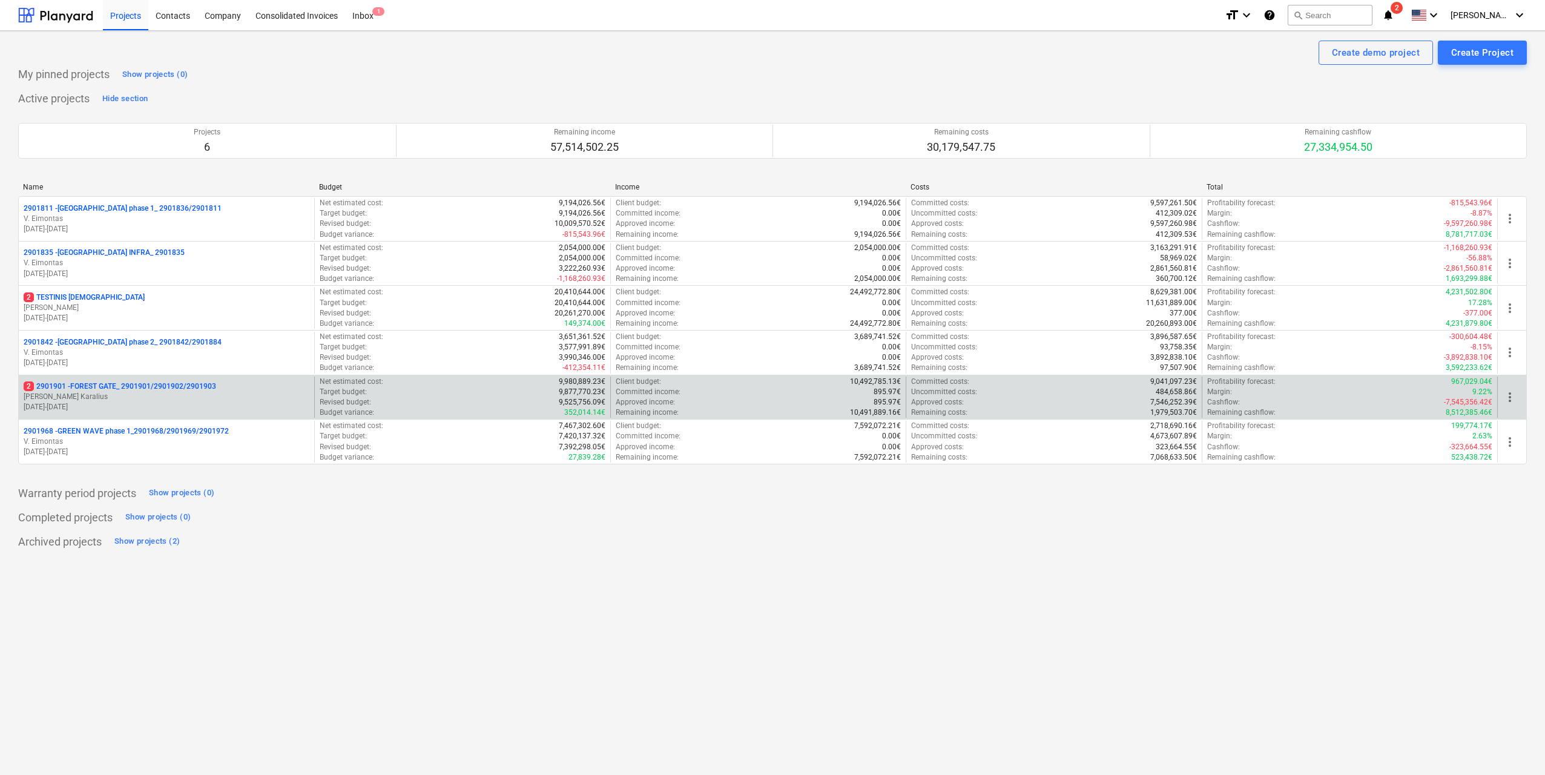
click at [159, 397] on p "[PERSON_NAME] Karalius" at bounding box center [167, 397] width 286 height 10
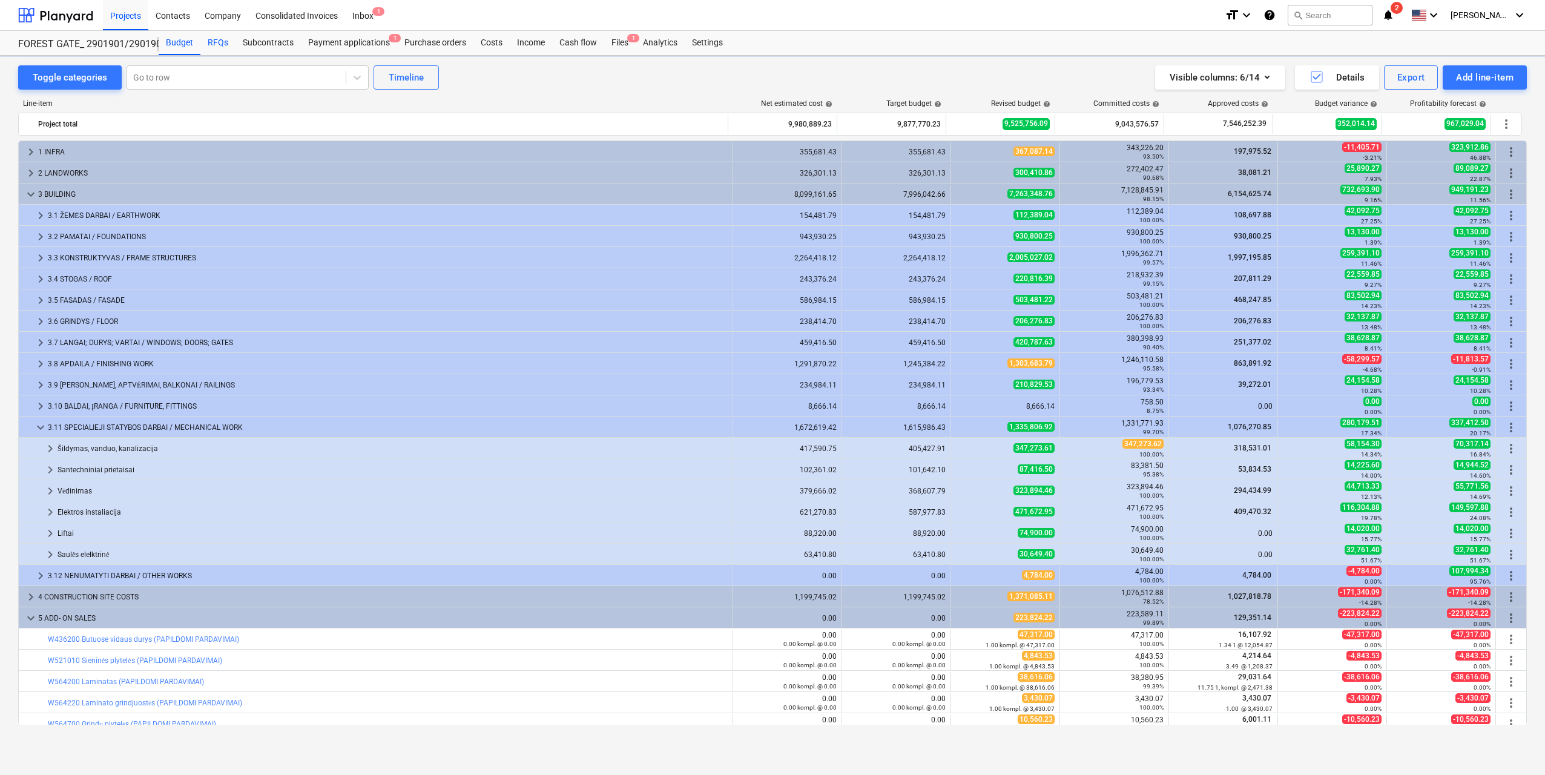
click at [213, 45] on div "RFQs" at bounding box center [217, 43] width 35 height 24
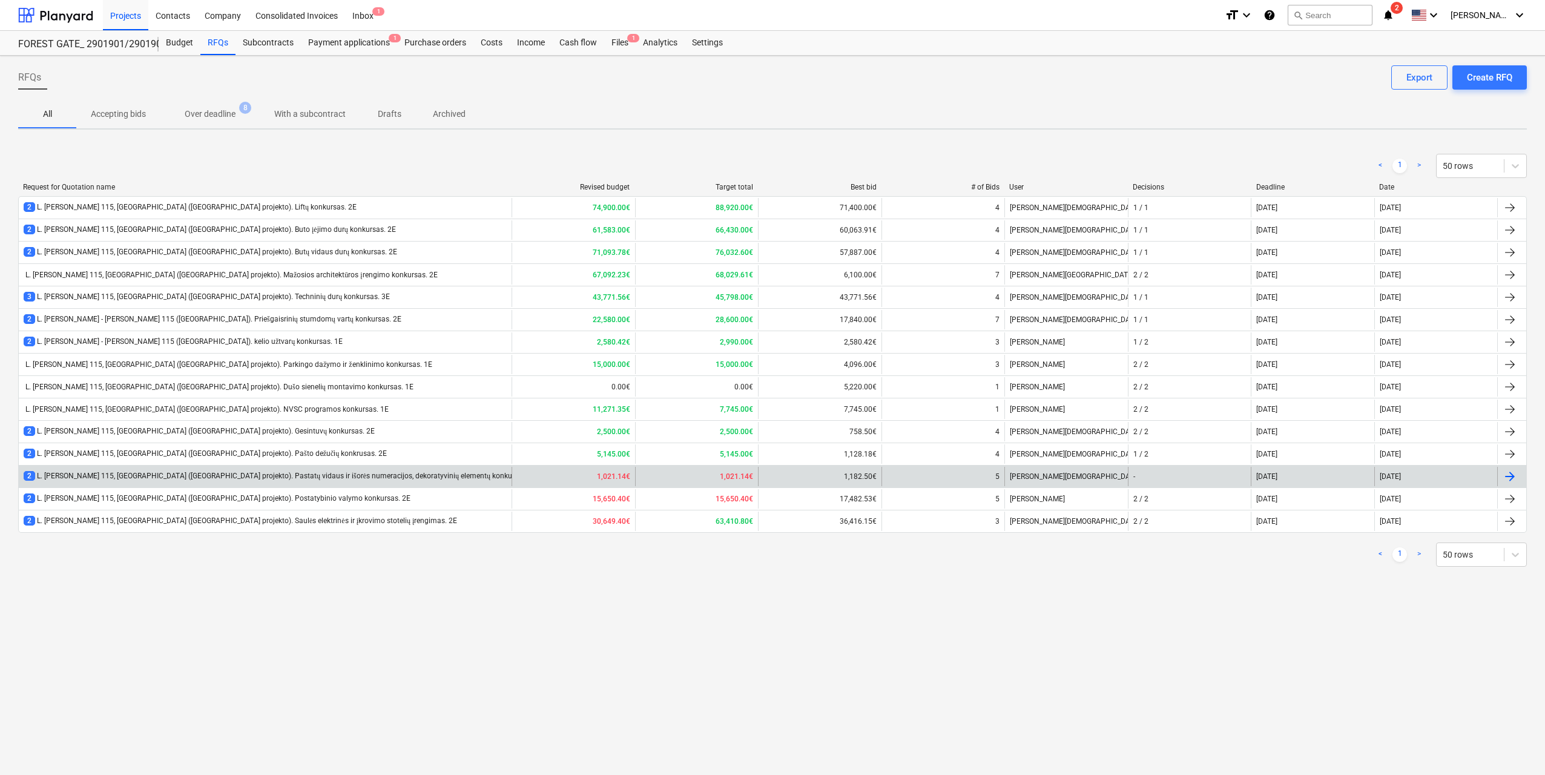
click at [292, 478] on div "2 L. [PERSON_NAME] 115, [GEOGRAPHIC_DATA] ([GEOGRAPHIC_DATA] projekto). Pastatų…" at bounding box center [281, 476] width 515 height 10
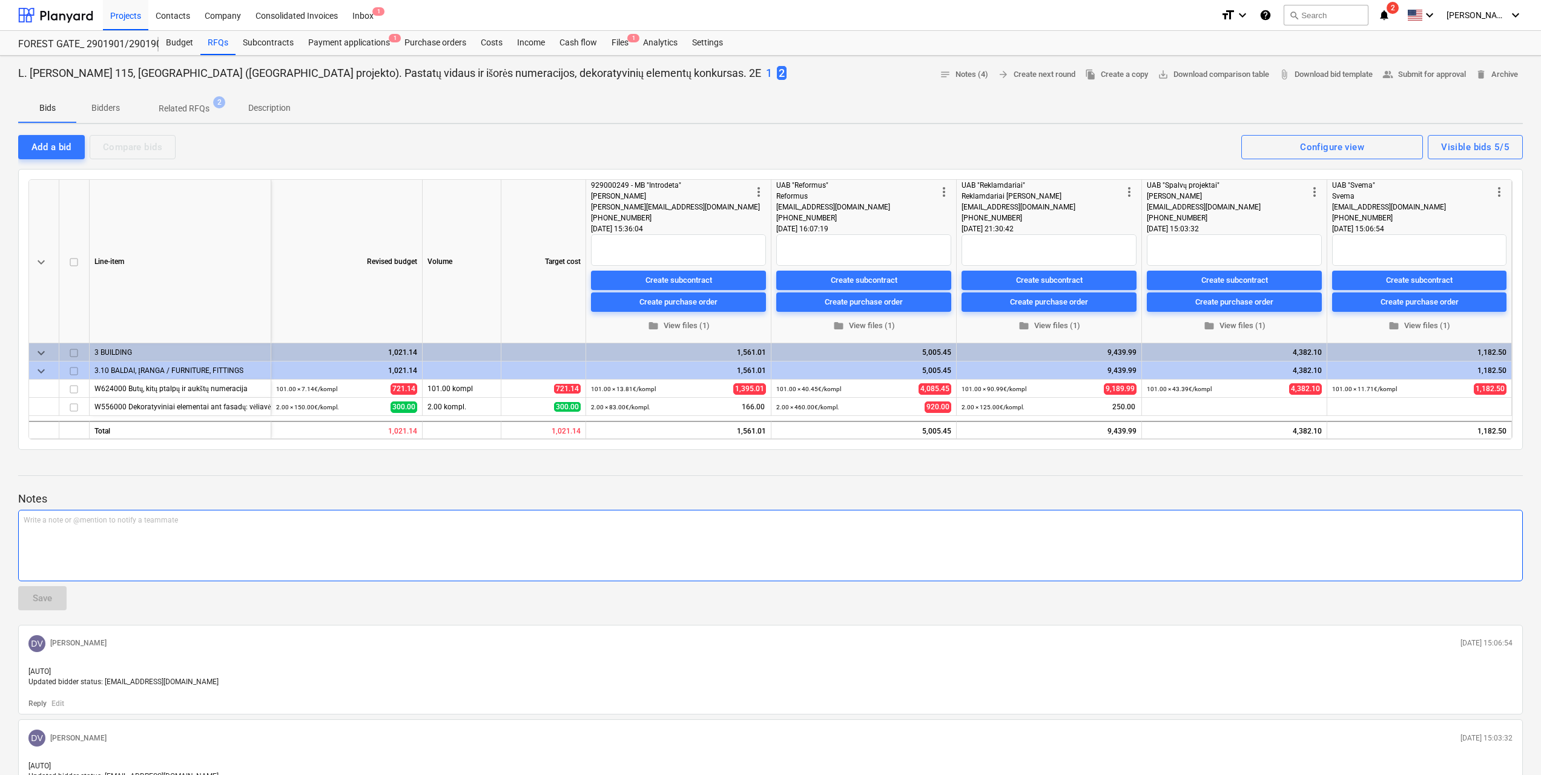
click at [452, 566] on div "Write a note or @mention to notify a teammate [PERSON_NAME]" at bounding box center [770, 545] width 1505 height 71
drag, startPoint x: 519, startPoint y: 520, endPoint x: 6, endPoint y: 518, distance: 512.8
click at [6, 518] on div "L. [PERSON_NAME] 115, [GEOGRAPHIC_DATA] ([GEOGRAPHIC_DATA] projekto). Pastatų v…" at bounding box center [770, 552] width 1541 height 992
copy span "Sudarant biudžetą nebuvo projekto ir turėjome tik Lake Town 1 etapo patirtį, ko…"
click at [540, 521] on span "Sudarant biudžetą nebuvo projekto ir turėjome tik Lake Town 1 etapo patirtį, ko…" at bounding box center [344, 520] width 641 height 8
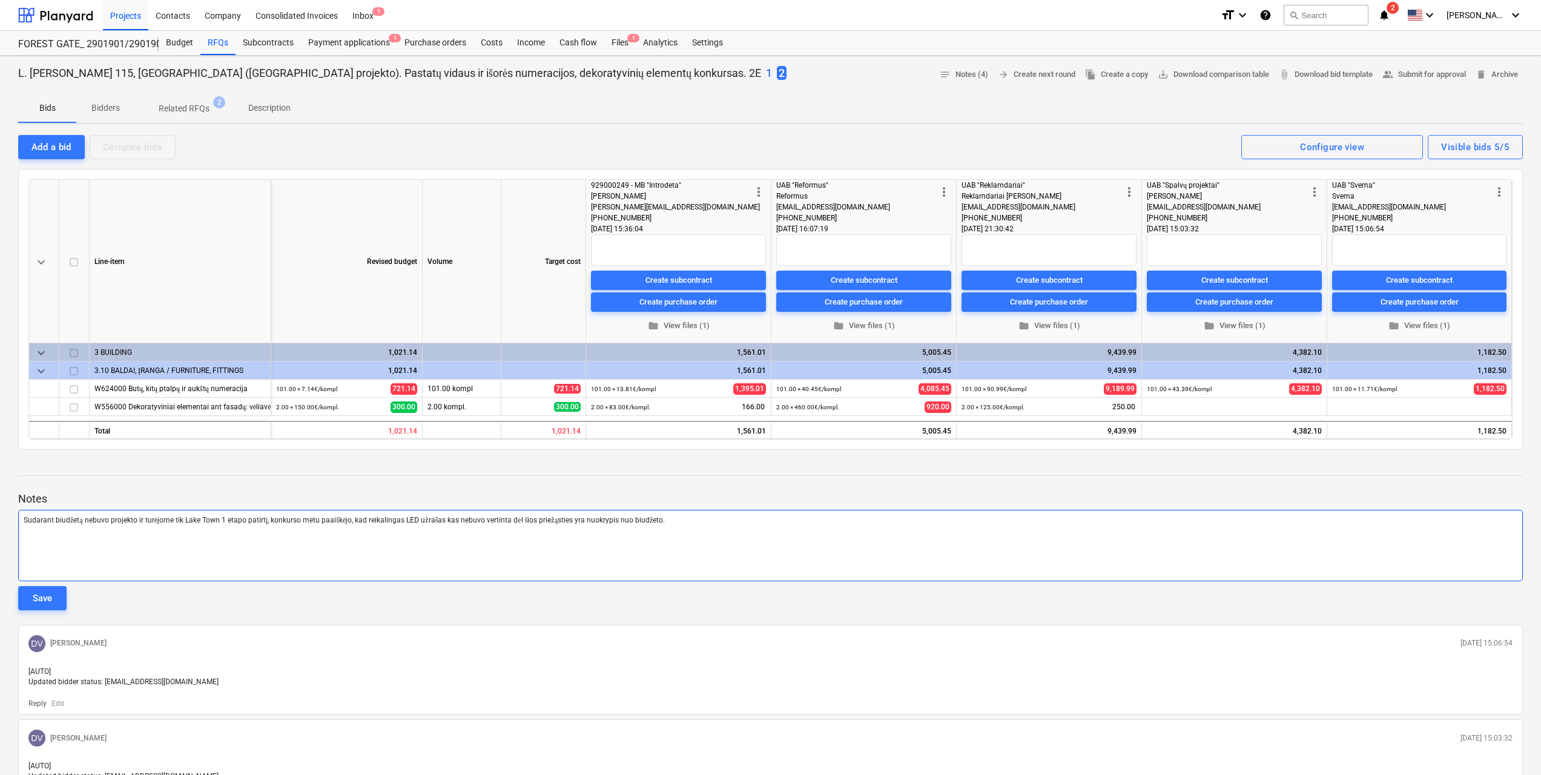
click at [555, 523] on span "Sudarant biudžetą nebuvo projekto ir turėjome tik Lake Town 1 etapo patirtį, ko…" at bounding box center [344, 520] width 641 height 8
click at [45, 607] on button "Save" at bounding box center [42, 598] width 48 height 24
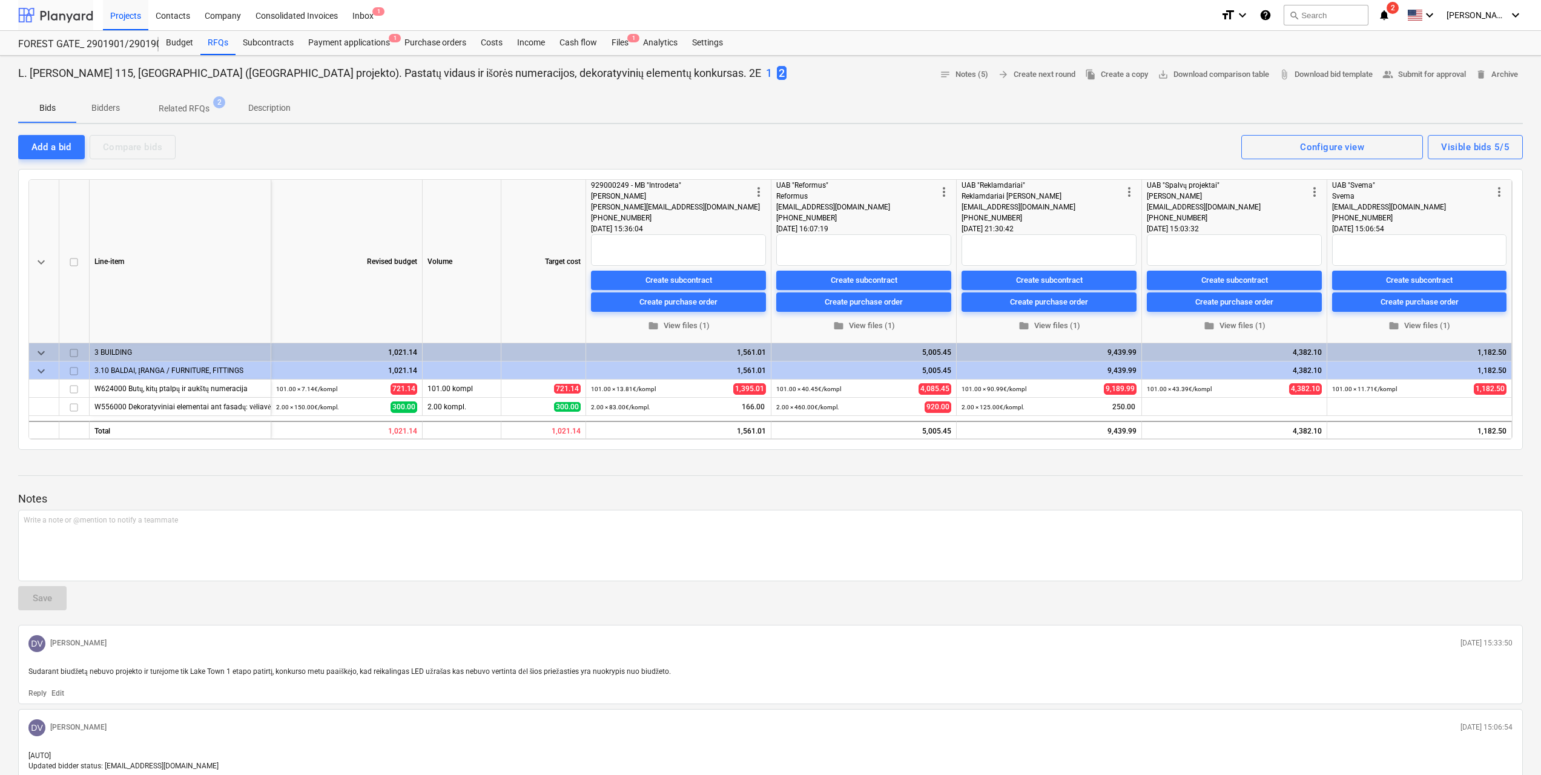
click at [70, 13] on div at bounding box center [55, 15] width 75 height 30
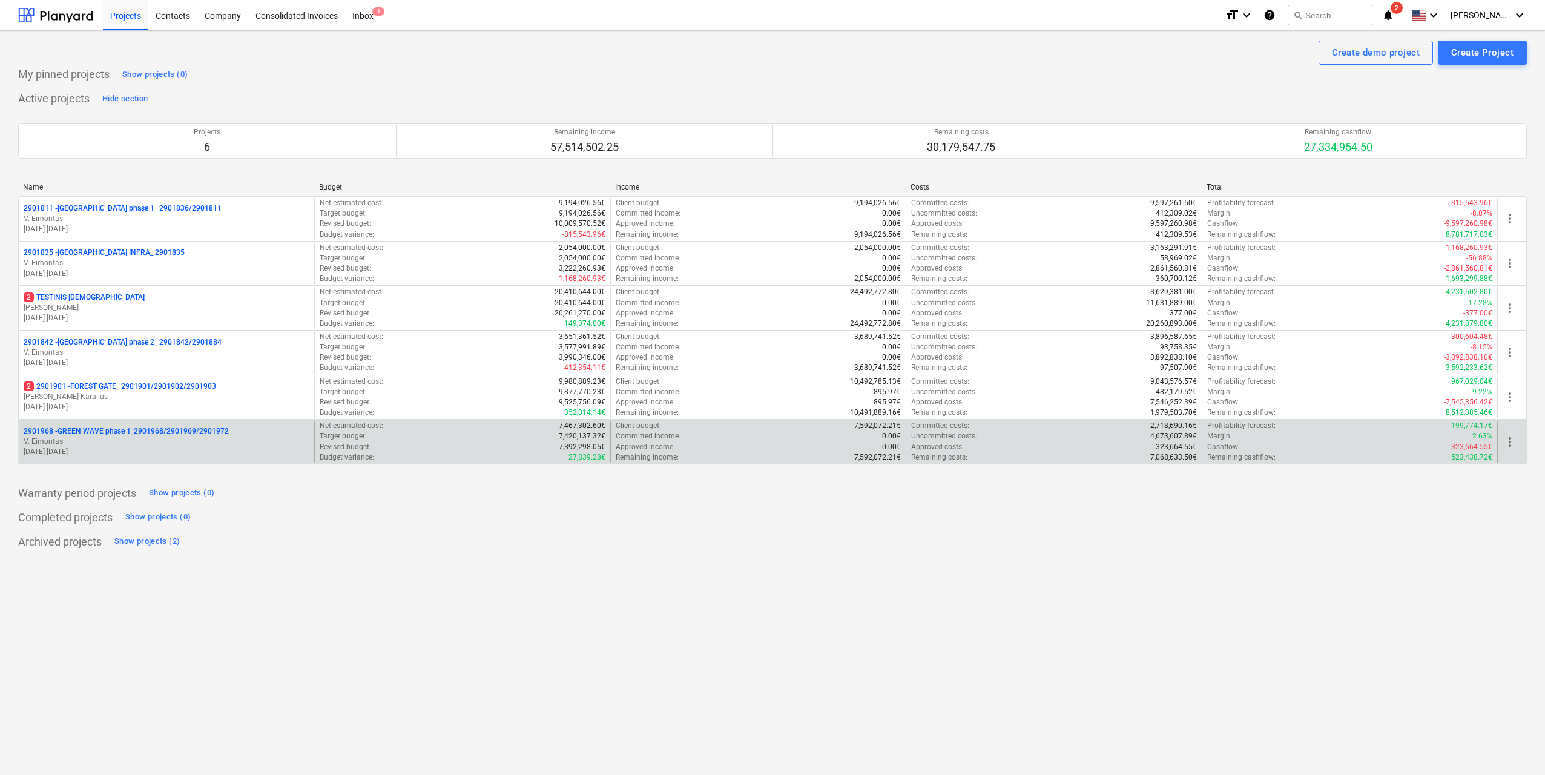
click at [193, 434] on p "2901968 - GREEN WAVE phase 1_2901968/2901969/2901972" at bounding box center [126, 431] width 205 height 10
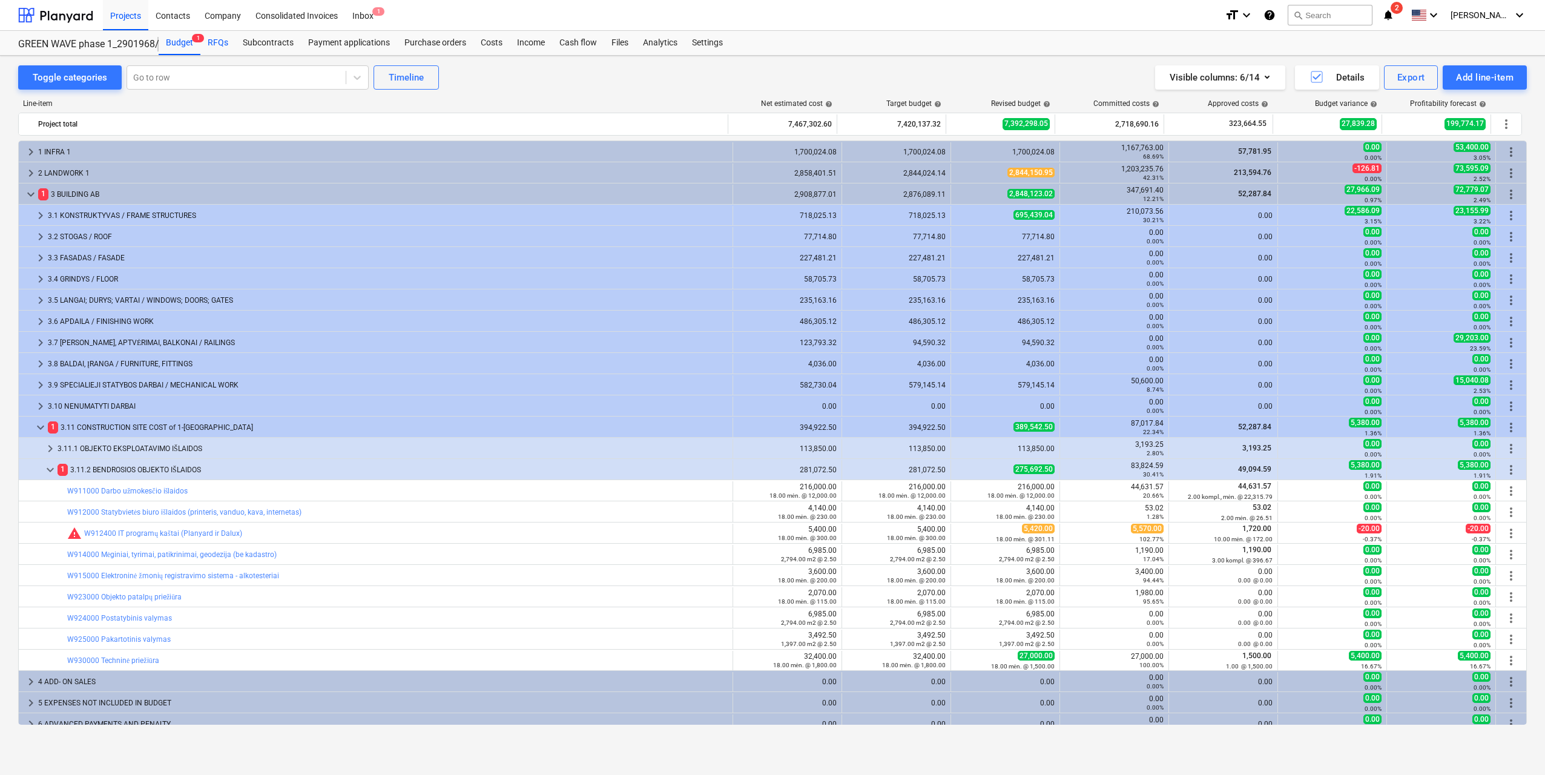
click at [214, 44] on div "RFQs" at bounding box center [217, 43] width 35 height 24
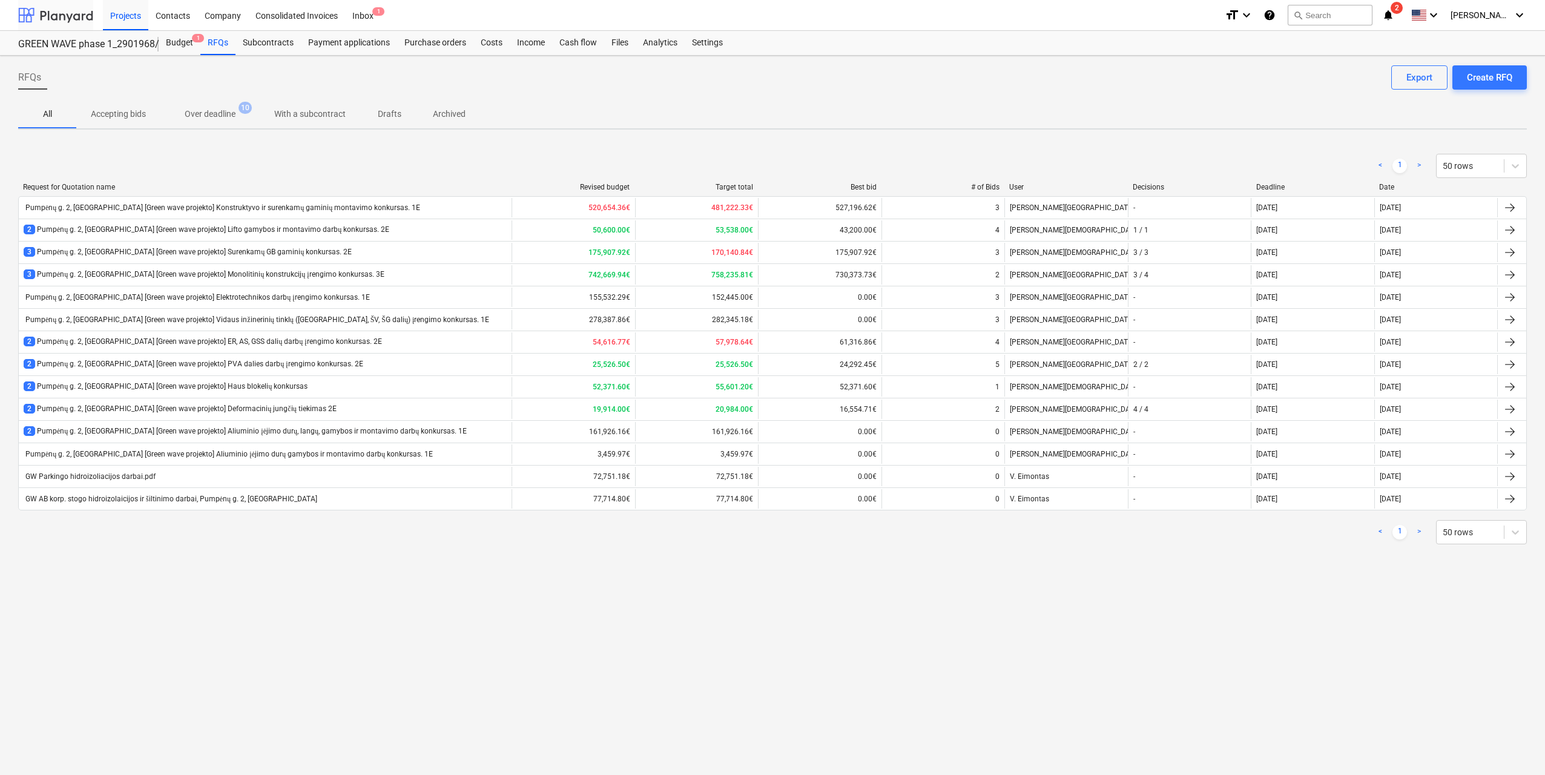
click at [63, 15] on div at bounding box center [55, 15] width 75 height 30
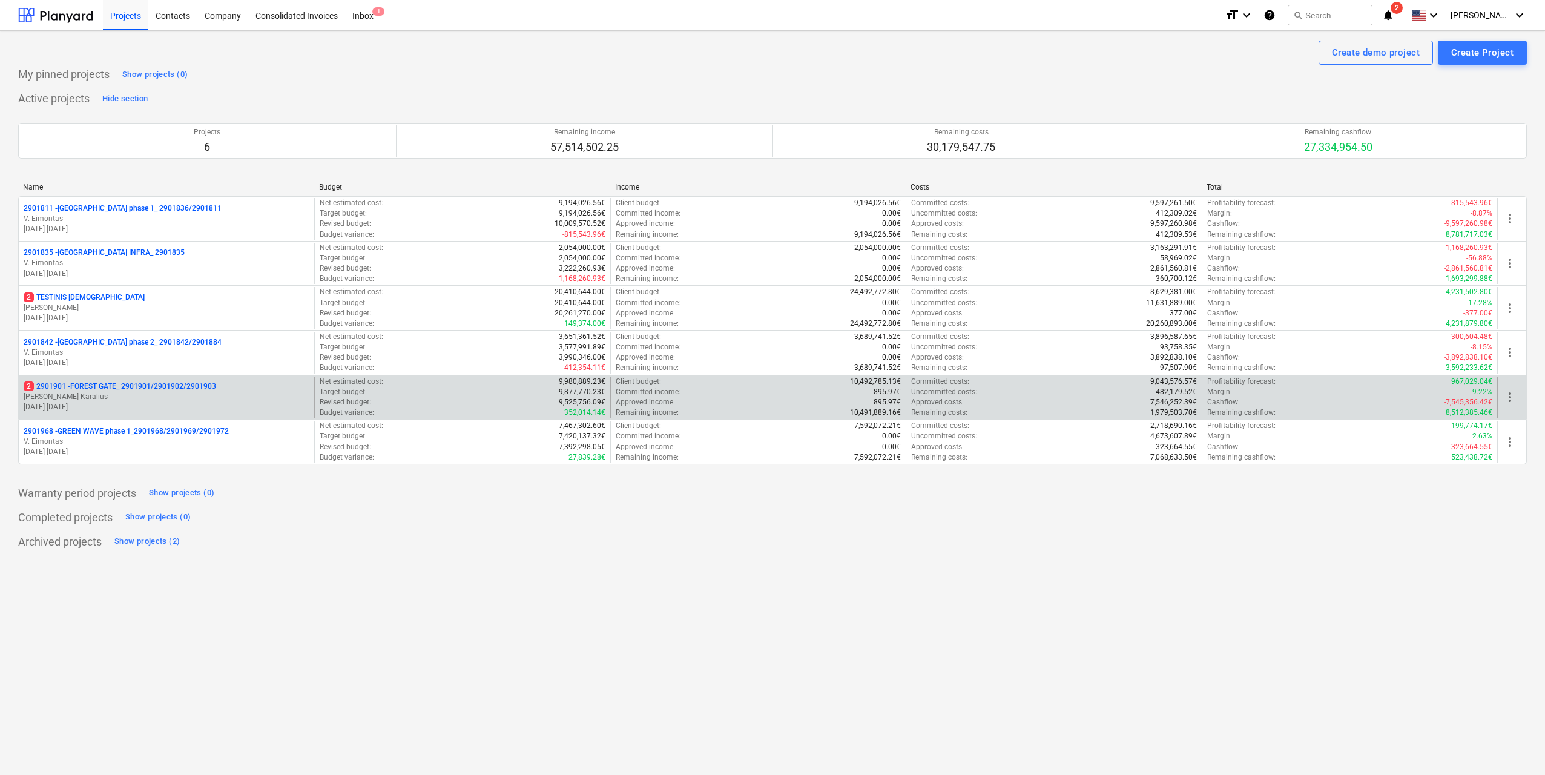
click at [134, 400] on p "[PERSON_NAME] Karalius" at bounding box center [167, 397] width 286 height 10
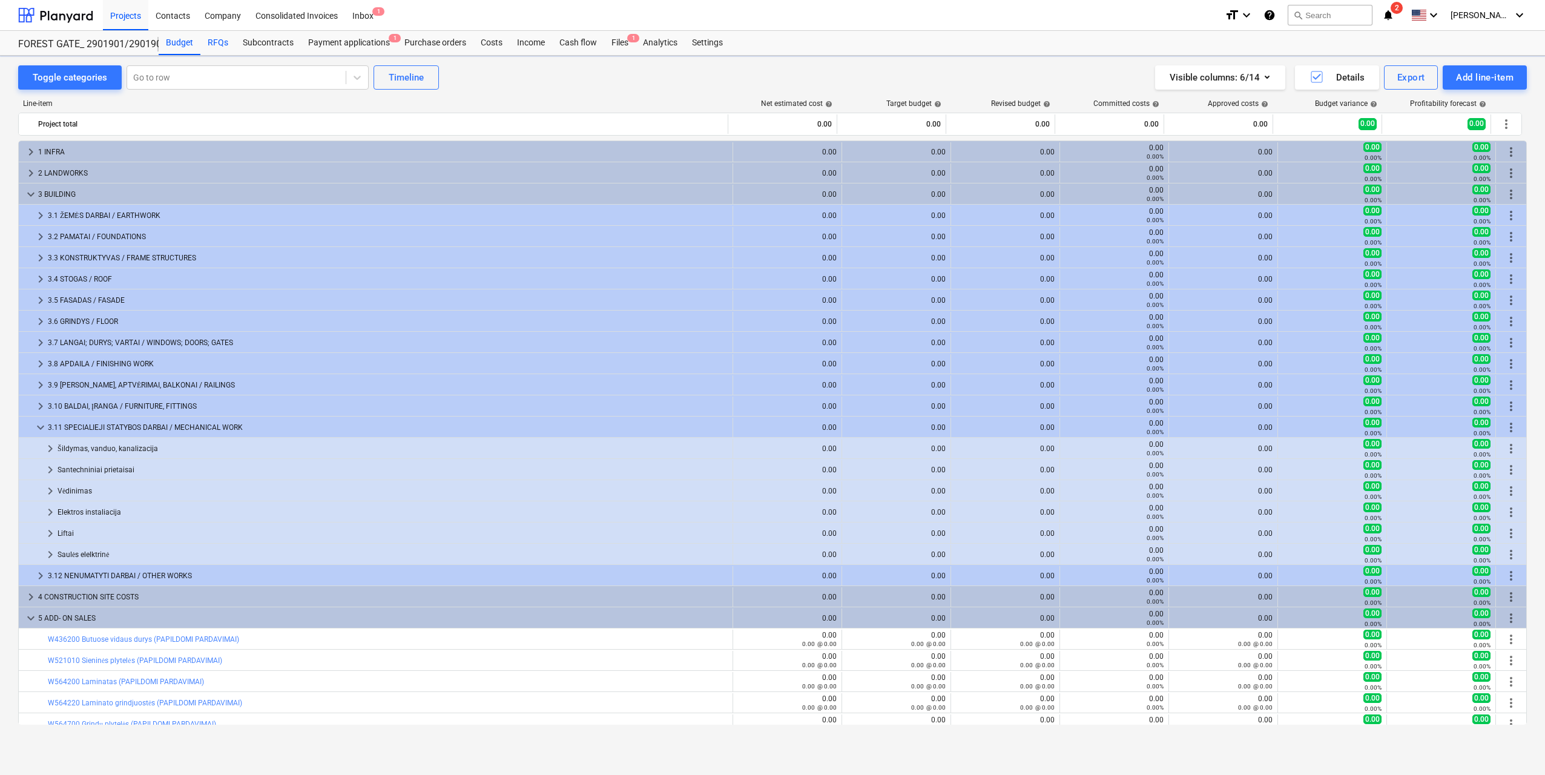
click at [220, 47] on div "RFQs" at bounding box center [217, 43] width 35 height 24
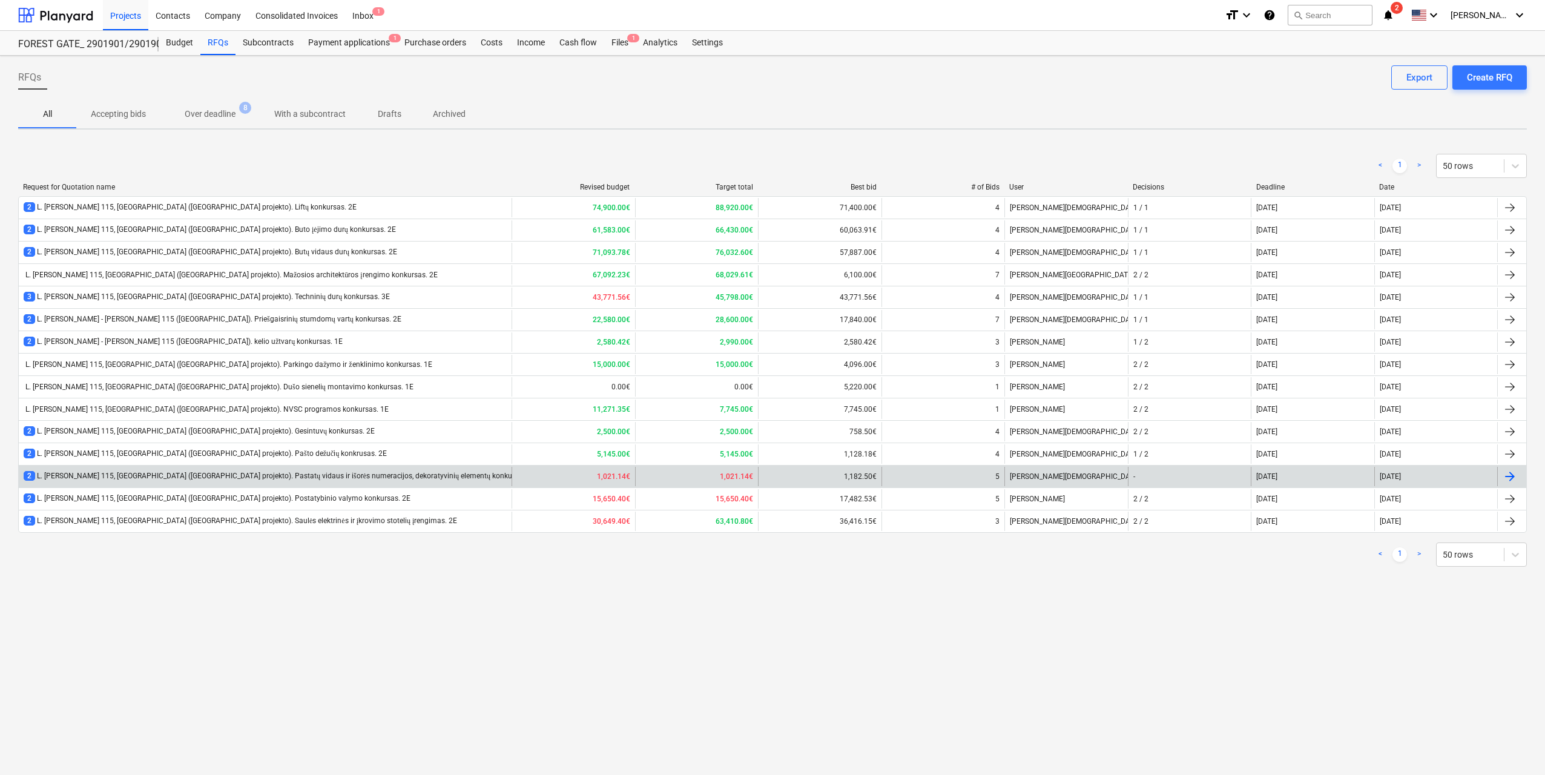
click at [268, 482] on div "2 L. [PERSON_NAME] 115, [GEOGRAPHIC_DATA] ([GEOGRAPHIC_DATA] projekto). Pastatų…" at bounding box center [265, 476] width 493 height 19
